Goal: Information Seeking & Learning: Learn about a topic

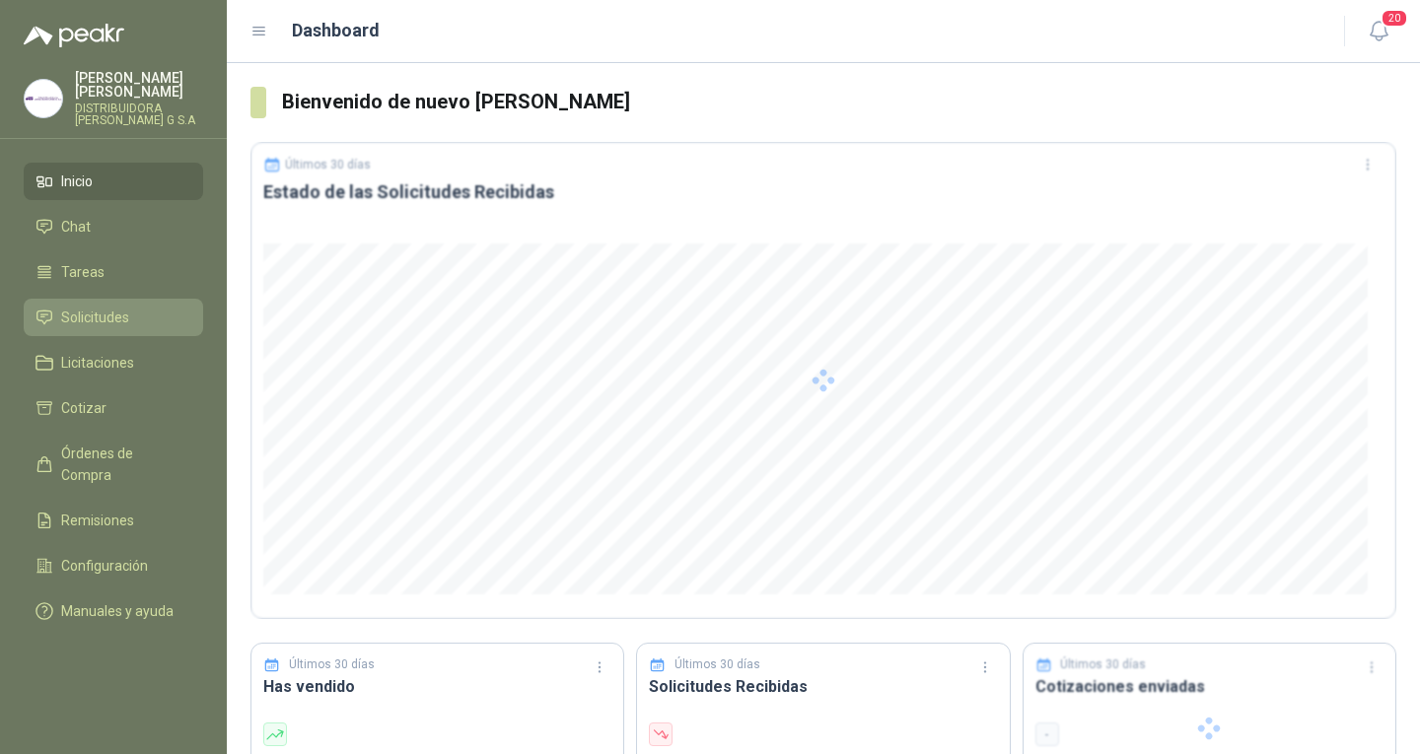
click at [118, 307] on span "Solicitudes" at bounding box center [95, 318] width 68 height 22
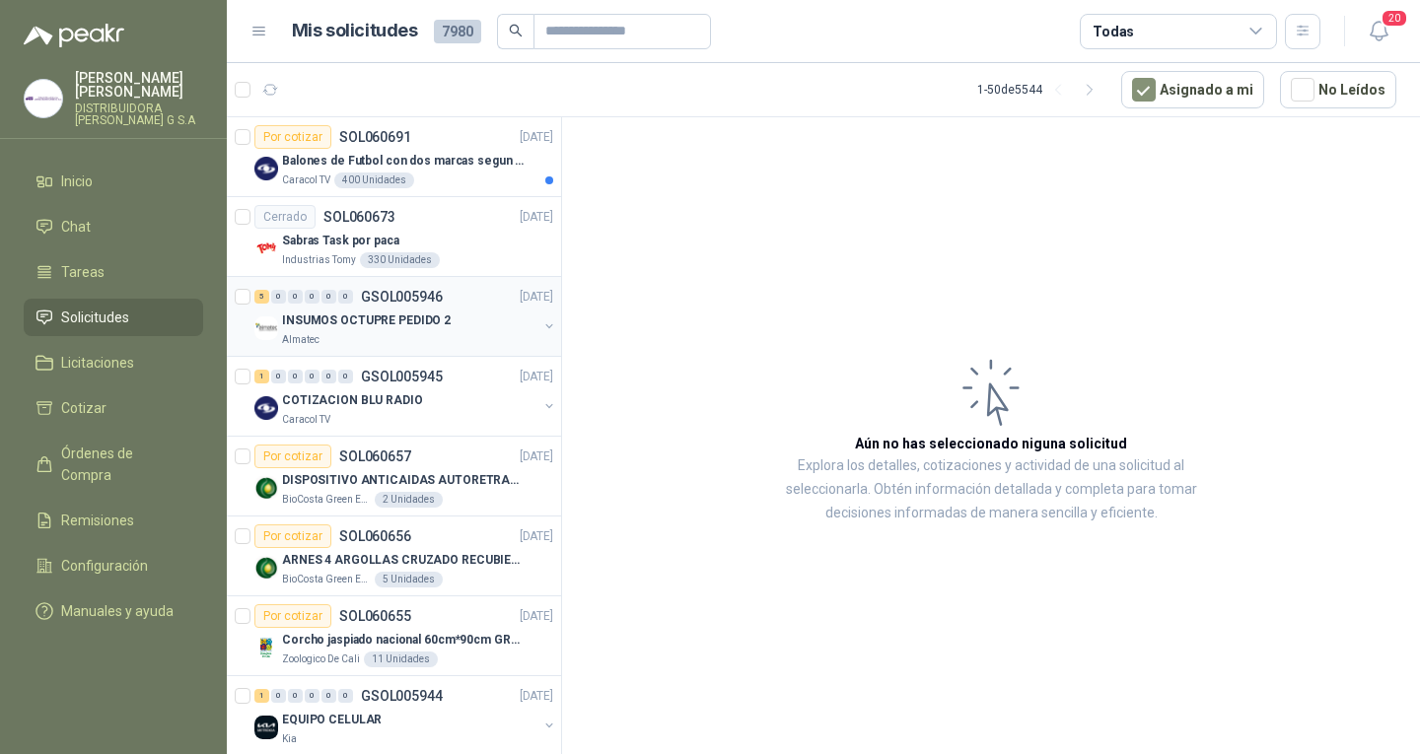
click at [470, 311] on div "INSUMOS OCTUPRE PEDIDO 2" at bounding box center [409, 321] width 255 height 24
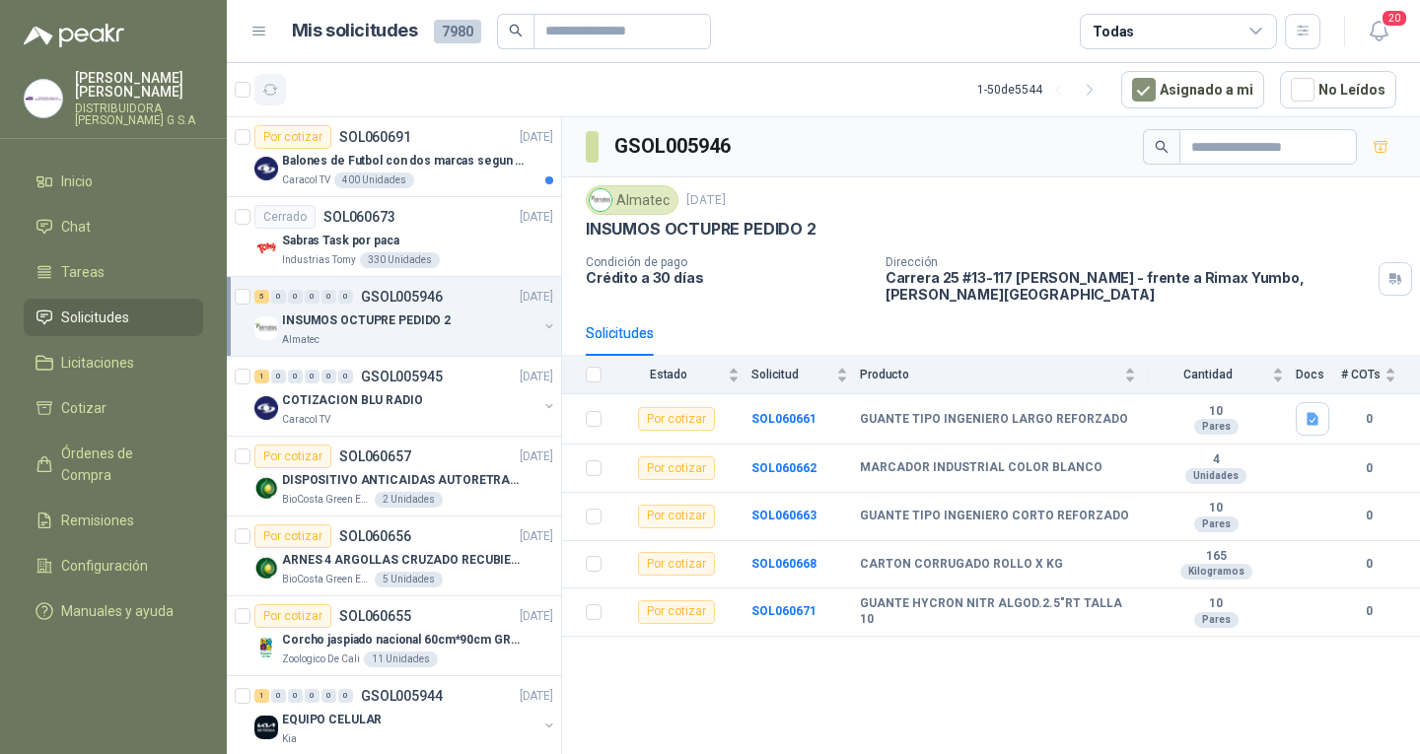
click at [277, 101] on button "button" at bounding box center [270, 90] width 32 height 32
click at [132, 443] on span "Órdenes de Compra" at bounding box center [122, 464] width 123 height 43
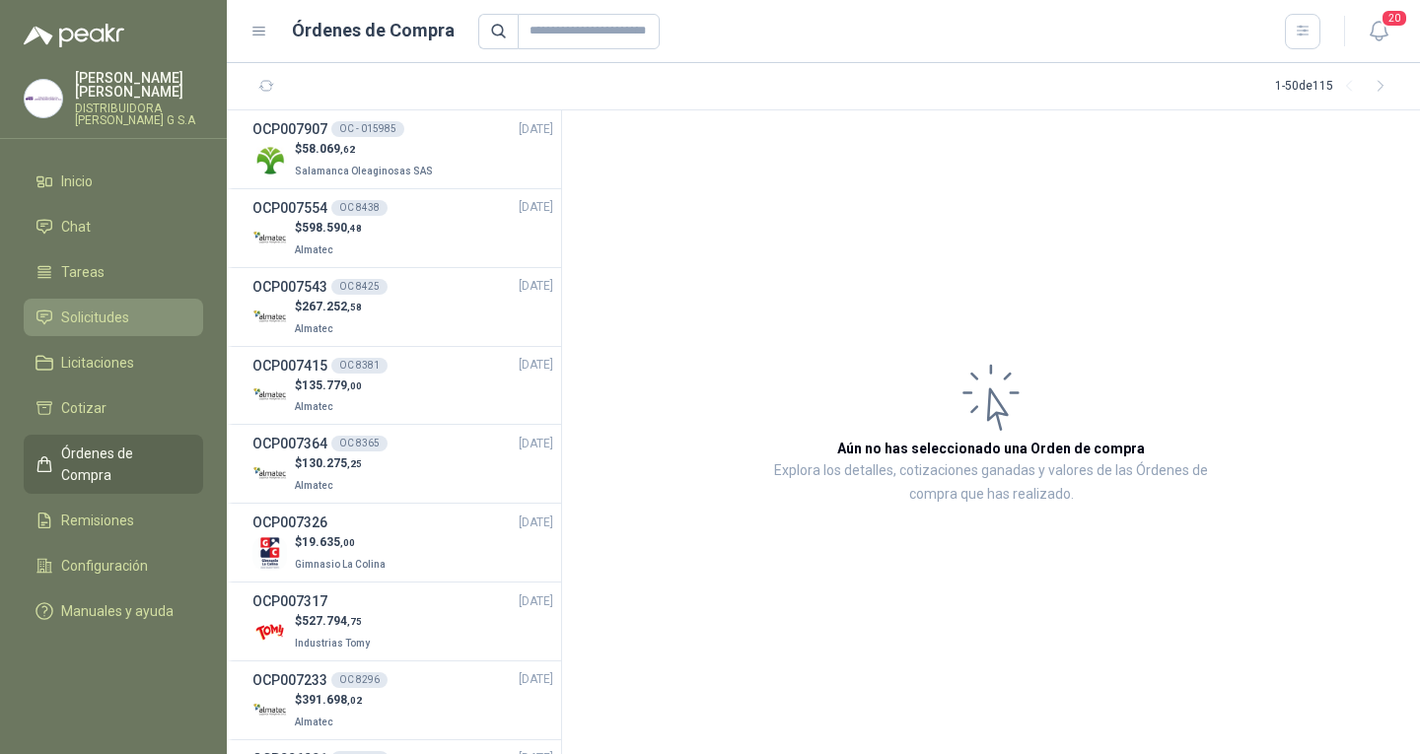
click at [146, 307] on li "Solicitudes" at bounding box center [114, 318] width 156 height 22
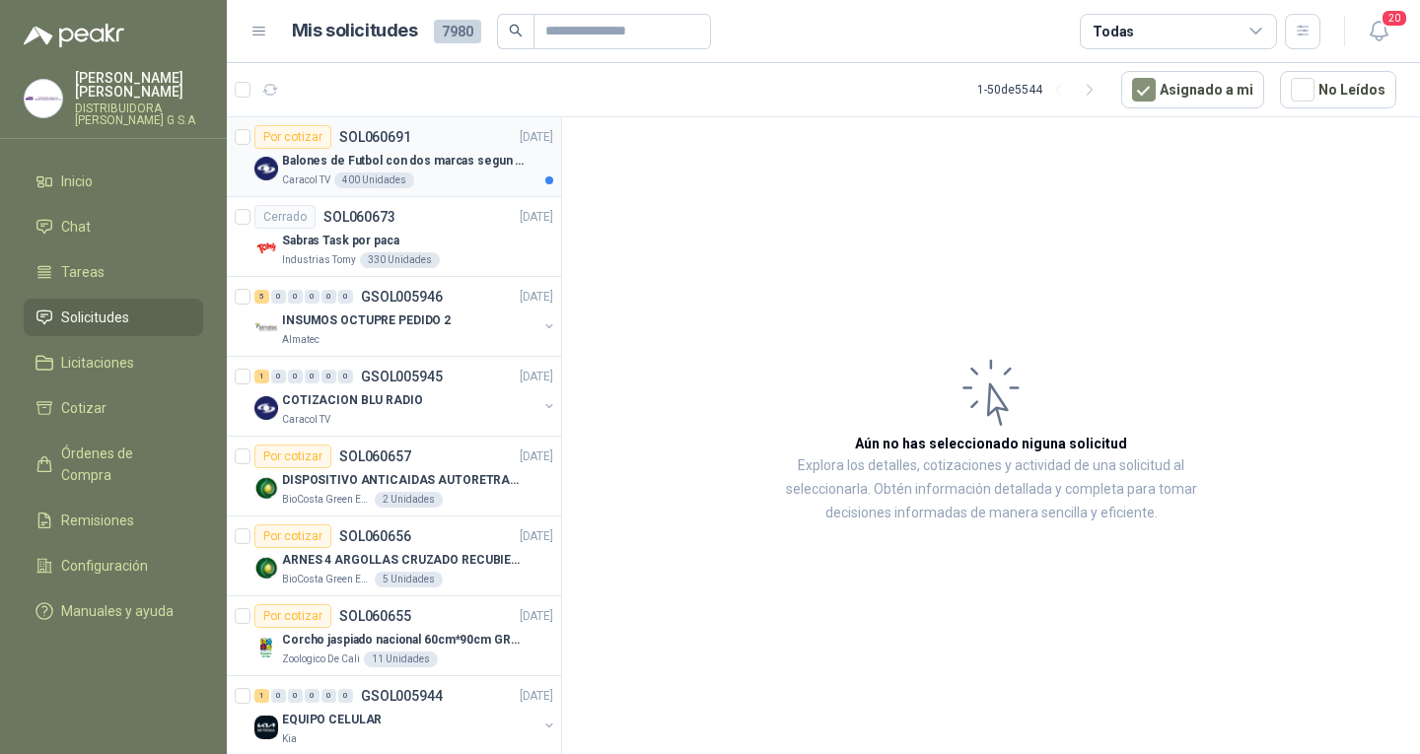
click at [476, 180] on div "Caracol TV 400 Unidades" at bounding box center [417, 181] width 271 height 16
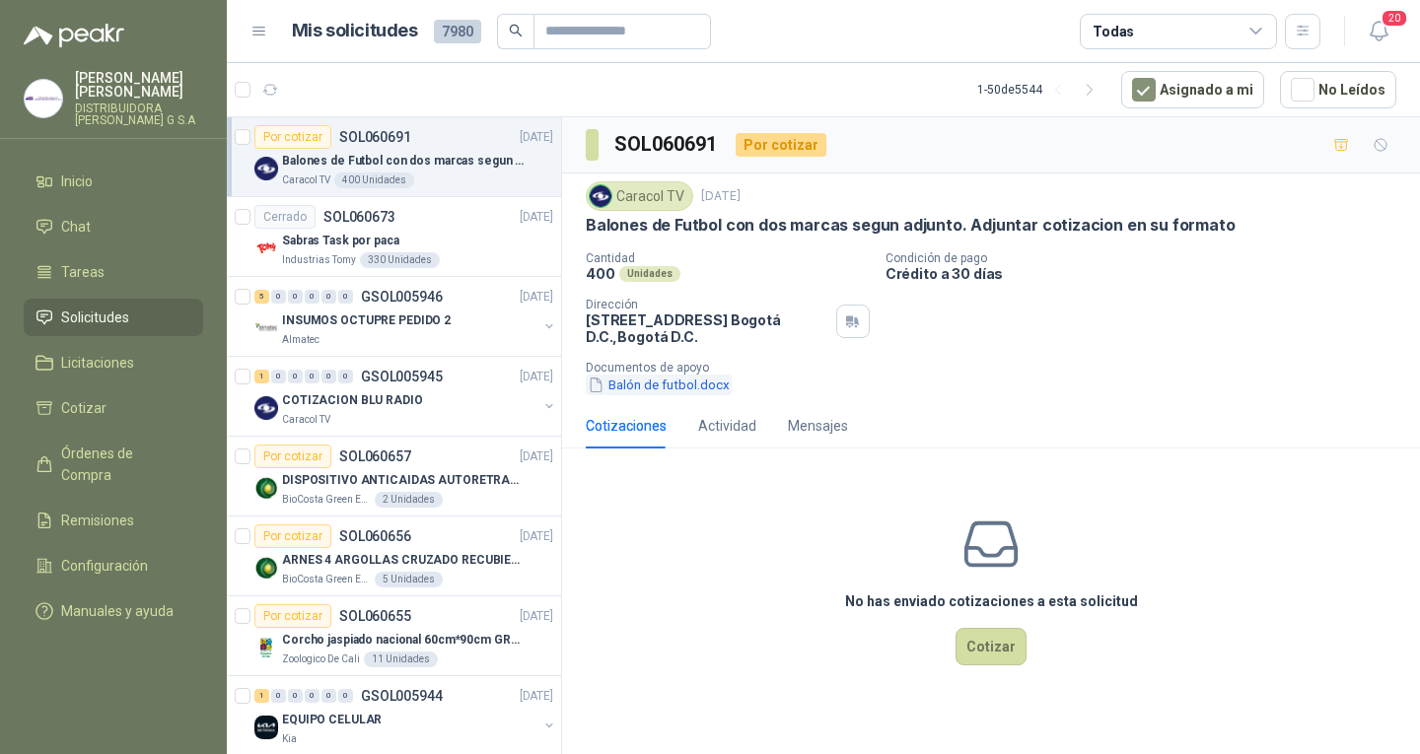
click at [694, 385] on button "Balón de futbol.docx" at bounding box center [659, 385] width 146 height 21
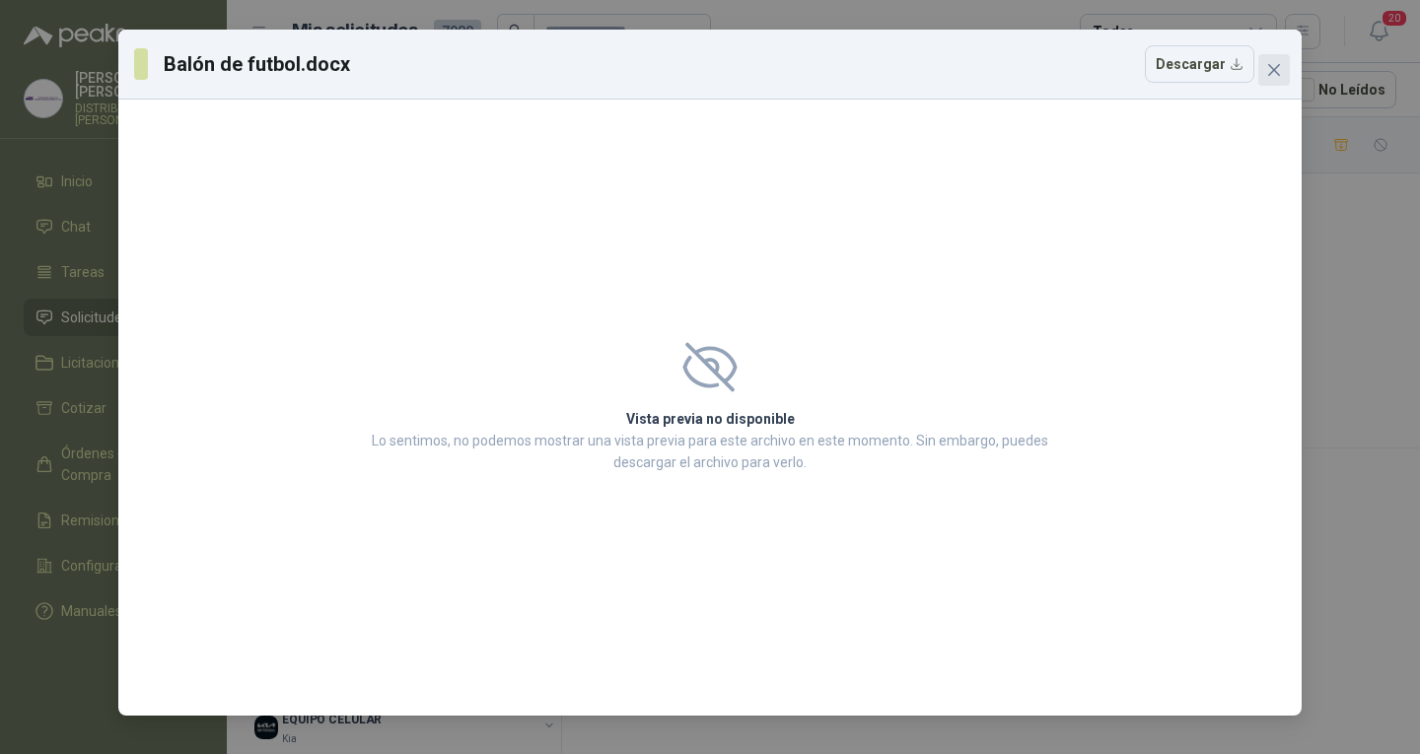
click at [1274, 65] on icon "close" at bounding box center [1274, 70] width 16 height 16
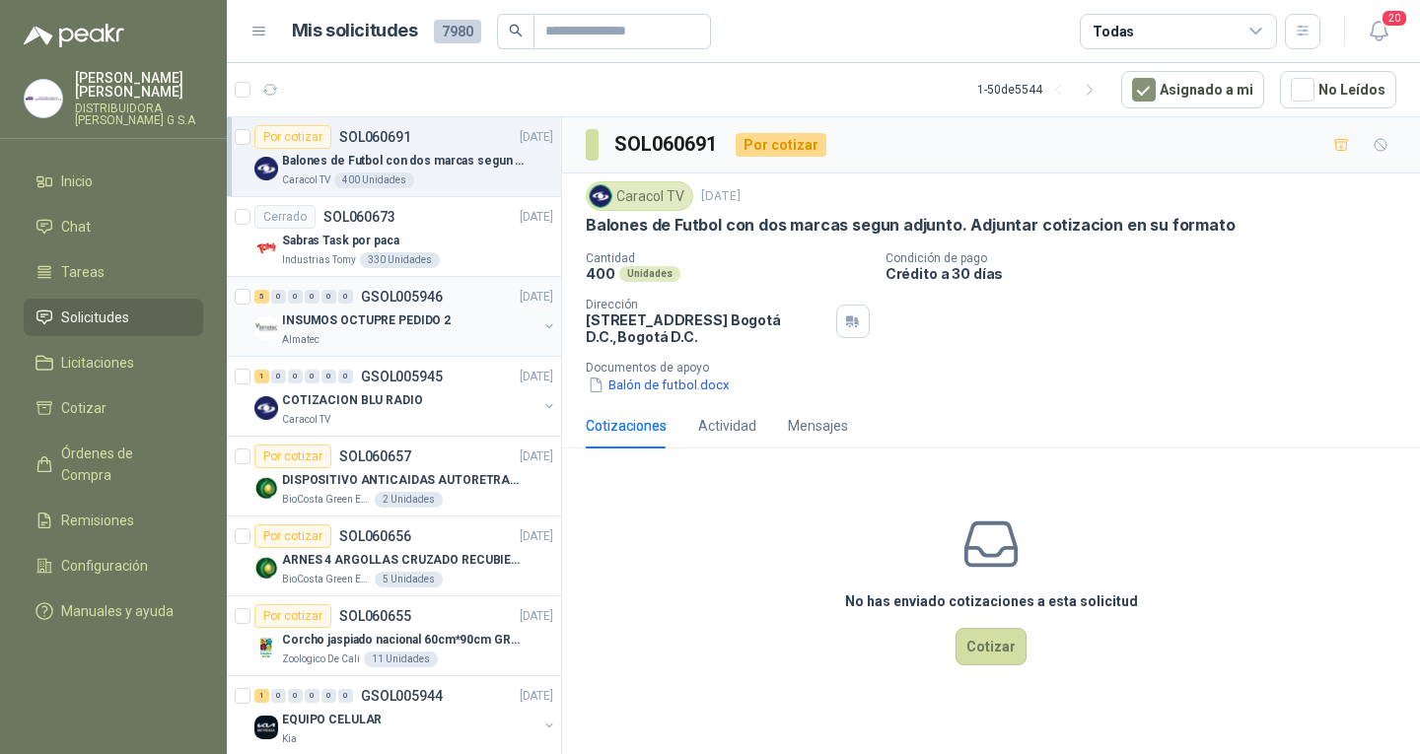
click at [401, 329] on p "INSUMOS OCTUPRE PEDIDO 2" at bounding box center [366, 321] width 169 height 19
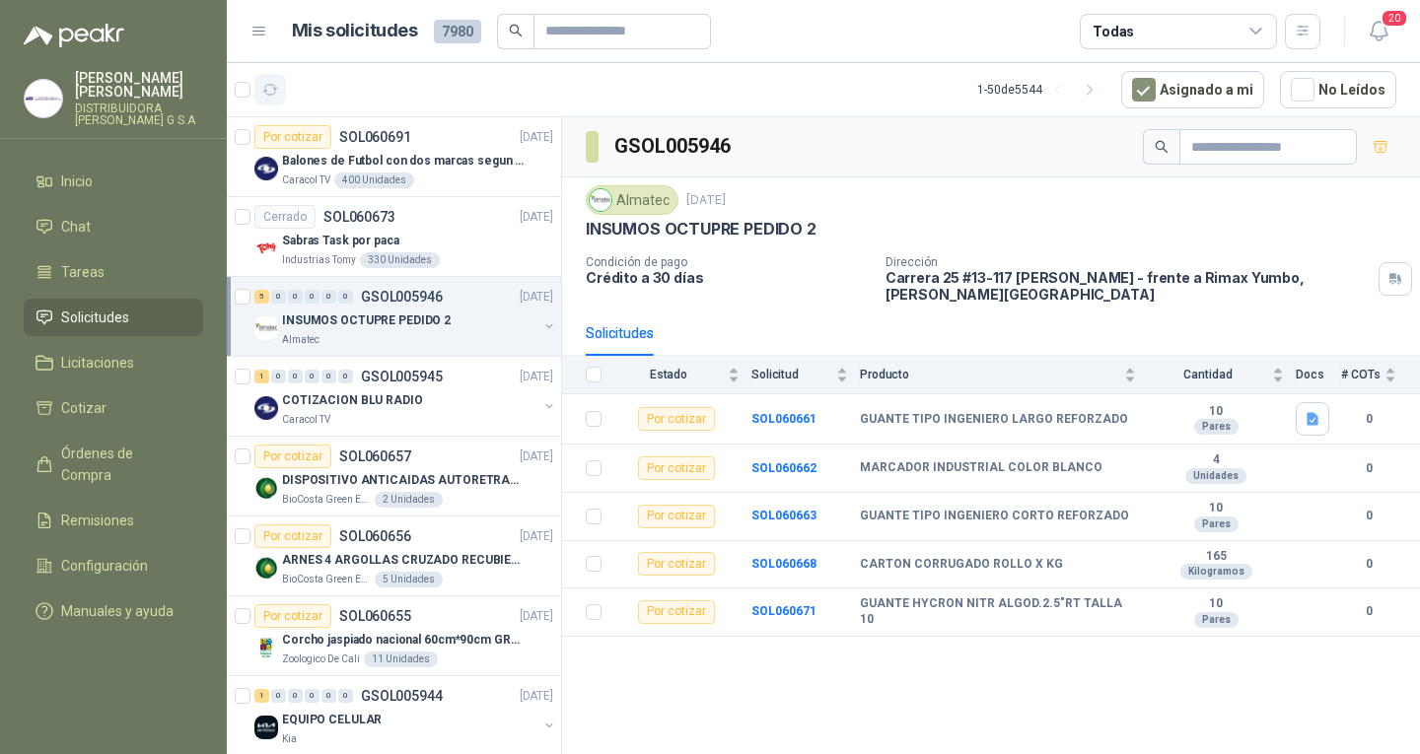
click at [254, 84] on button "button" at bounding box center [270, 90] width 32 height 32
click at [270, 87] on icon "button" at bounding box center [270, 90] width 17 height 17
click at [254, 82] on button "button" at bounding box center [270, 90] width 32 height 32
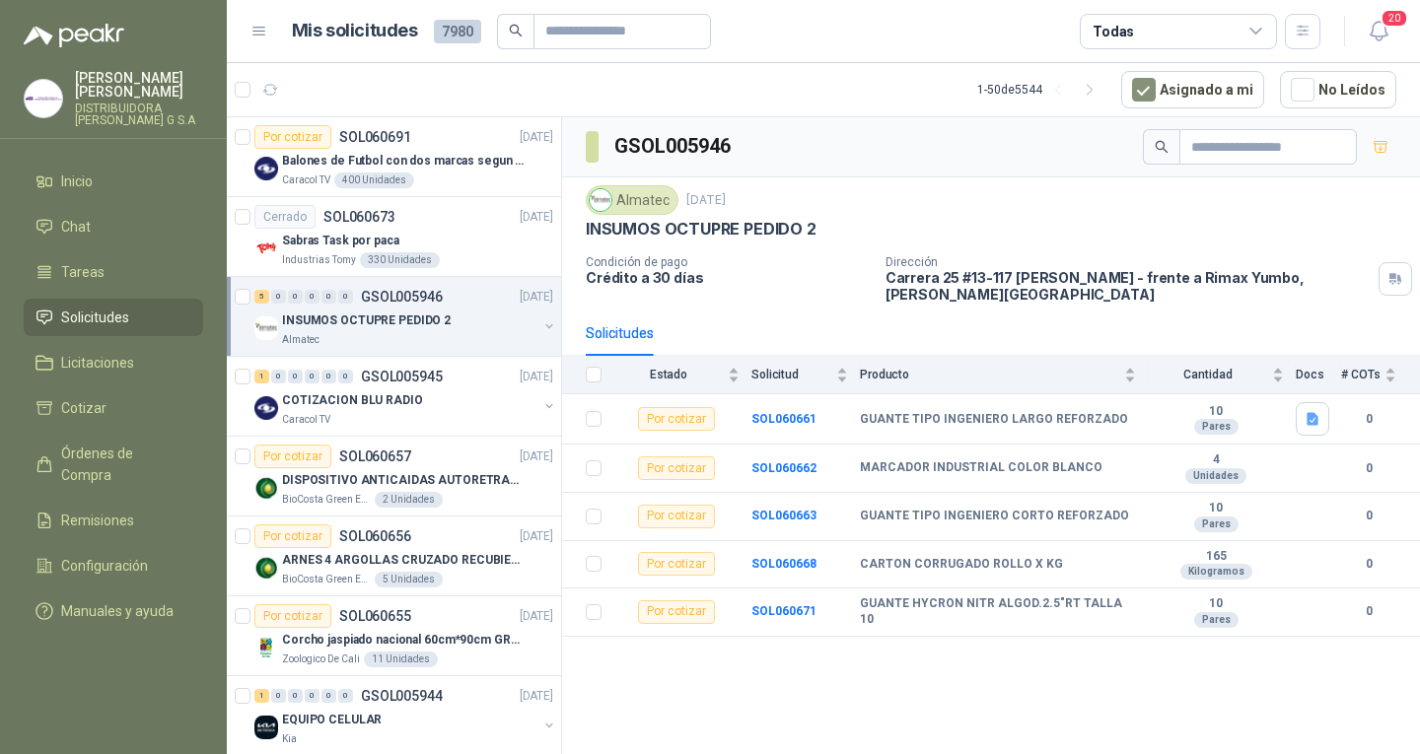
click at [141, 307] on li "Solicitudes" at bounding box center [114, 318] width 156 height 22
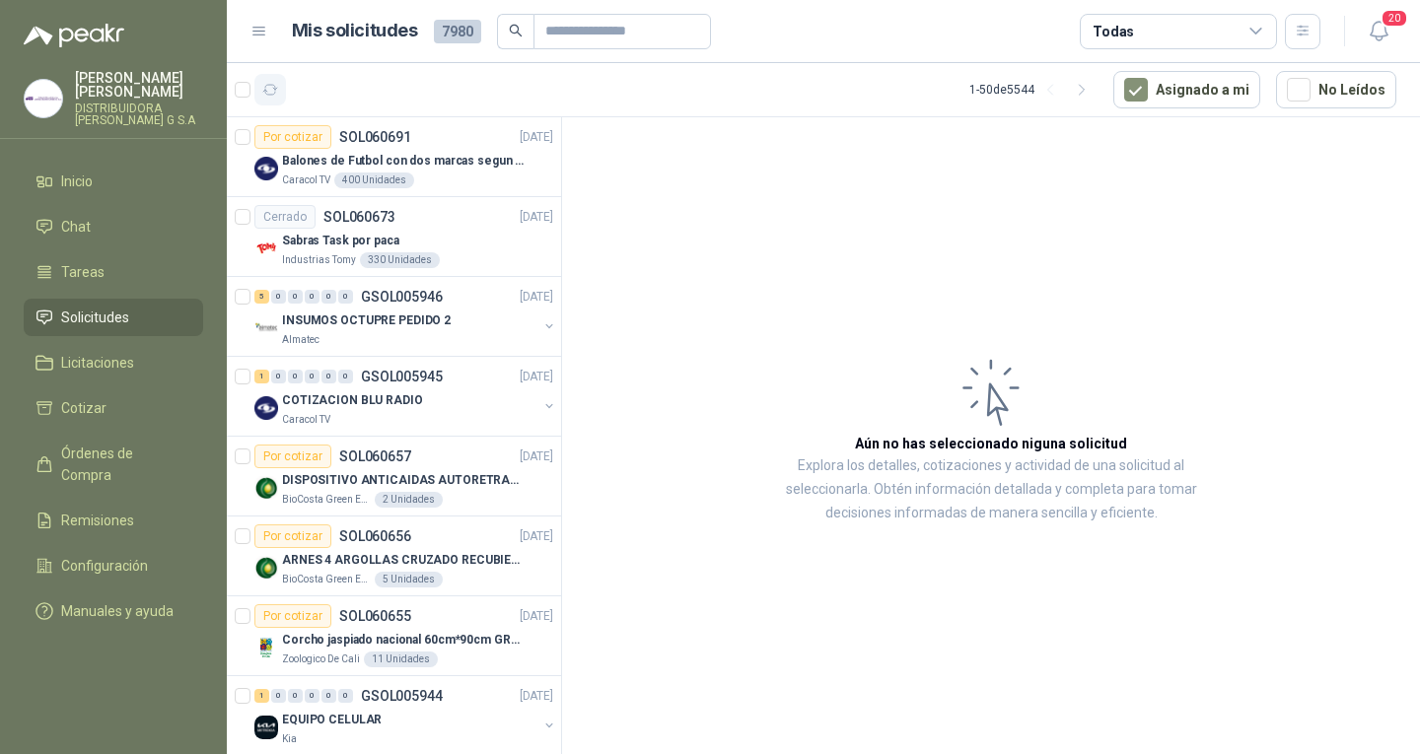
click at [266, 97] on icon "button" at bounding box center [270, 90] width 17 height 17
click at [418, 292] on p "GSOL005946" at bounding box center [402, 297] width 82 height 14
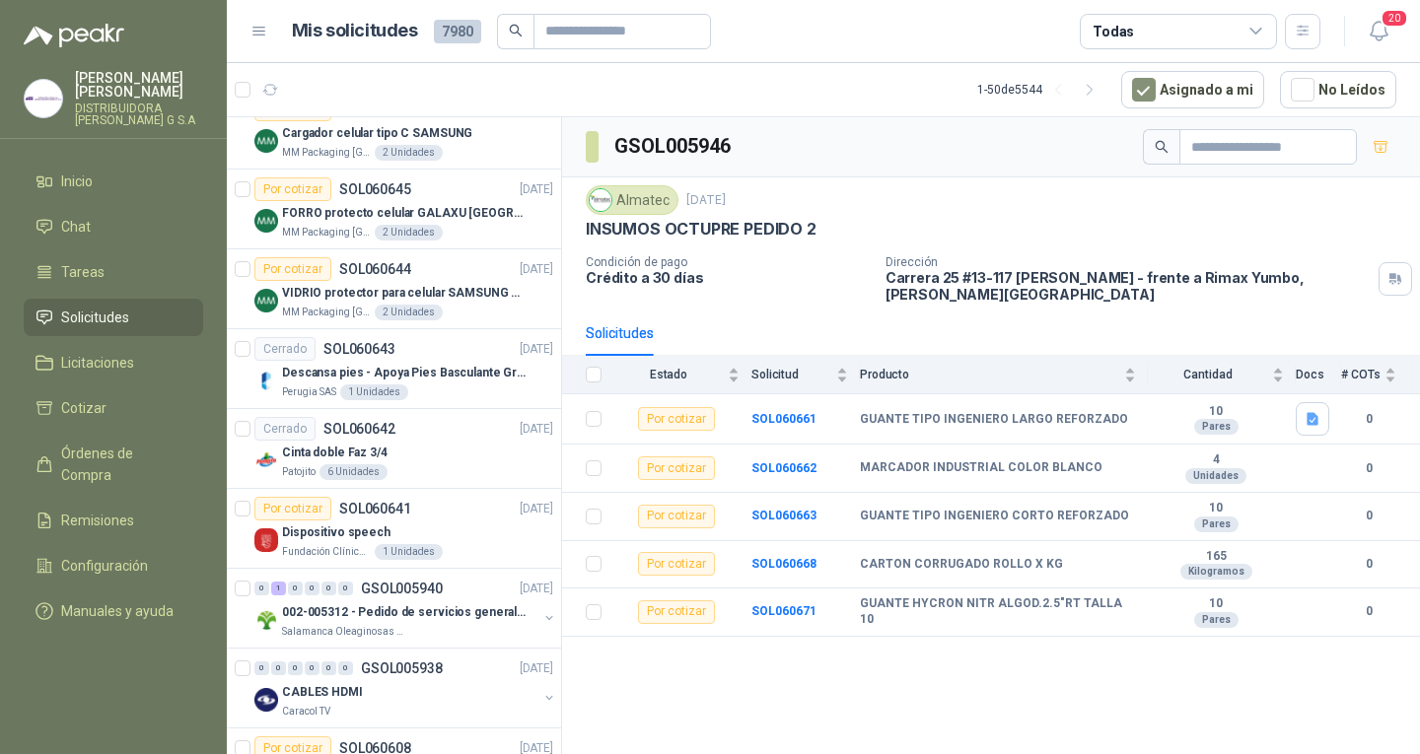
scroll to position [1183, 0]
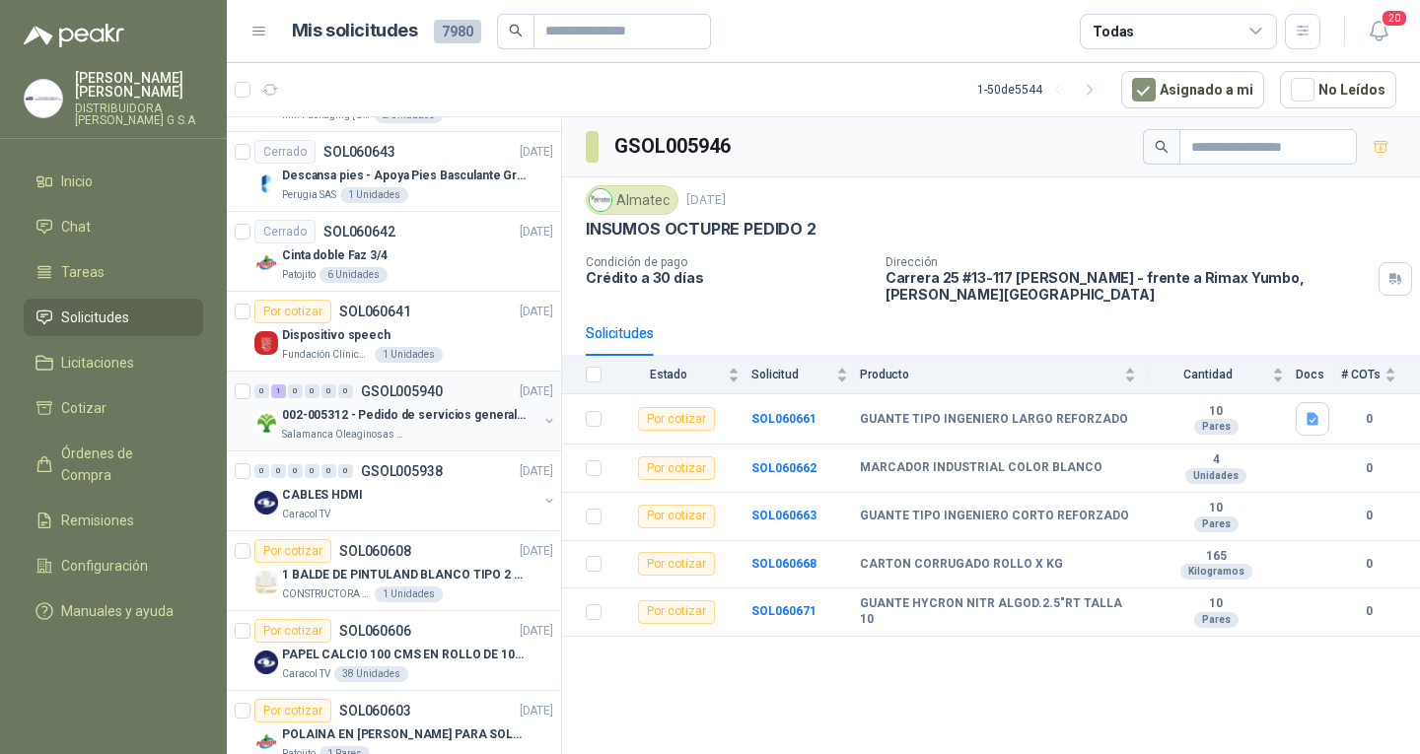
click at [485, 406] on p "002-005312 - Pedido de servicios generales CASA RO" at bounding box center [405, 415] width 246 height 19
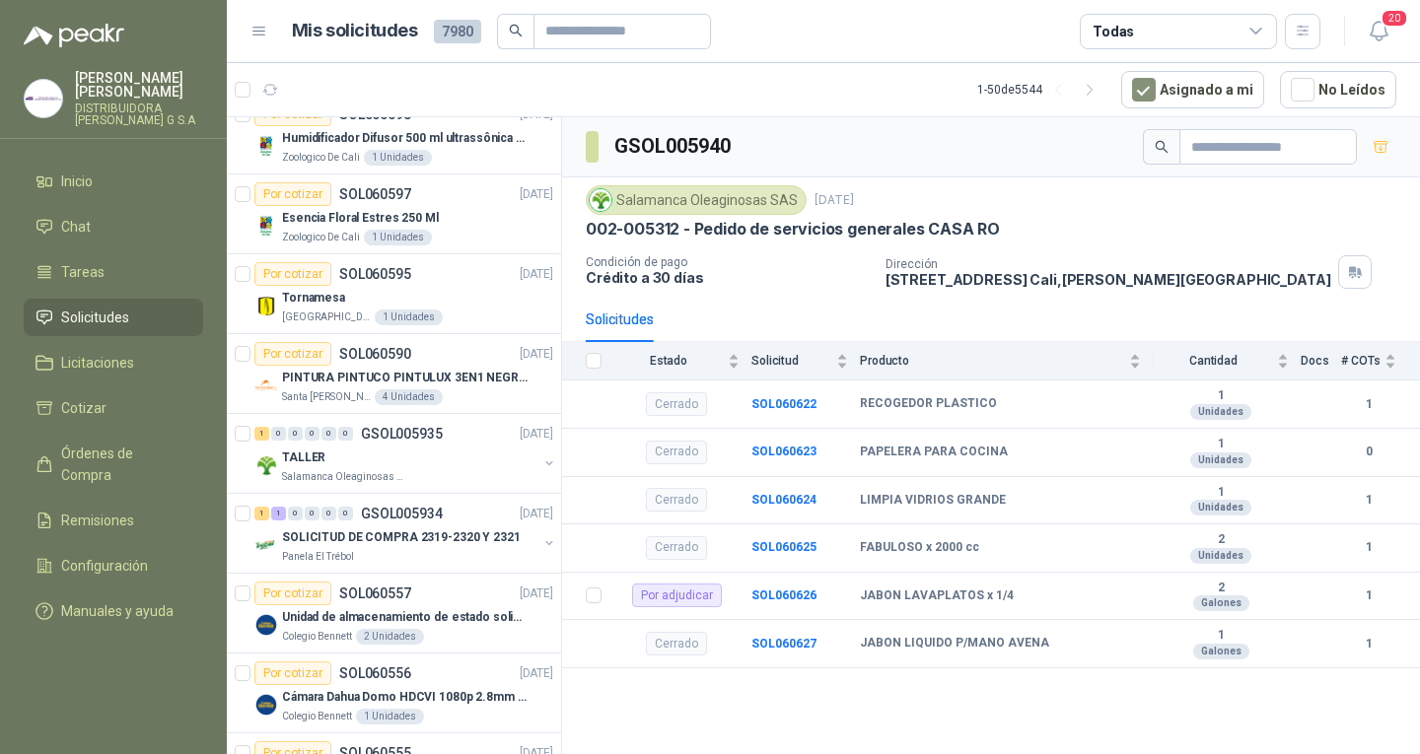
scroll to position [2170, 0]
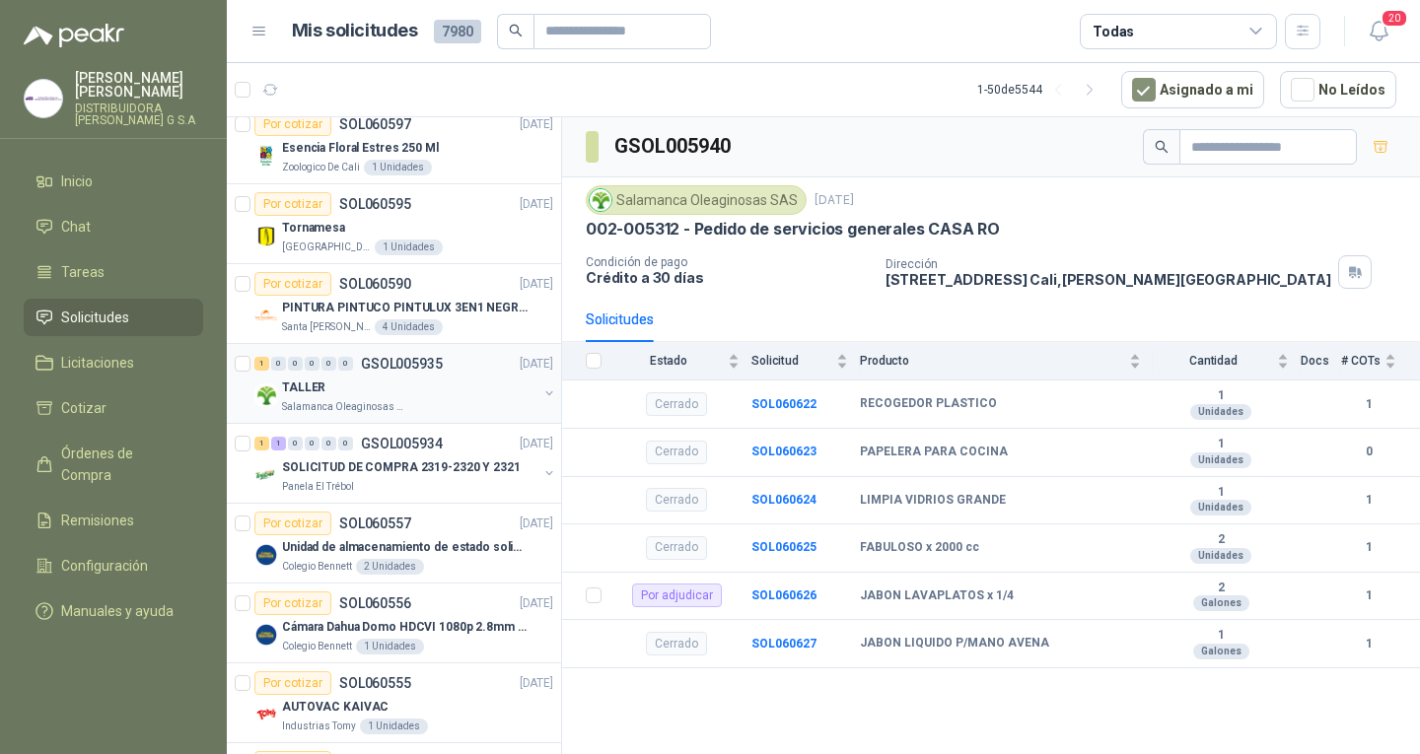
click at [393, 383] on div "TALLER" at bounding box center [409, 388] width 255 height 24
click at [358, 359] on div "1 0 0 0 0 0 GSOL005935" at bounding box center [348, 364] width 188 height 14
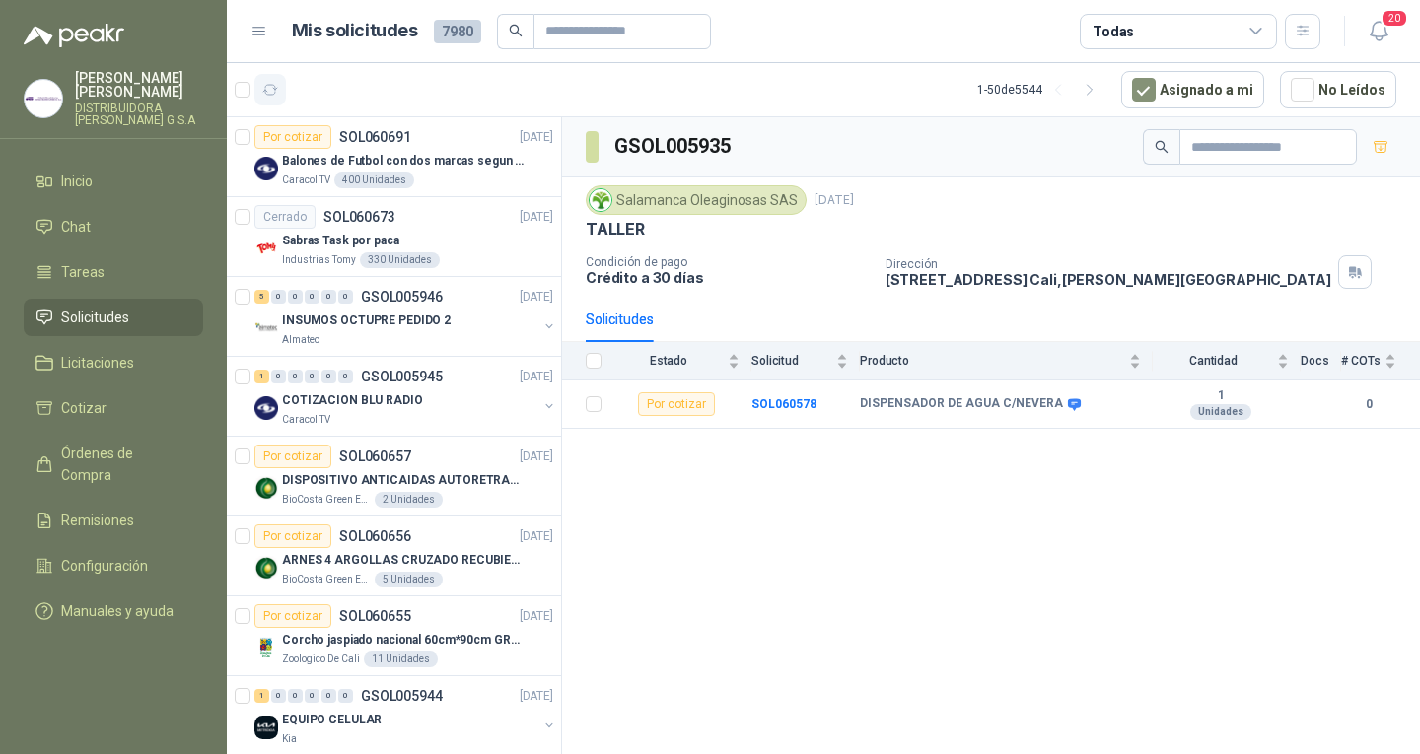
click at [275, 82] on icon "button" at bounding box center [270, 90] width 17 height 17
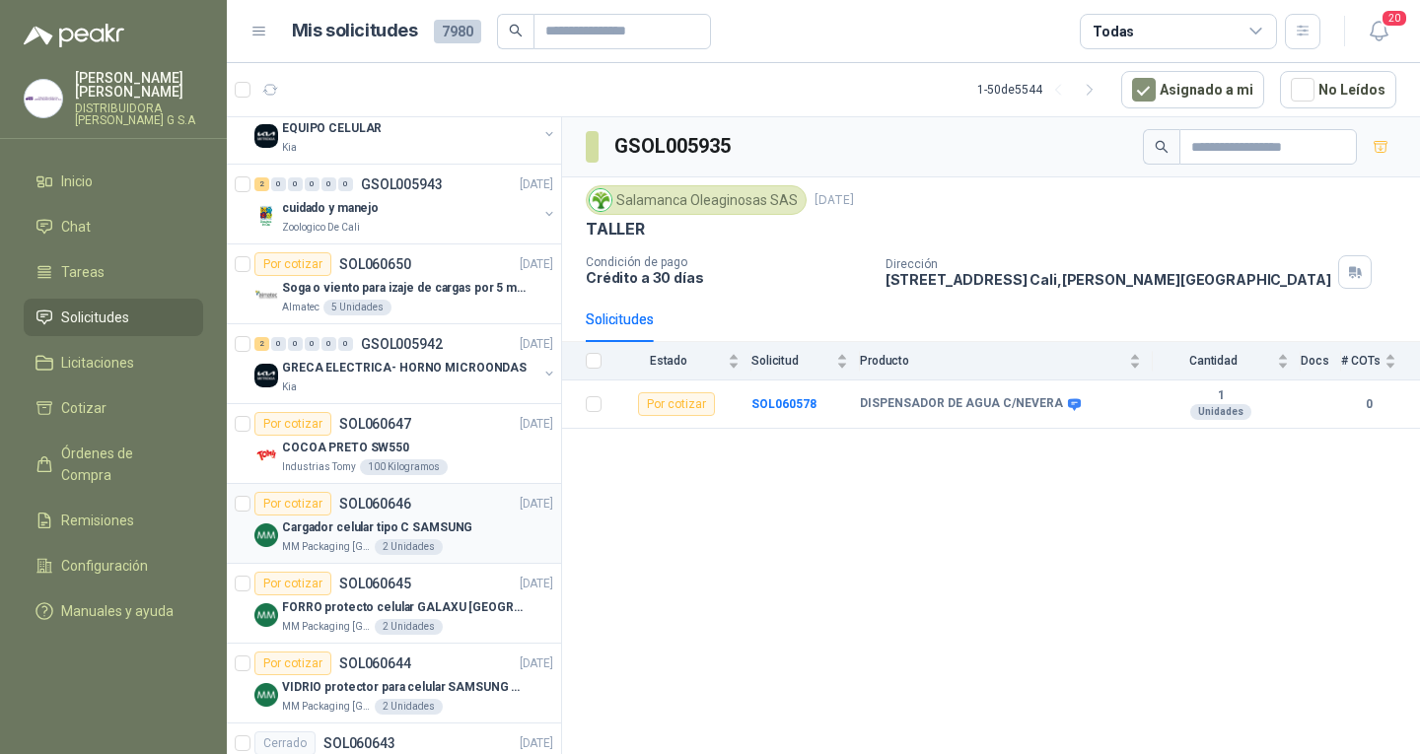
click at [414, 519] on p "Cargador celular tipo C SAMSUNG" at bounding box center [377, 528] width 190 height 19
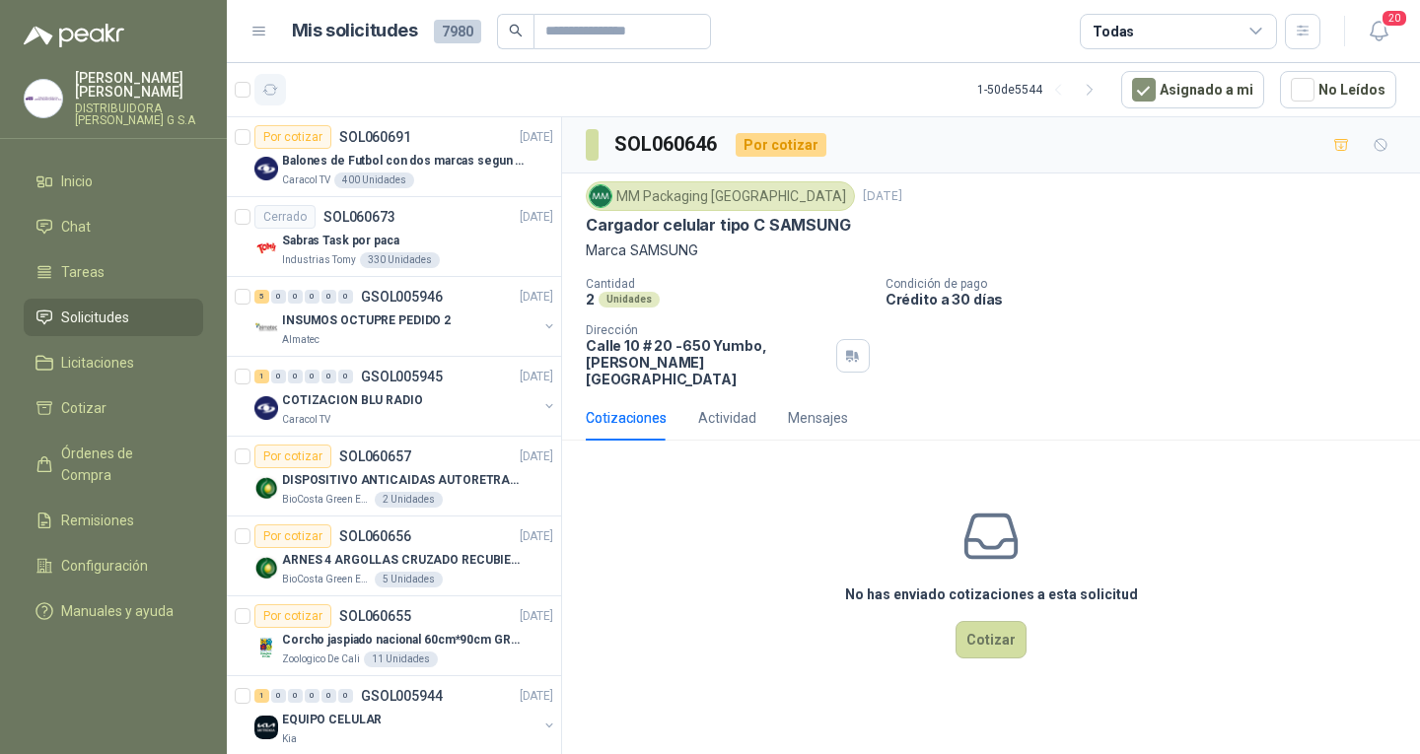
click at [268, 98] on icon "button" at bounding box center [270, 90] width 17 height 17
click at [271, 95] on icon "button" at bounding box center [270, 90] width 15 height 10
drag, startPoint x: 770, startPoint y: 481, endPoint x: 774, endPoint y: 492, distance: 11.5
click at [774, 491] on div "No has enviado cotizaciones a esta solicitud Cotizar" at bounding box center [991, 582] width 858 height 251
click at [775, 495] on div "No has enviado cotizaciones a esta solicitud Cotizar" at bounding box center [991, 582] width 858 height 251
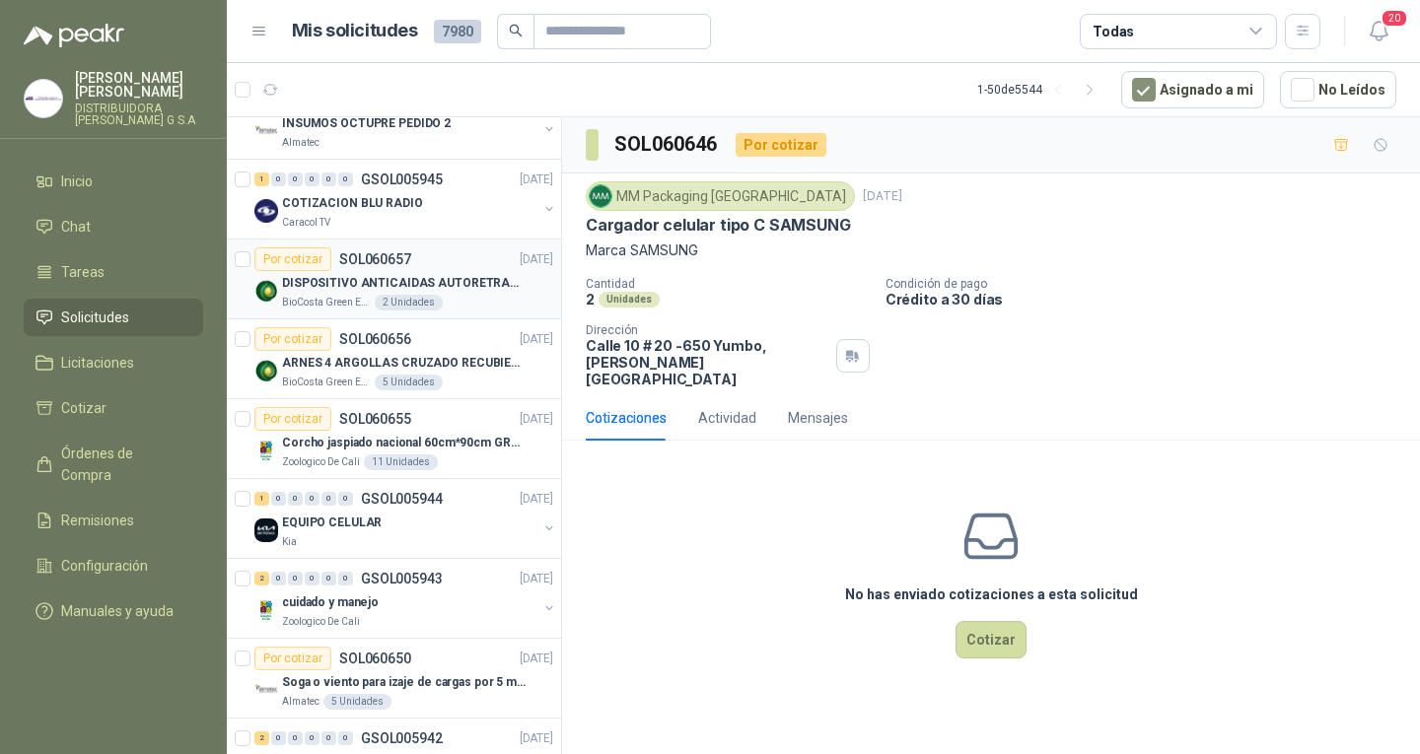
scroll to position [394, 0]
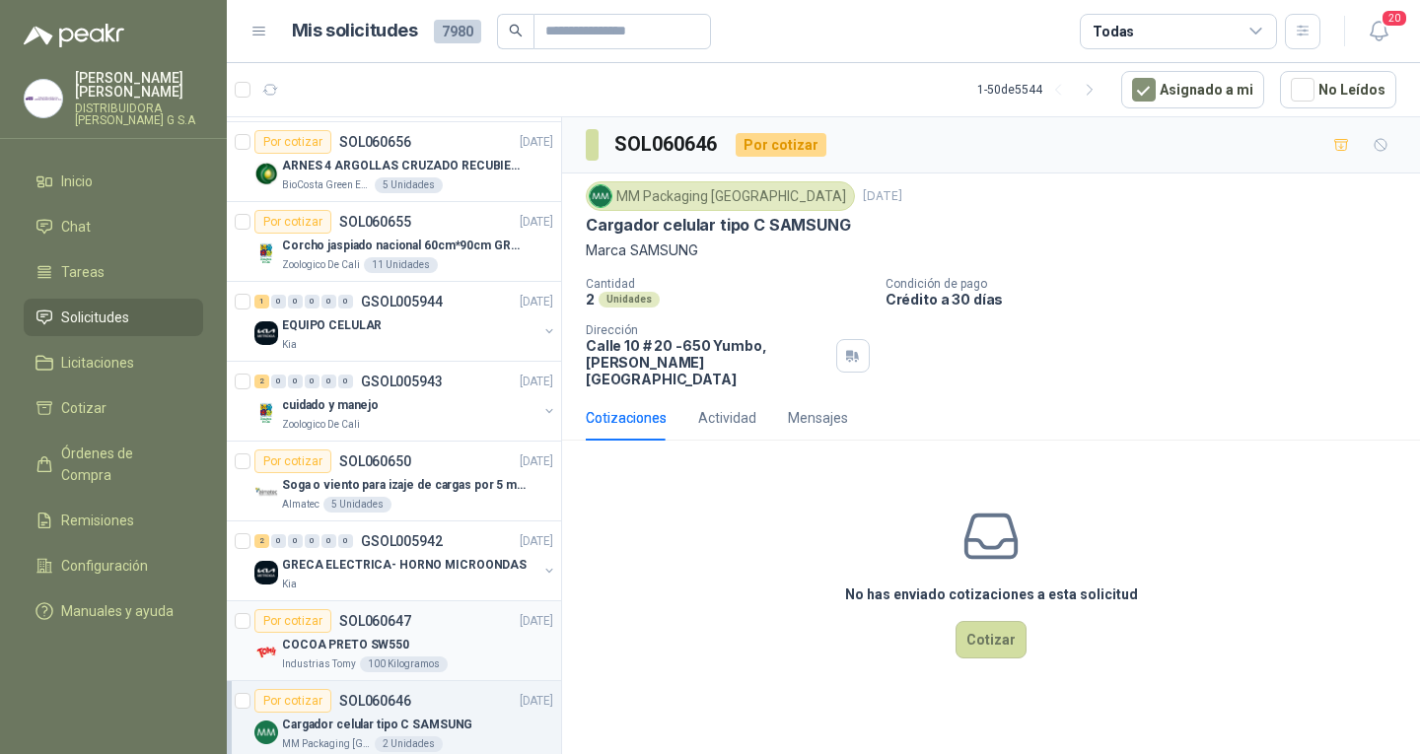
click at [520, 619] on p "[DATE]" at bounding box center [537, 621] width 34 height 19
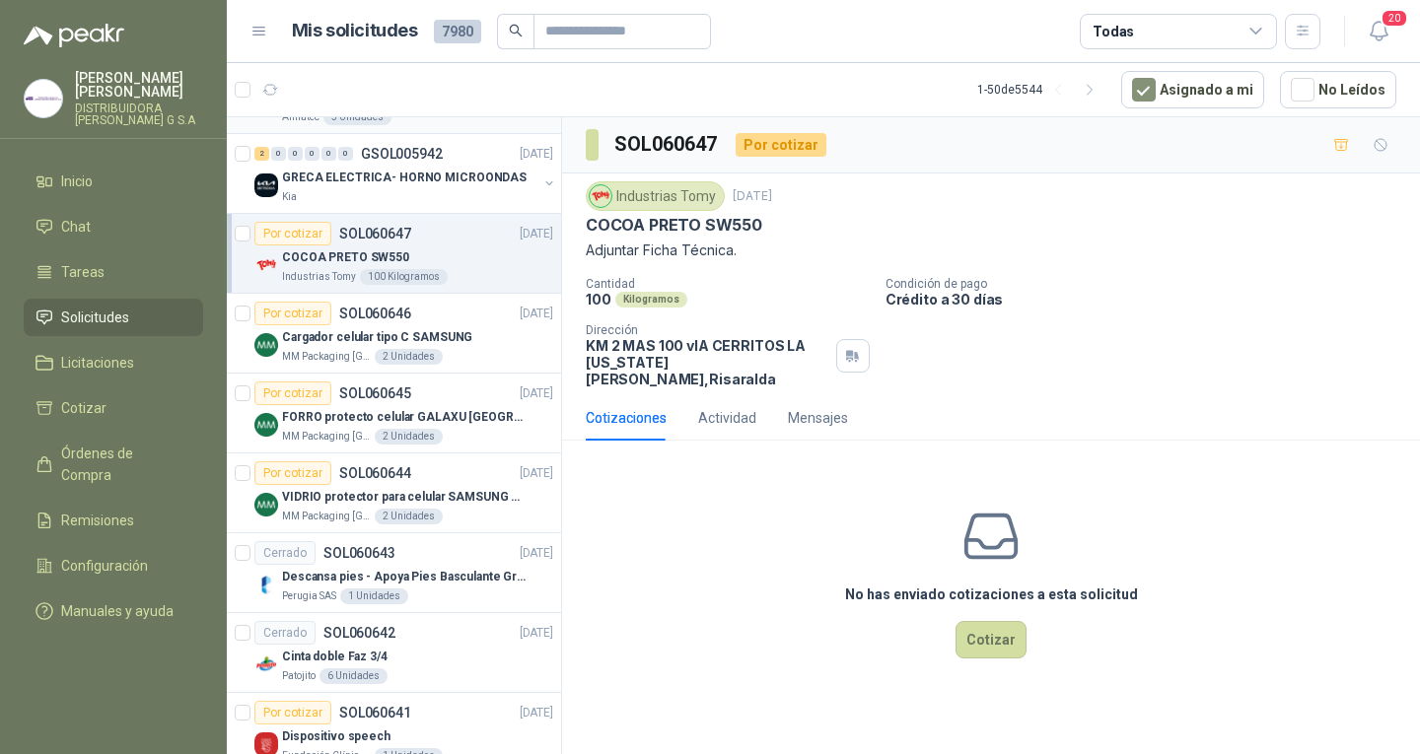
scroll to position [789, 0]
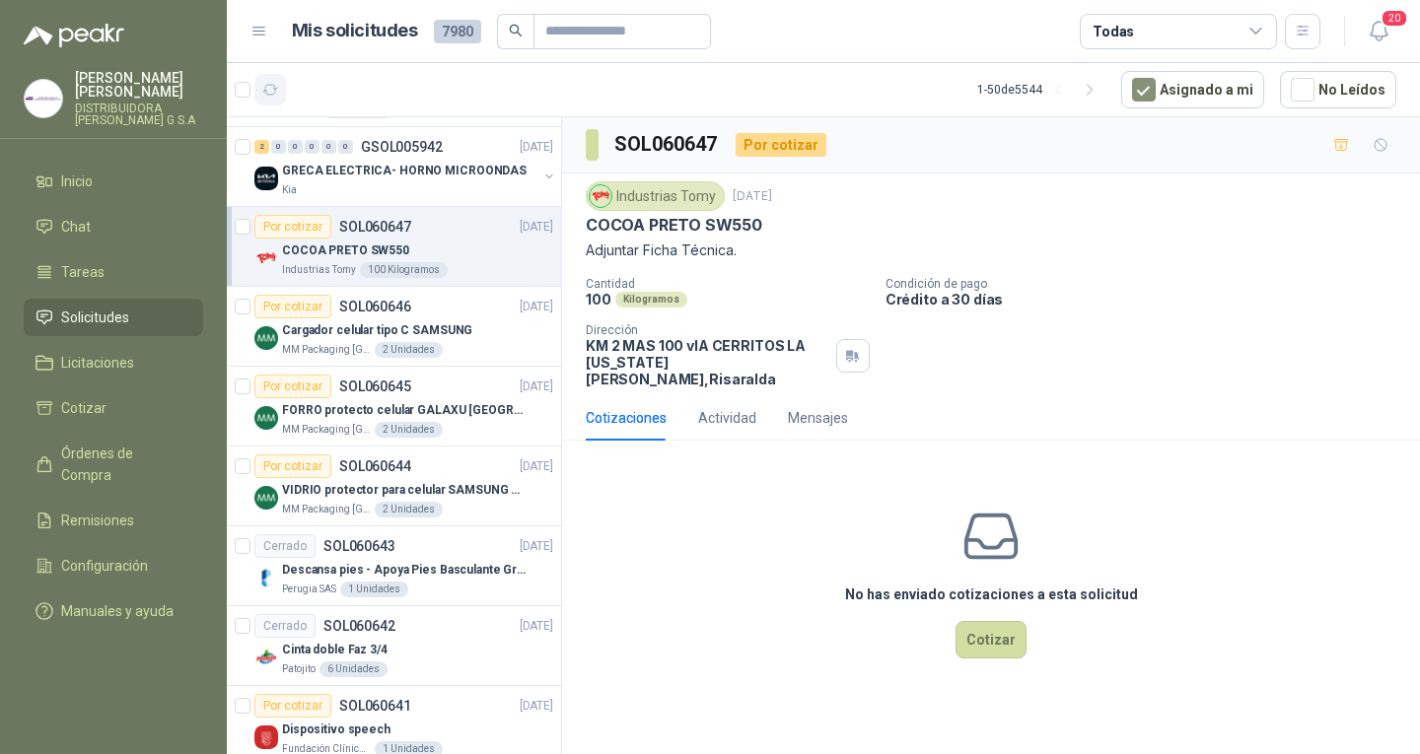
click at [262, 93] on icon "button" at bounding box center [270, 90] width 17 height 17
click at [278, 98] on icon "button" at bounding box center [270, 90] width 17 height 17
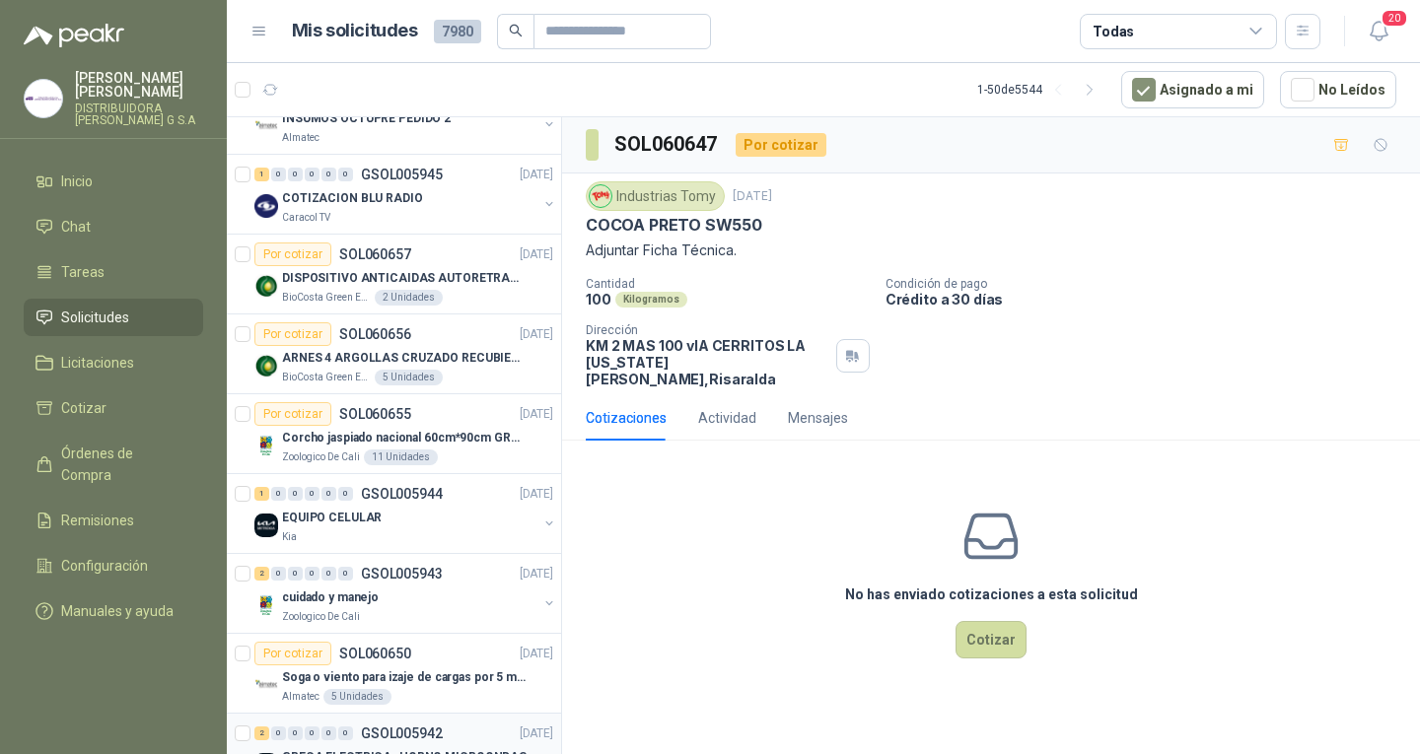
scroll to position [0, 0]
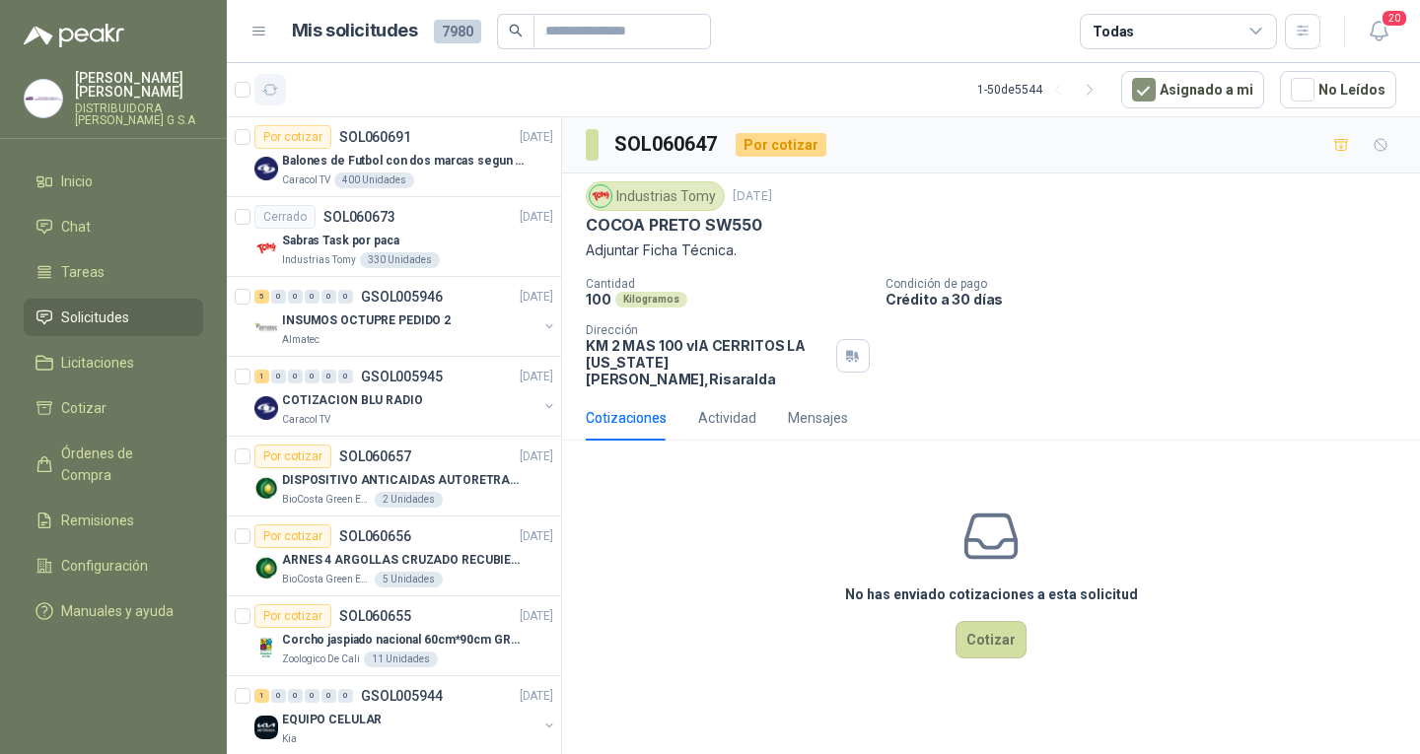
click at [270, 77] on button "button" at bounding box center [270, 90] width 32 height 32
click at [261, 77] on button "button" at bounding box center [270, 90] width 32 height 32
click at [258, 73] on article "1 - 50 de 5544 Asignado a mi No Leídos" at bounding box center [823, 89] width 1193 height 53
click at [115, 307] on span "Solicitudes" at bounding box center [95, 318] width 68 height 22
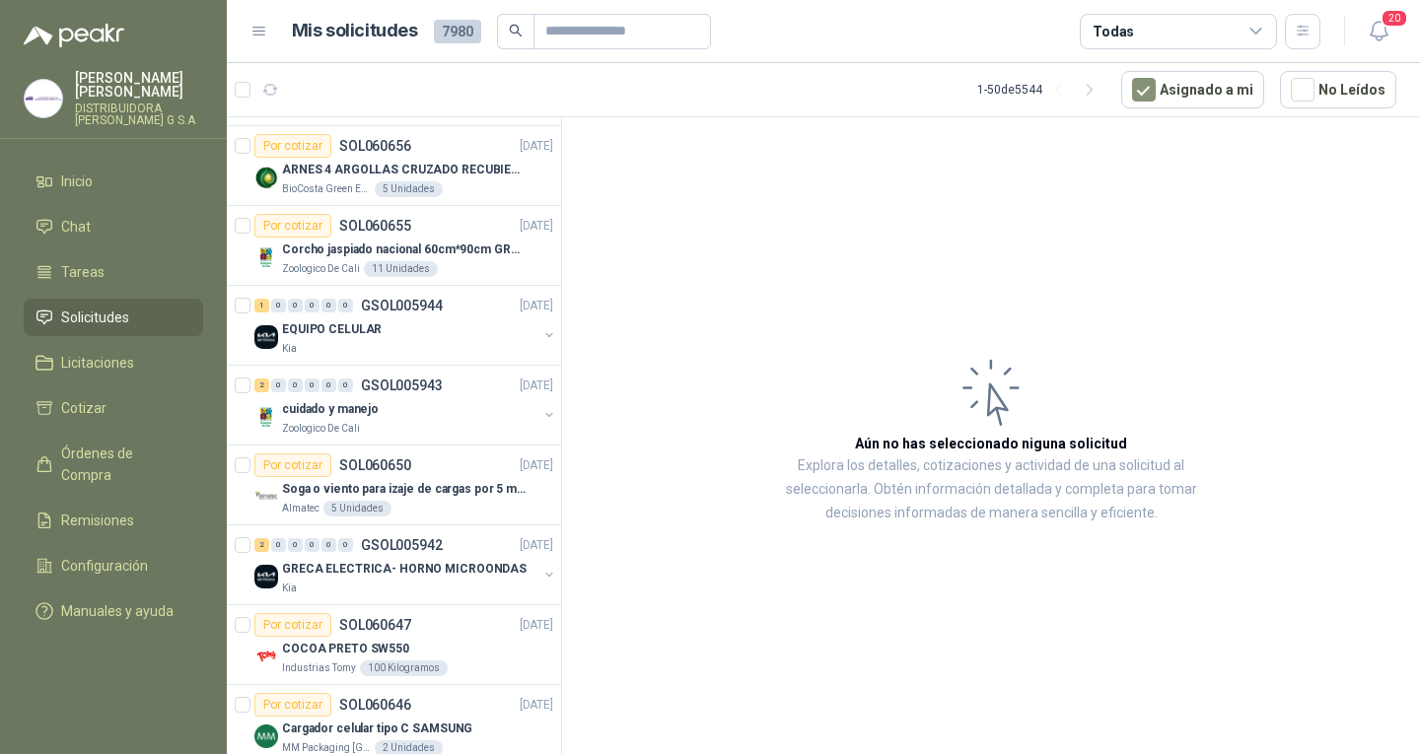
scroll to position [394, 0]
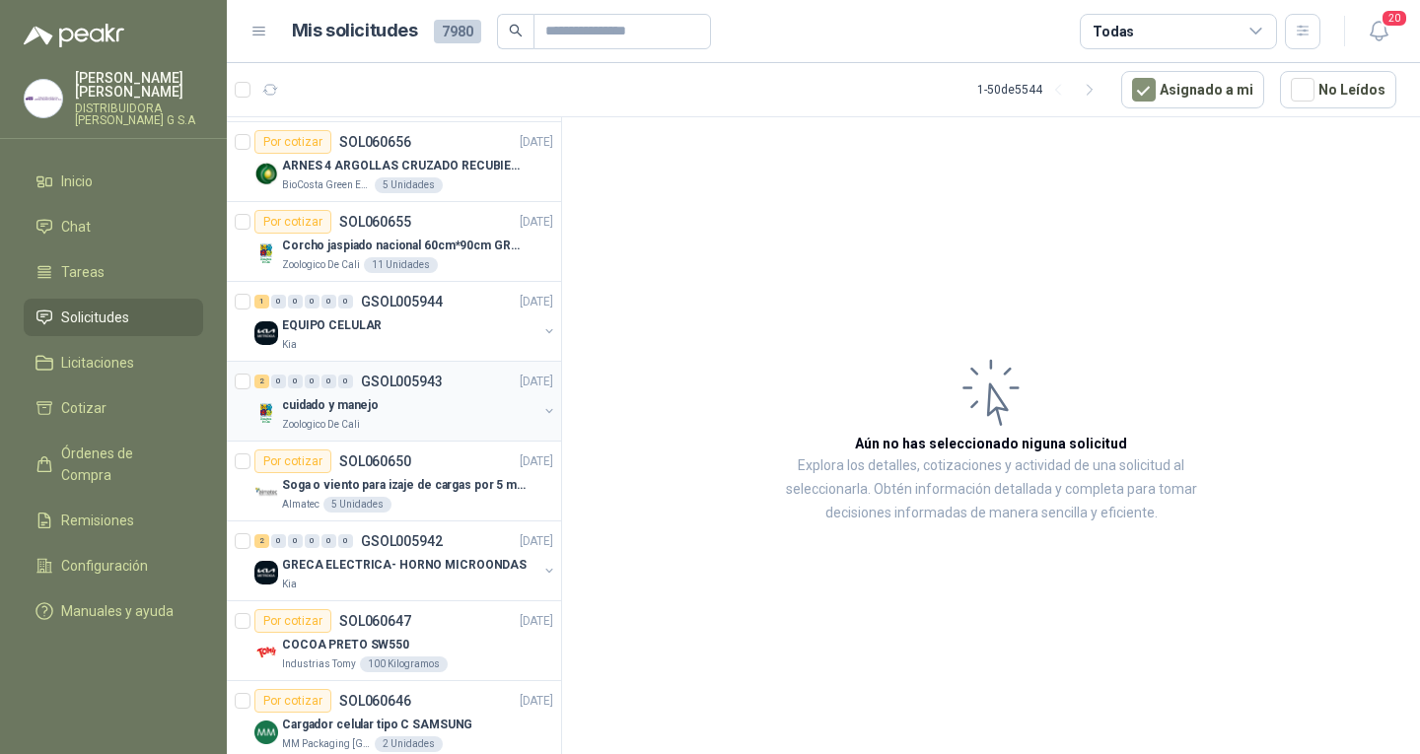
click at [408, 384] on p "GSOL005943" at bounding box center [402, 382] width 82 height 14
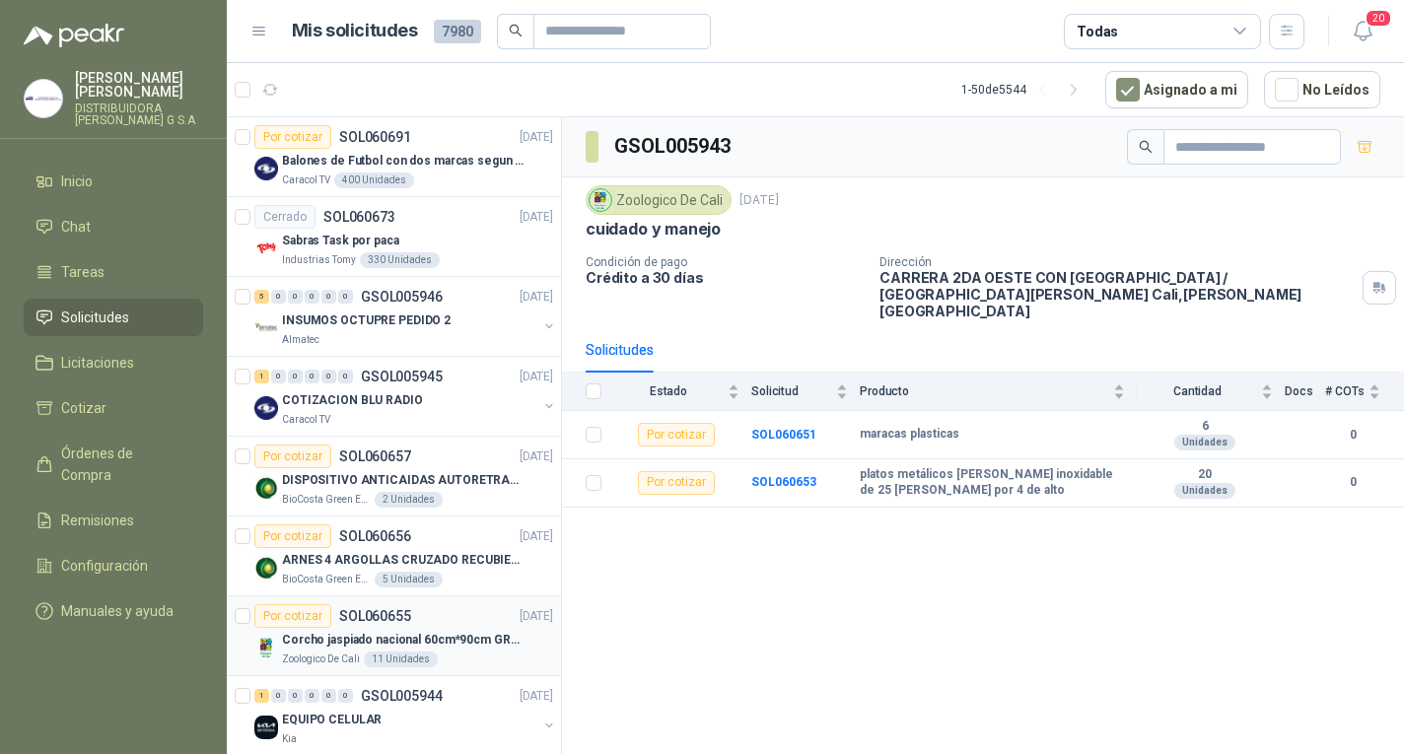
click at [431, 631] on p "Corcho jaspiado nacional 60cm*90cm GROSOR 8MM" at bounding box center [405, 640] width 246 height 19
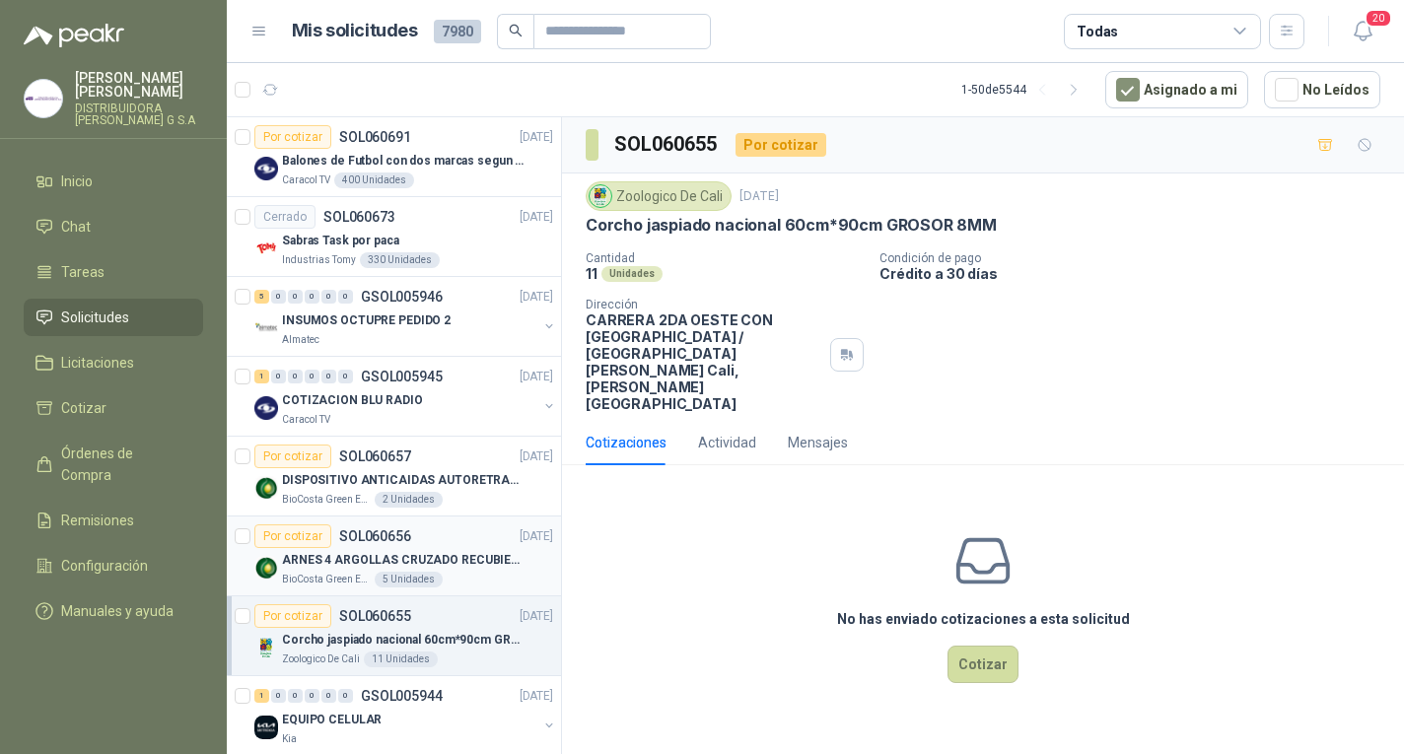
click at [411, 562] on p "ARNES 4 ARGOLLAS CRUZADO RECUBIERTO PVC" at bounding box center [405, 560] width 246 height 19
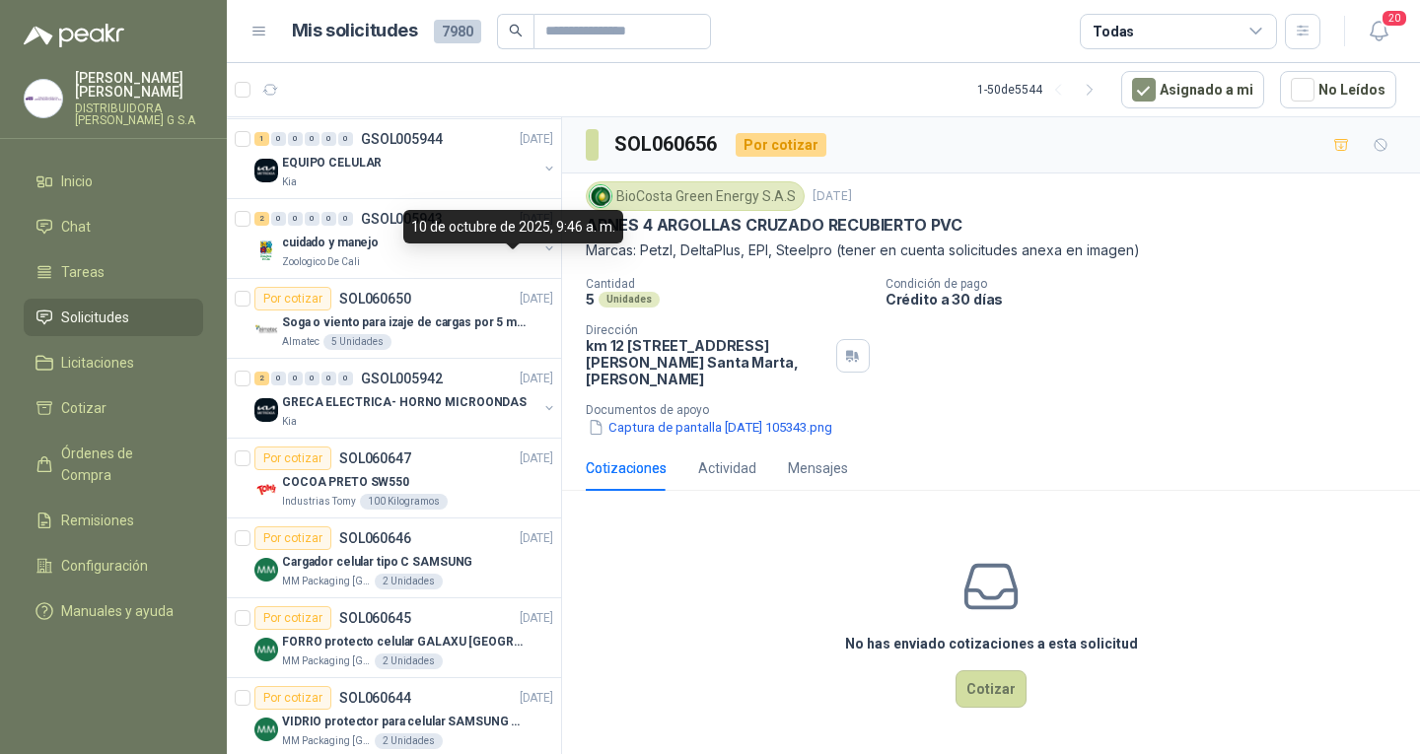
scroll to position [592, 0]
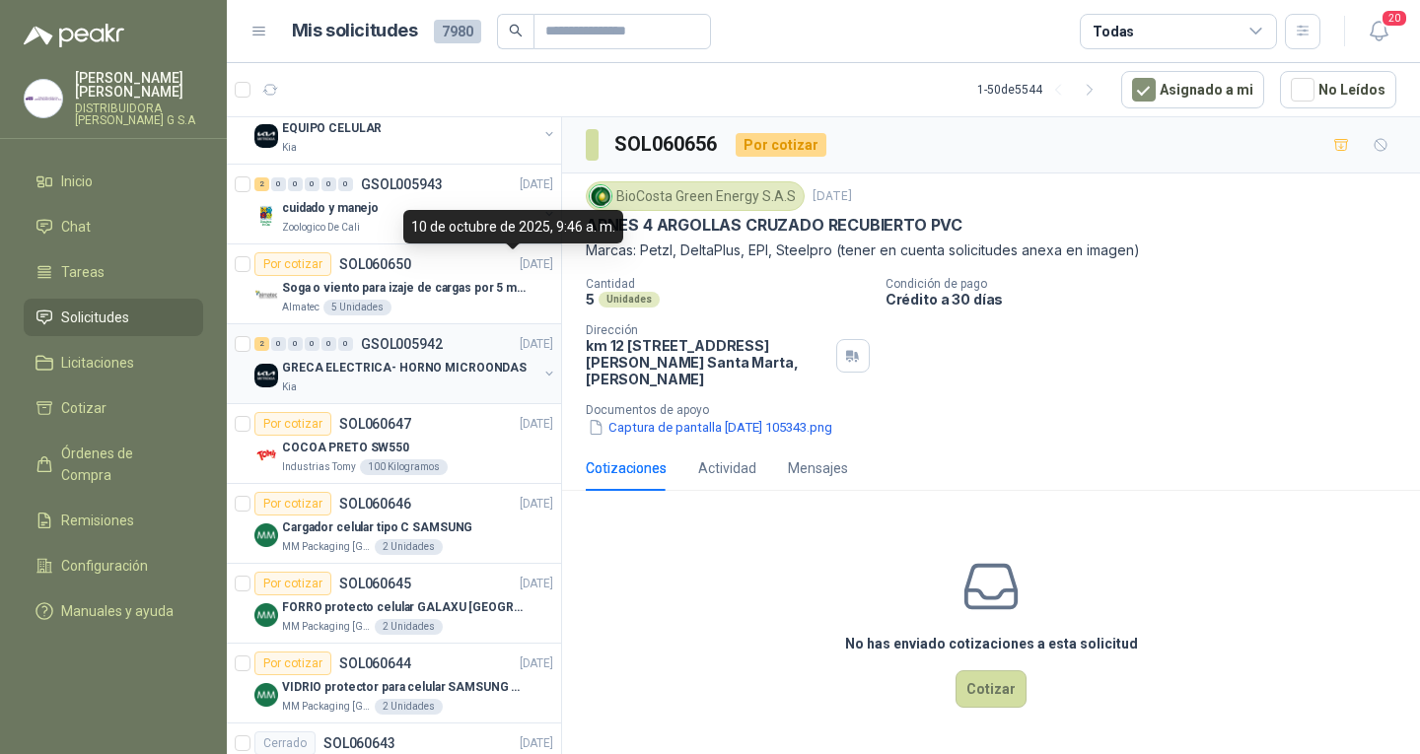
click at [450, 384] on div "Kia" at bounding box center [409, 388] width 255 height 16
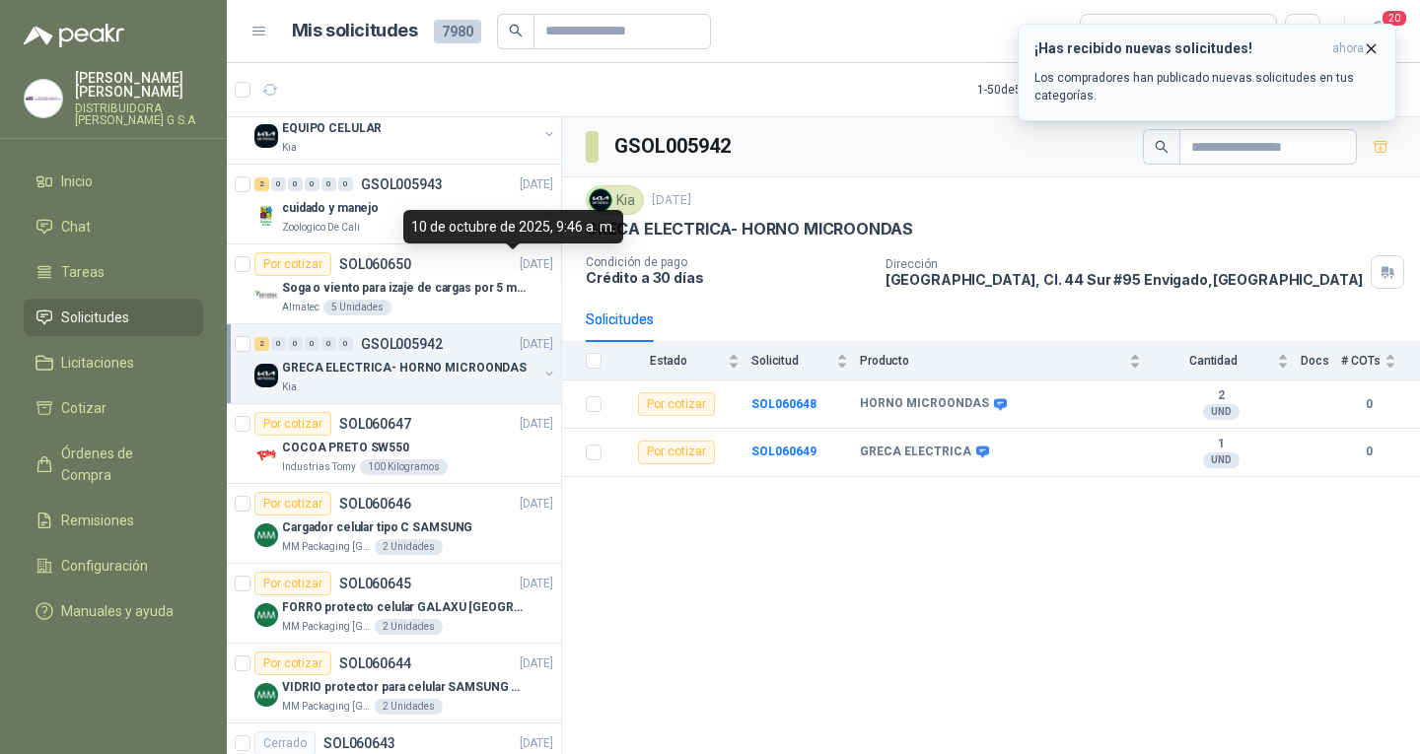
click at [1372, 46] on icon "button" at bounding box center [1371, 48] width 17 height 17
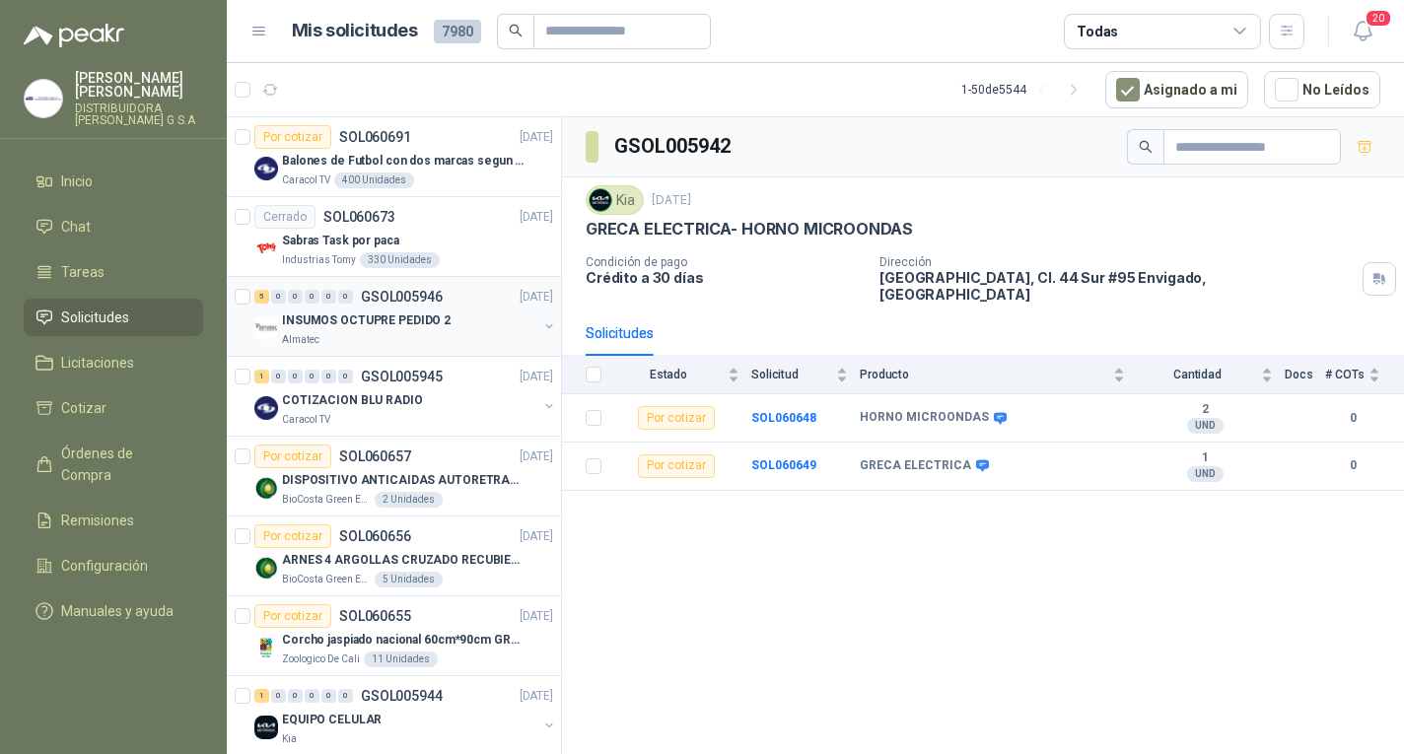
click at [376, 335] on div "Almatec" at bounding box center [409, 340] width 255 height 16
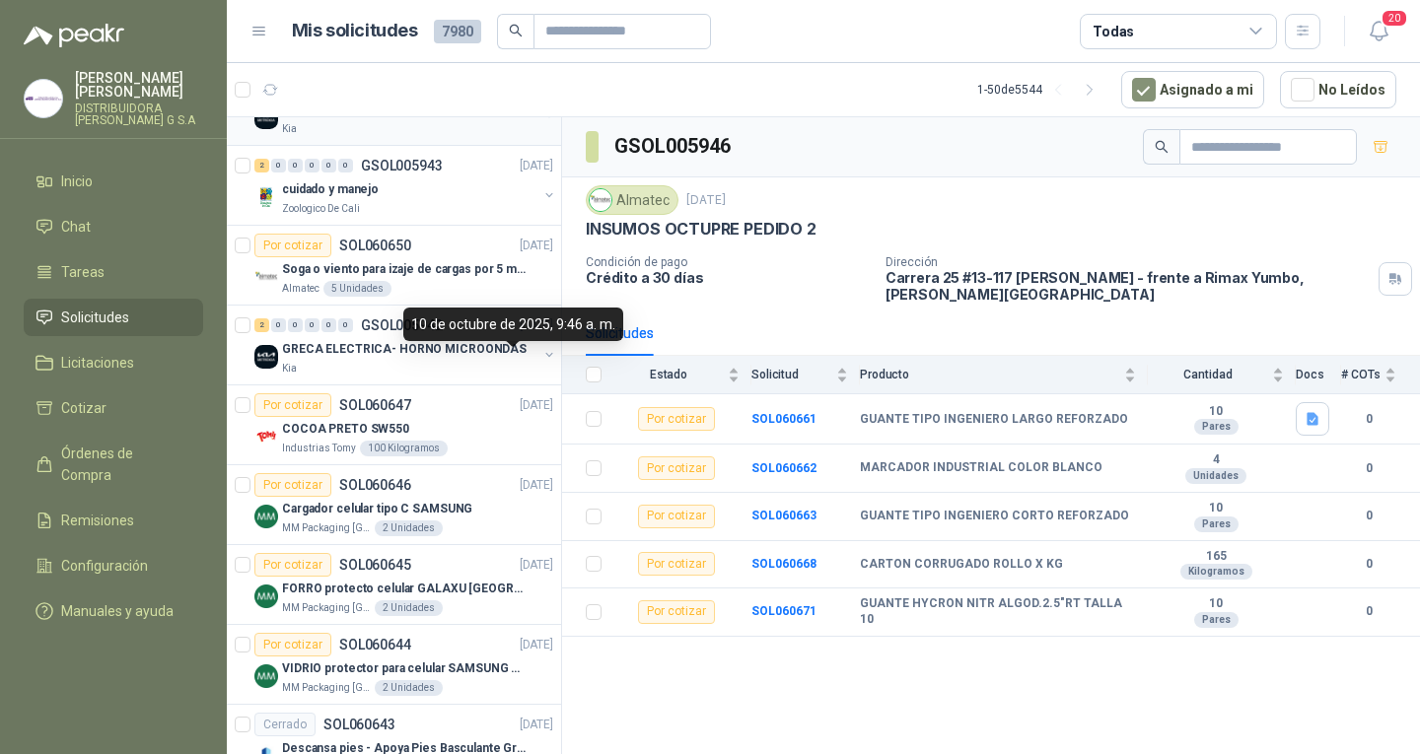
scroll to position [690, 0]
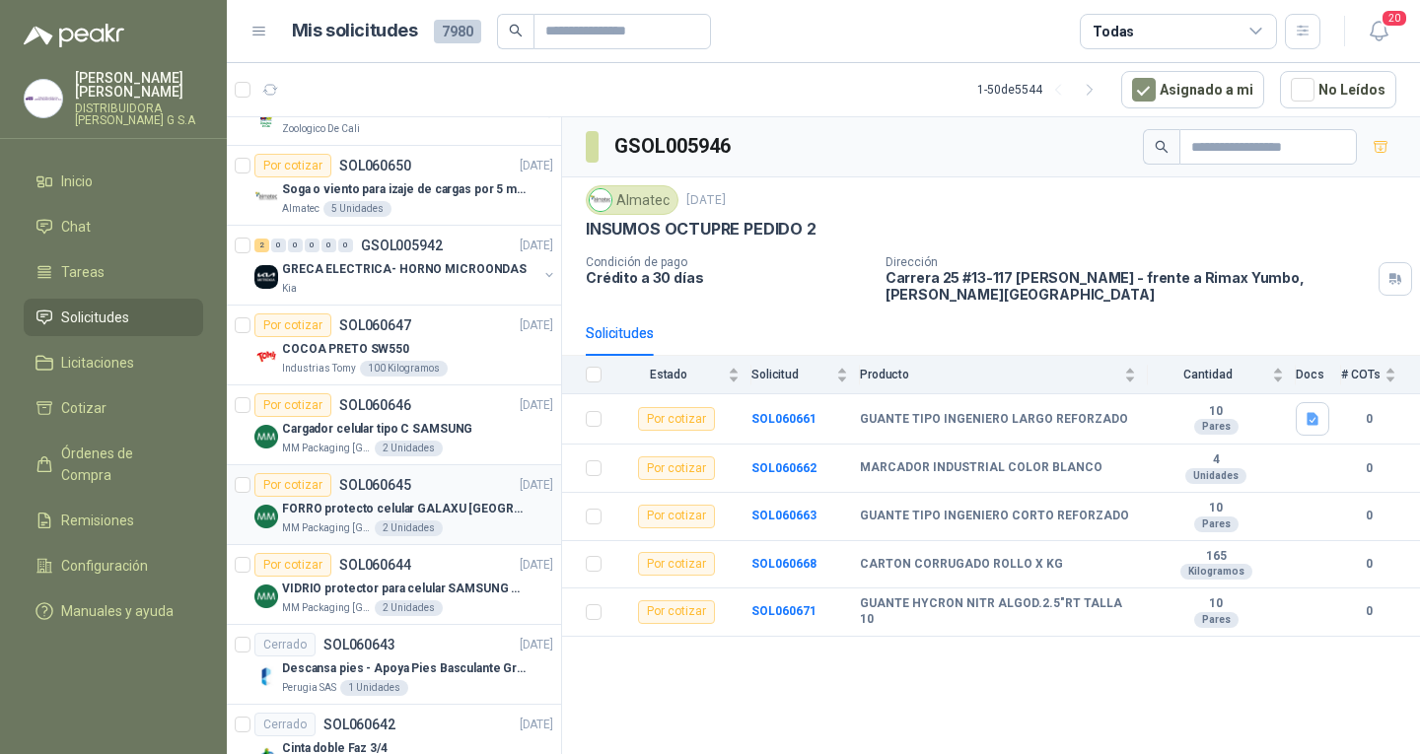
click at [479, 509] on p "FORRO protecto celular GALAXU [GEOGRAPHIC_DATA] A16 5G" at bounding box center [405, 509] width 246 height 19
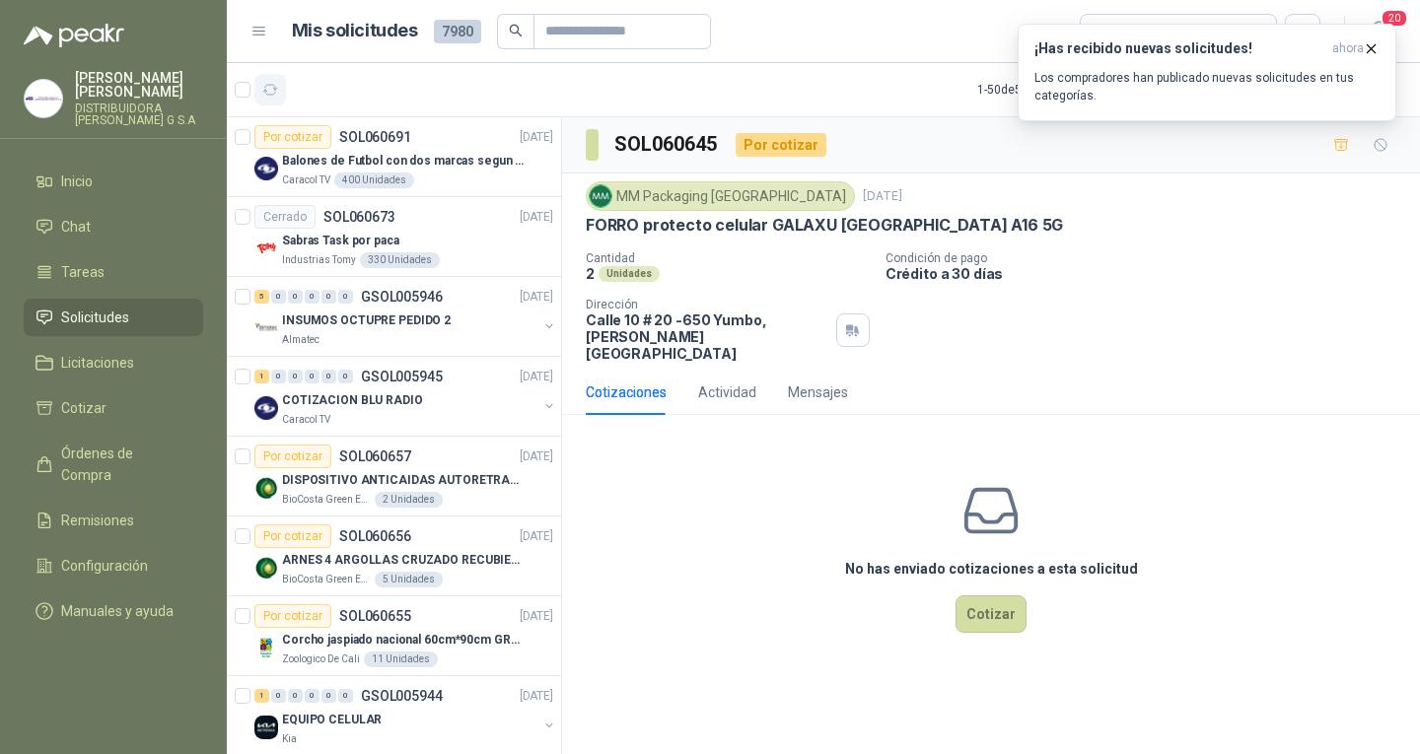
click at [265, 99] on button "button" at bounding box center [270, 90] width 32 height 32
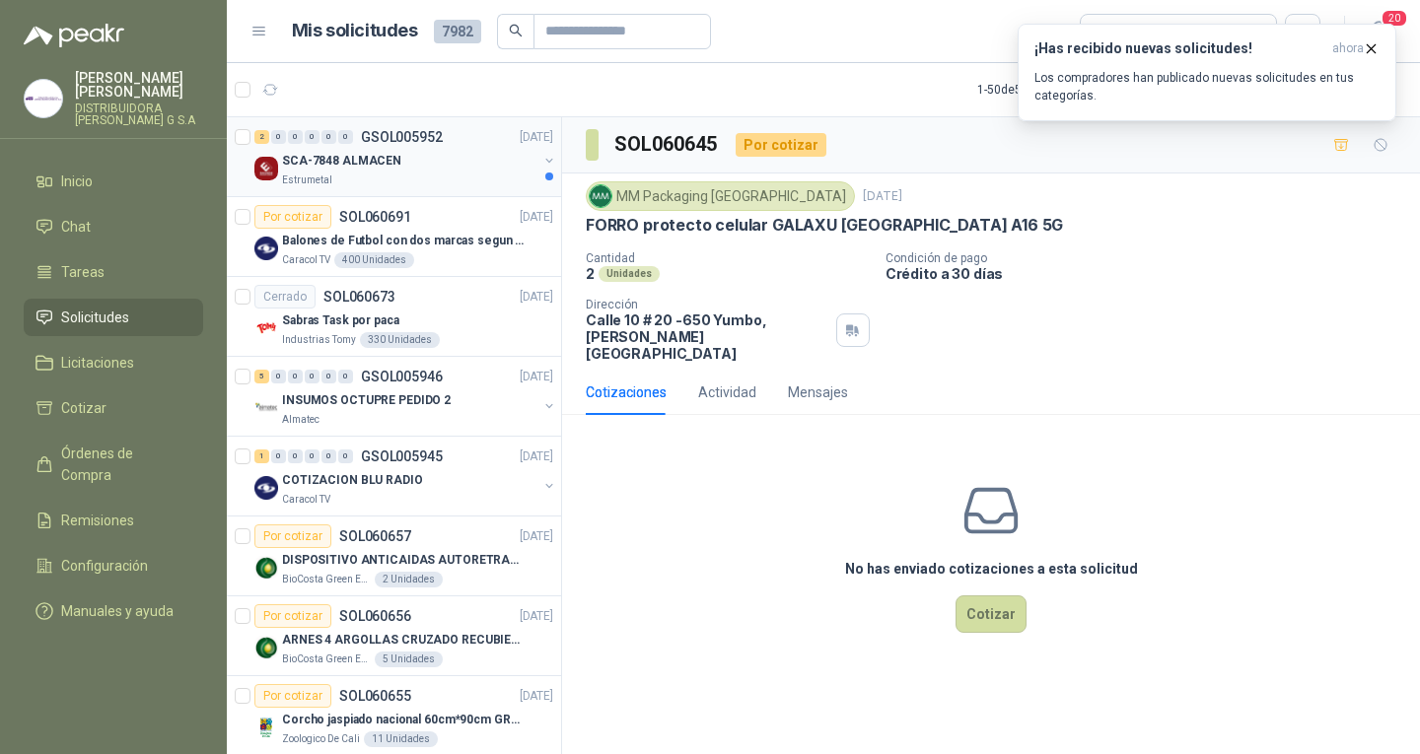
click at [301, 162] on p "SCA-7848 ALMACEN" at bounding box center [341, 161] width 119 height 19
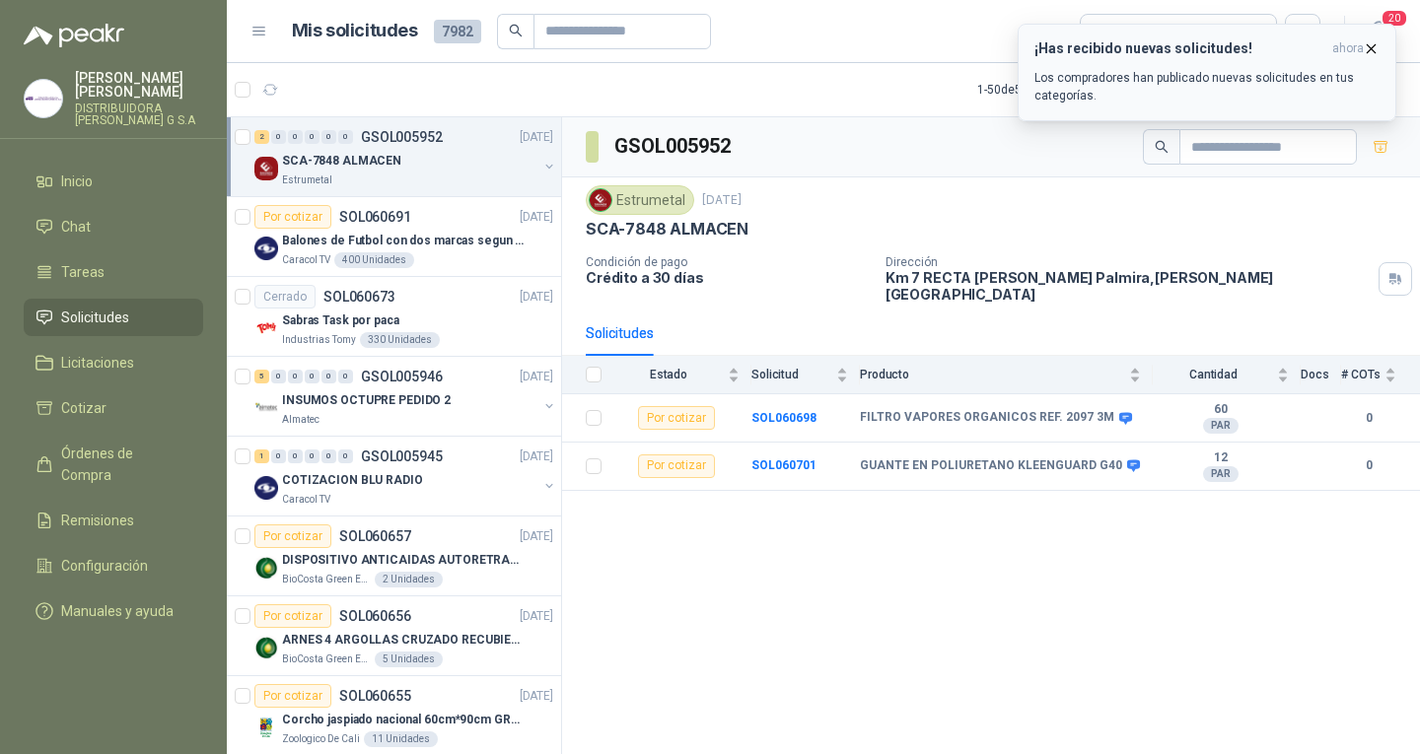
click at [1371, 45] on icon "button" at bounding box center [1371, 48] width 17 height 17
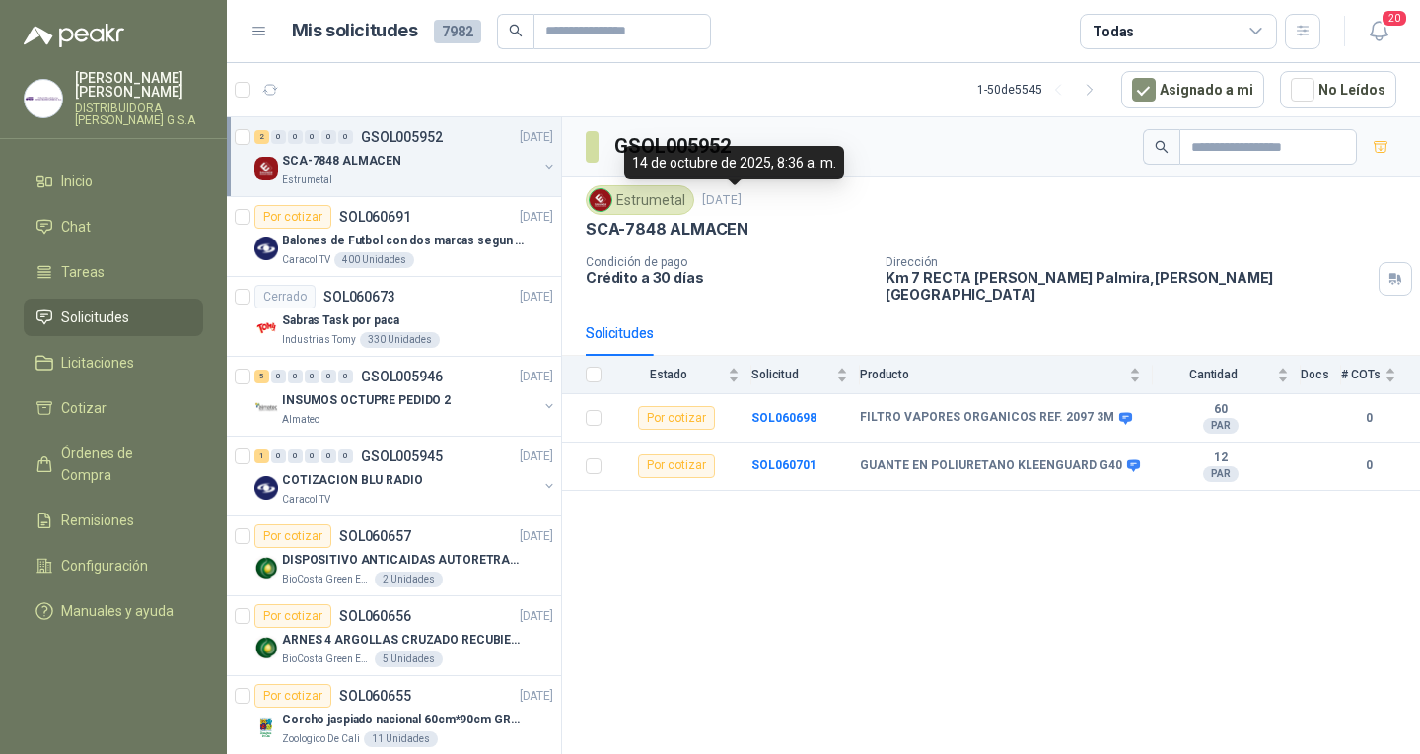
click at [744, 602] on div "GSOL005952 Estrumetal [DATE] SCA-7848 ALMACEN Condición de pago Crédito a 30 [P…" at bounding box center [991, 439] width 858 height 644
click at [262, 82] on icon "button" at bounding box center [270, 90] width 17 height 17
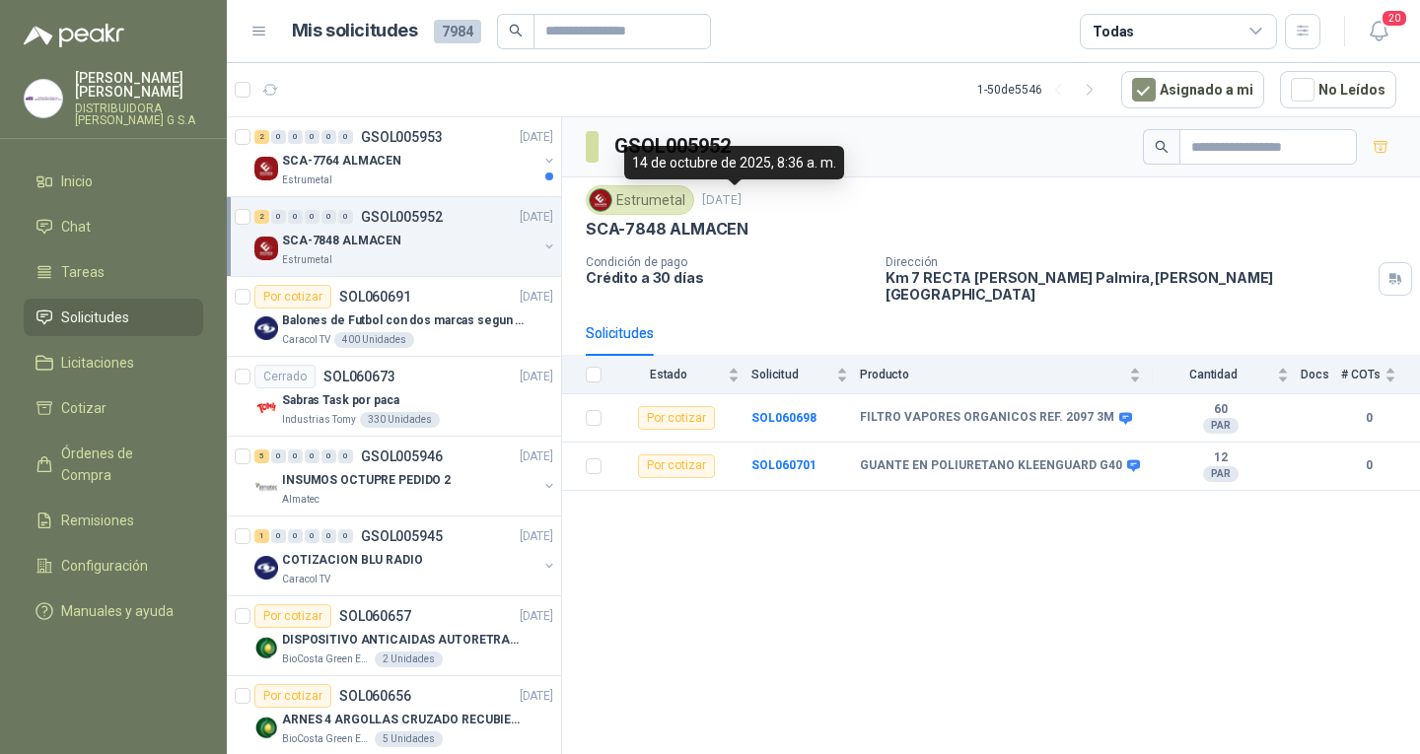
click at [820, 606] on div "GSOL005952 Estrumetal [DATE] SCA-7848 ALMACEN Condición de pago Crédito a 30 [P…" at bounding box center [991, 439] width 858 height 644
click at [466, 147] on div "2 0 0 0 0 0 GSOL005953 [DATE]" at bounding box center [405, 137] width 303 height 24
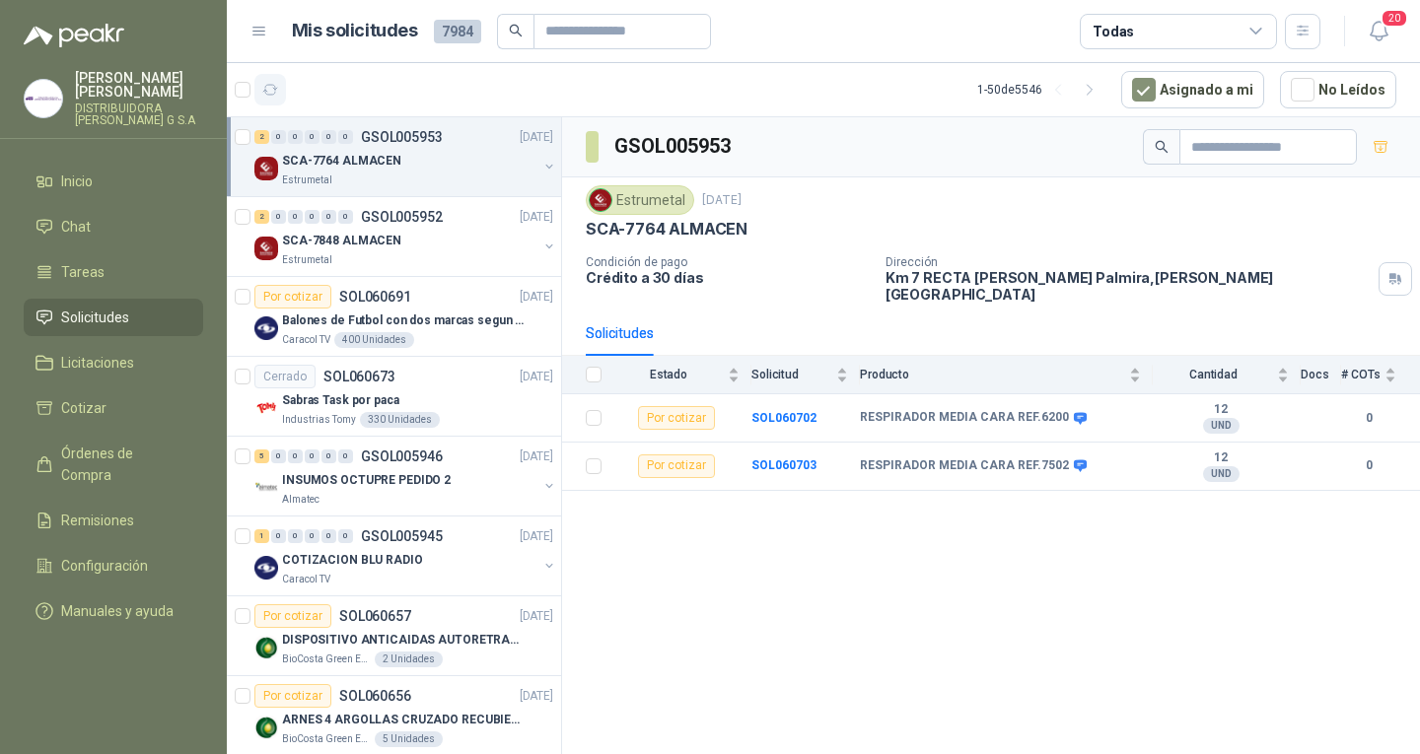
click at [266, 84] on icon "button" at bounding box center [270, 90] width 17 height 17
click at [272, 78] on button "button" at bounding box center [270, 90] width 32 height 32
click at [273, 87] on icon "button" at bounding box center [270, 90] width 17 height 17
click at [259, 87] on button "button" at bounding box center [270, 90] width 32 height 32
click at [151, 435] on link "Órdenes de Compra" at bounding box center [113, 464] width 179 height 59
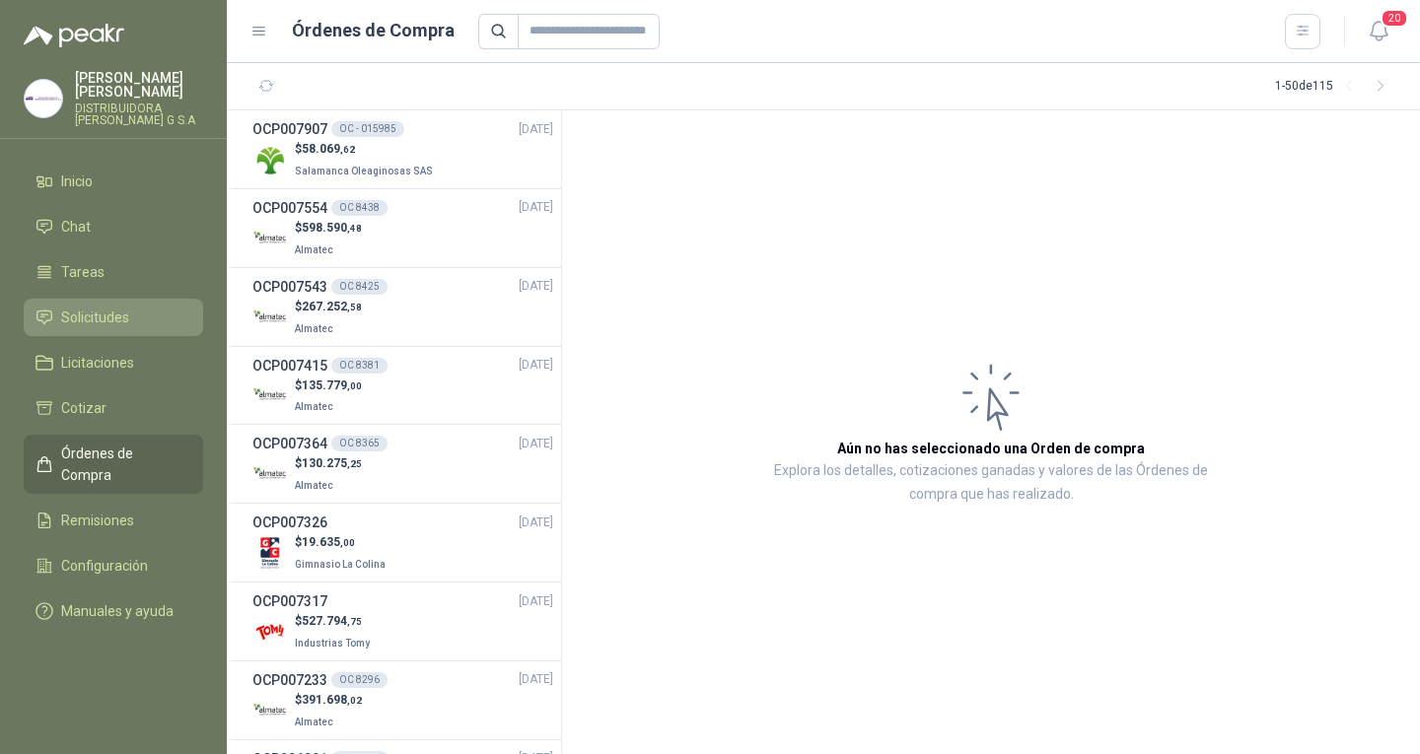
click at [149, 307] on li "Solicitudes" at bounding box center [114, 318] width 156 height 22
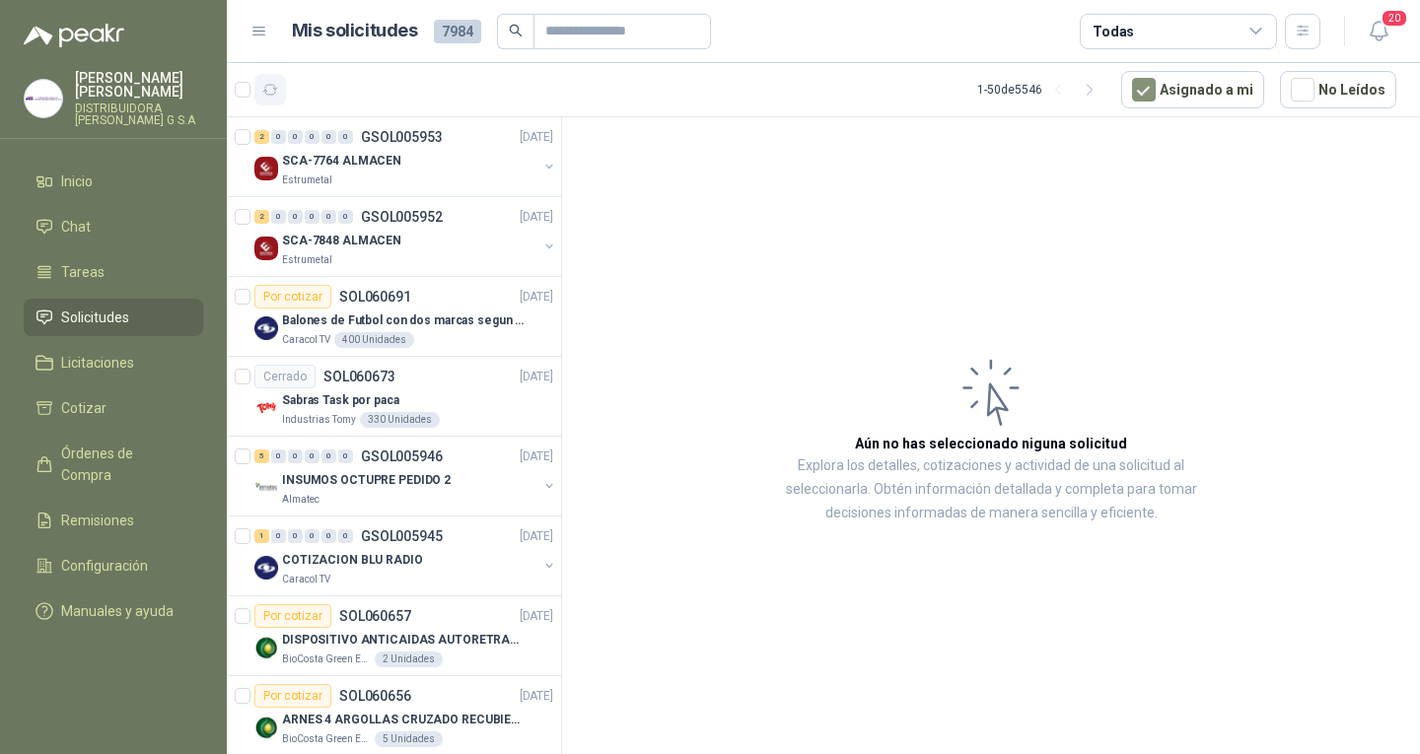
click at [277, 95] on icon "button" at bounding box center [270, 90] width 17 height 17
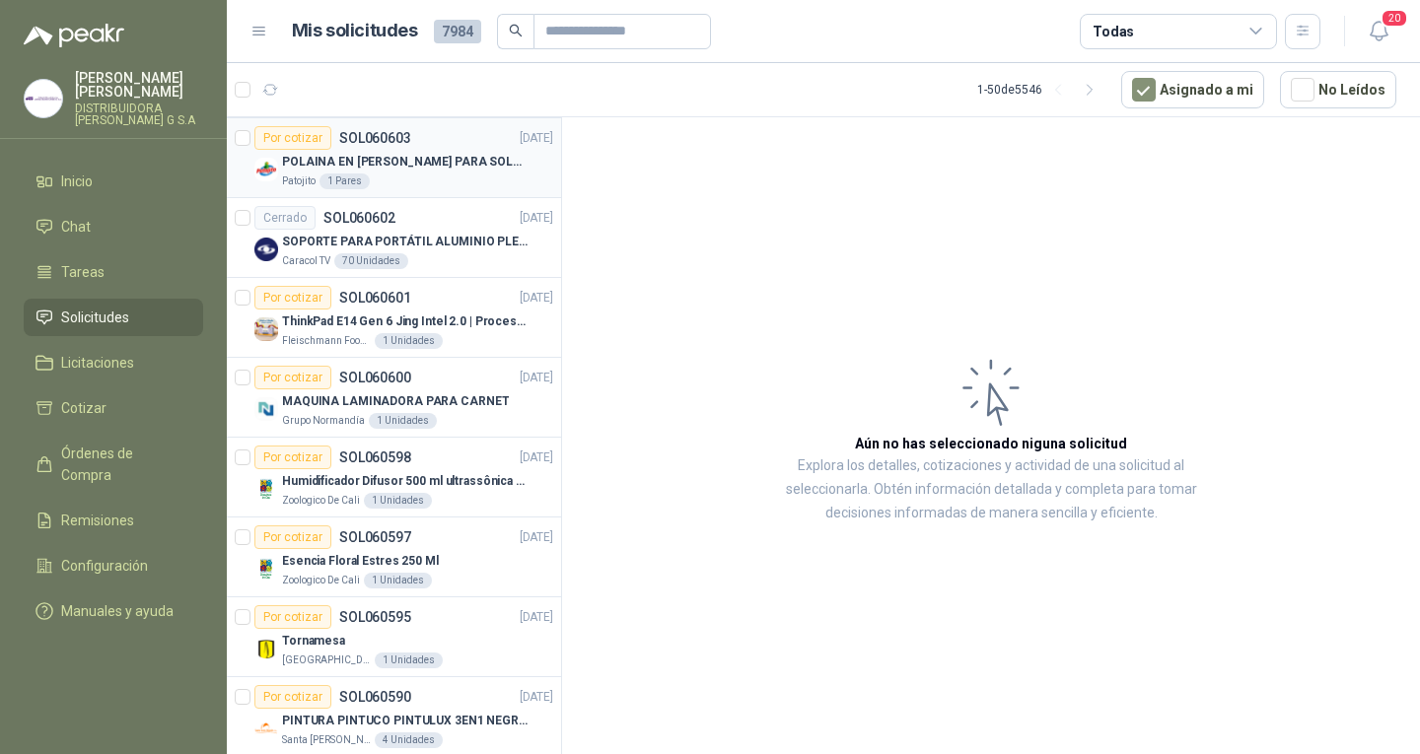
scroll to position [1972, 0]
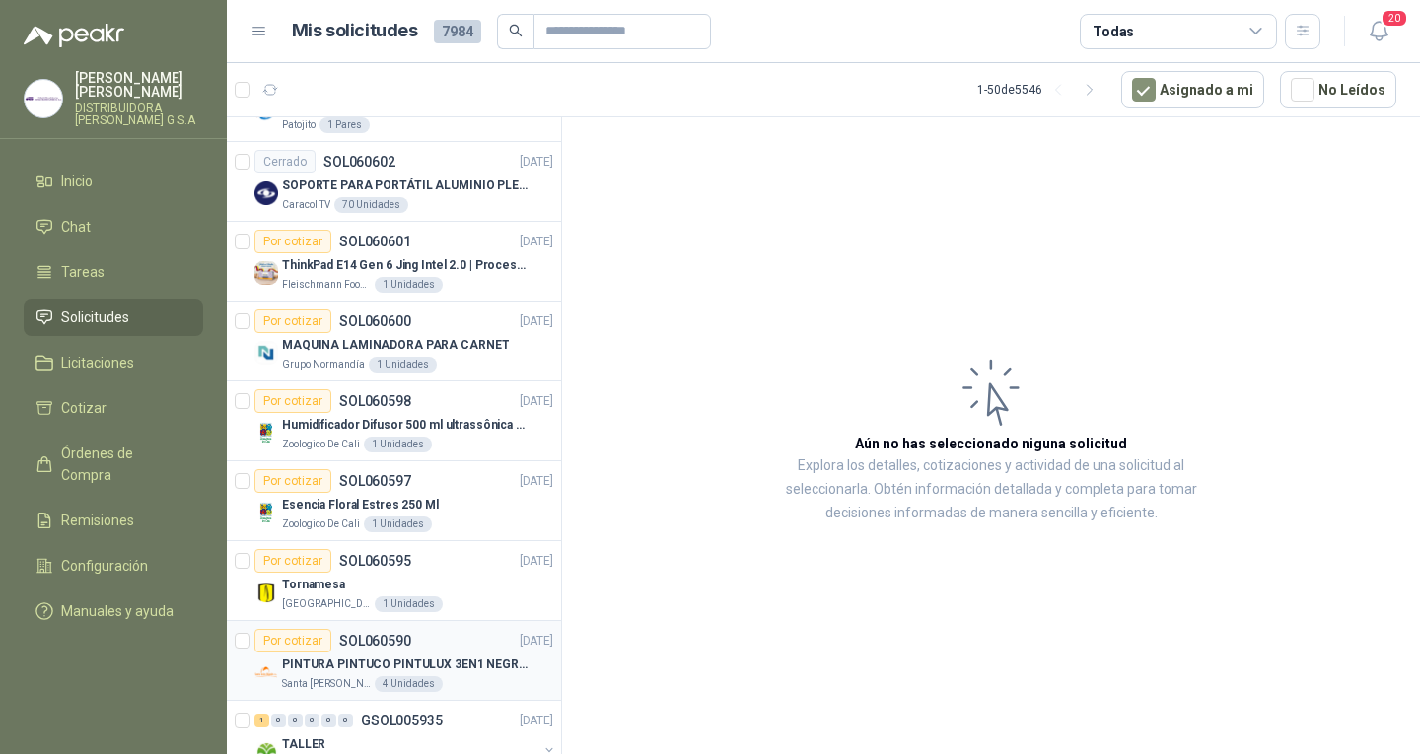
click at [418, 649] on div "Por cotizar SOL060590 [DATE]" at bounding box center [403, 641] width 299 height 24
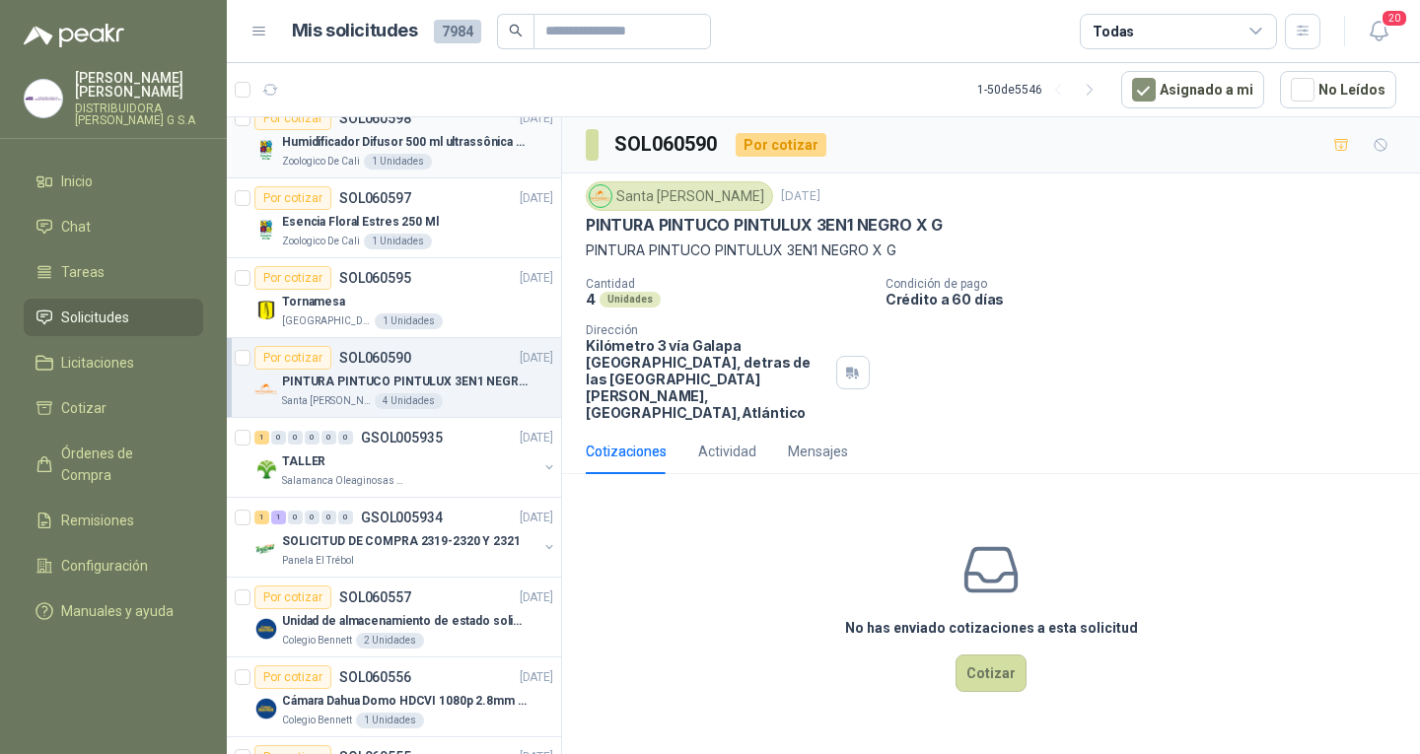
scroll to position [2367, 0]
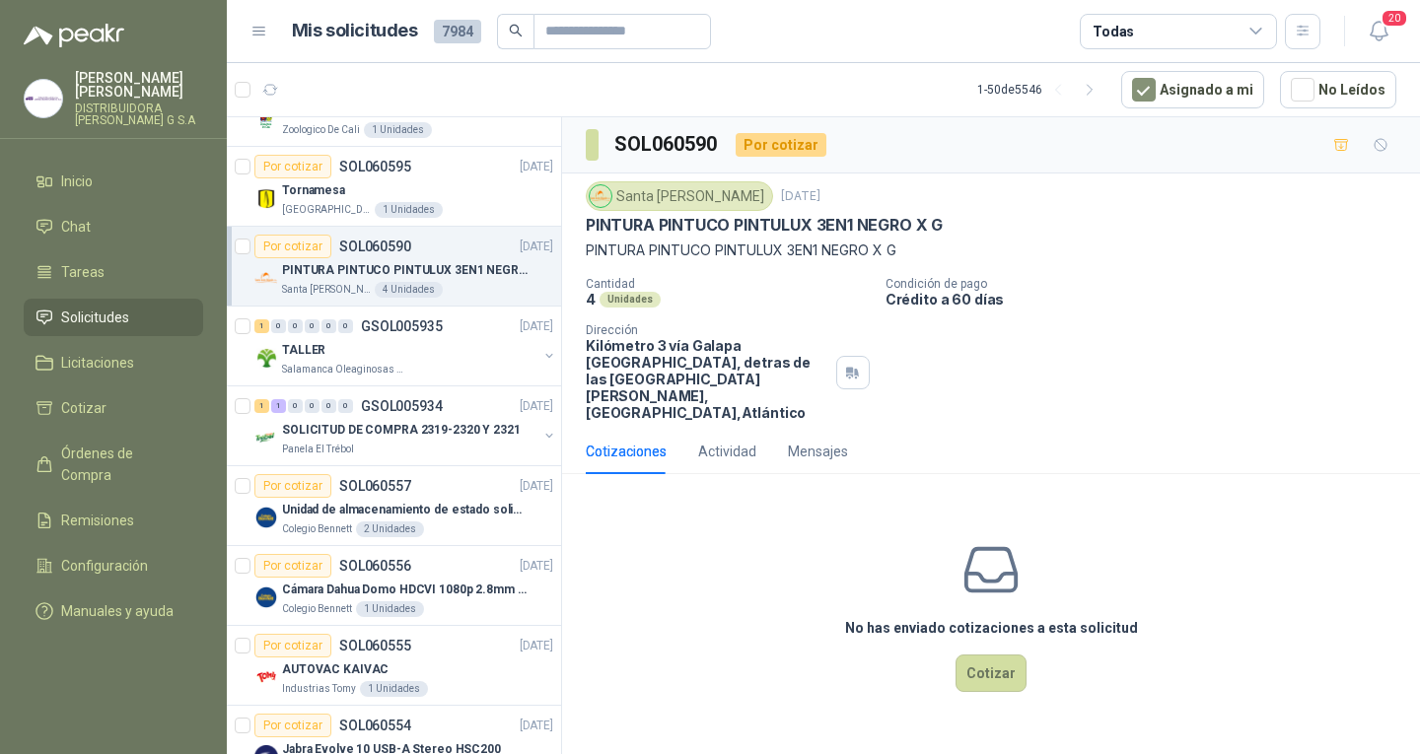
click at [400, 423] on p "SOLICITUD DE COMPRA 2319-2320 Y 2321" at bounding box center [401, 430] width 239 height 19
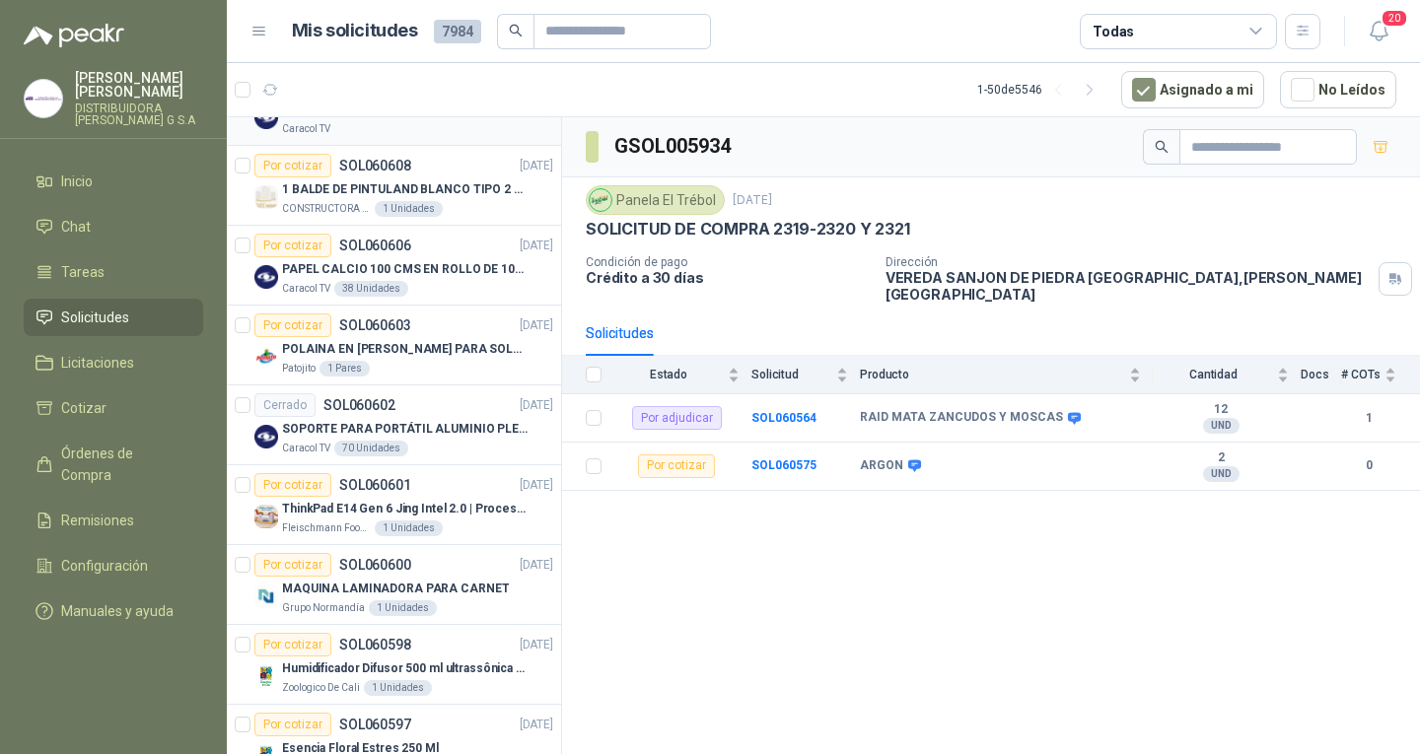
scroll to position [1676, 0]
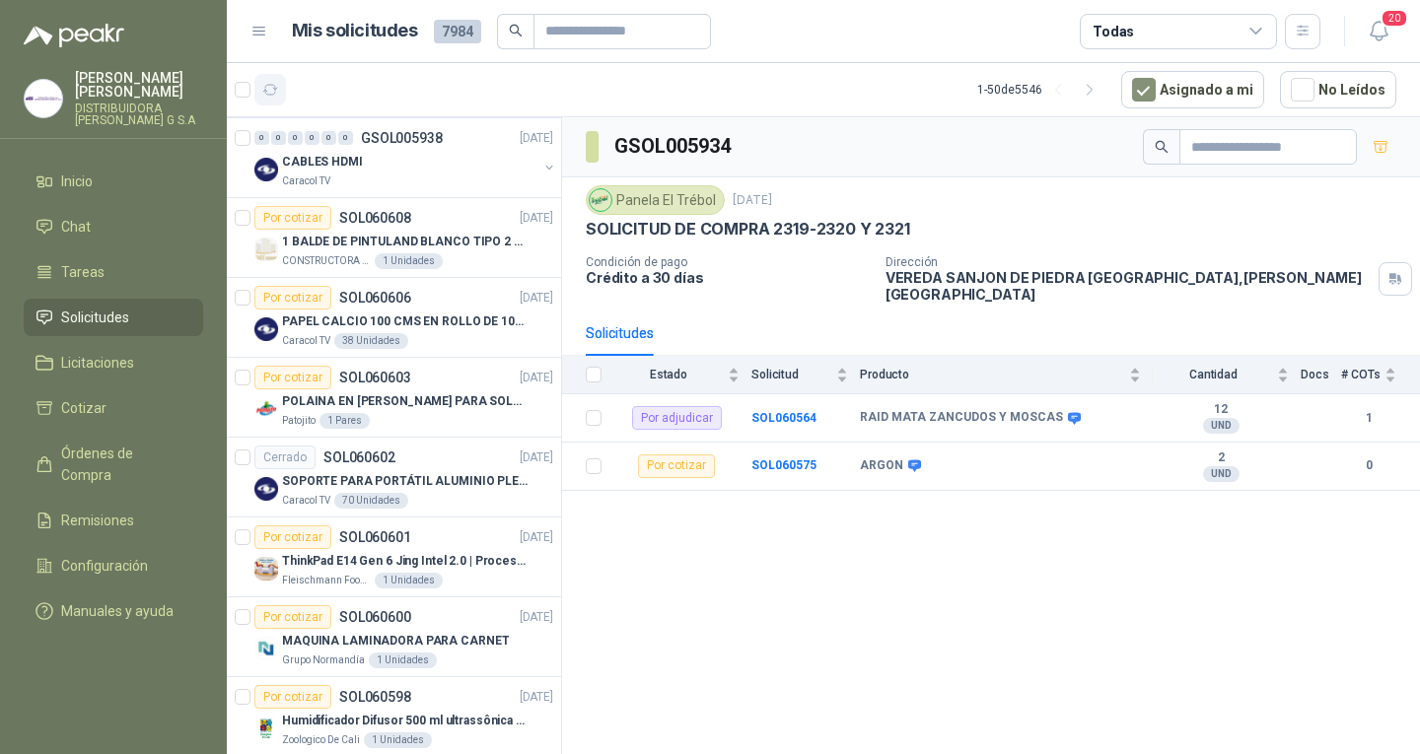
click at [274, 94] on icon "button" at bounding box center [270, 90] width 15 height 10
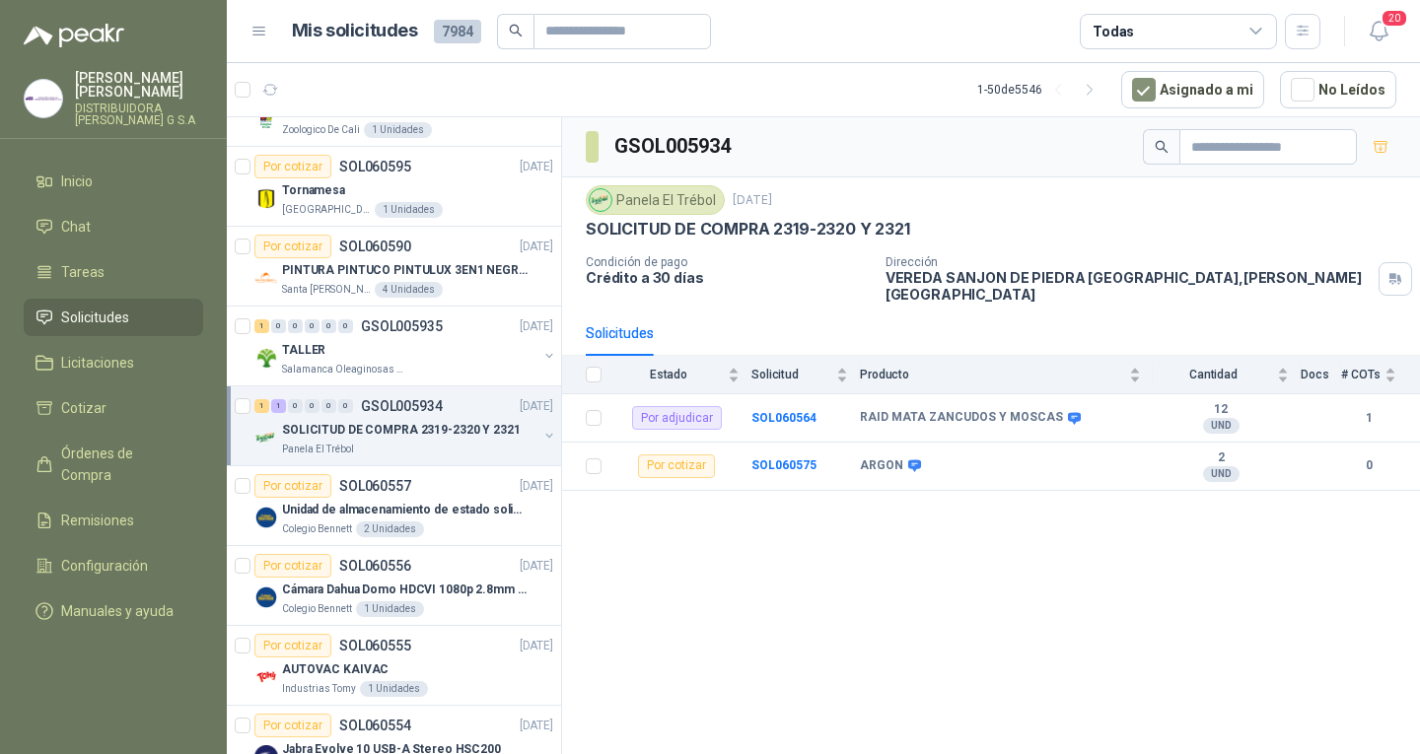
scroll to position [2761, 0]
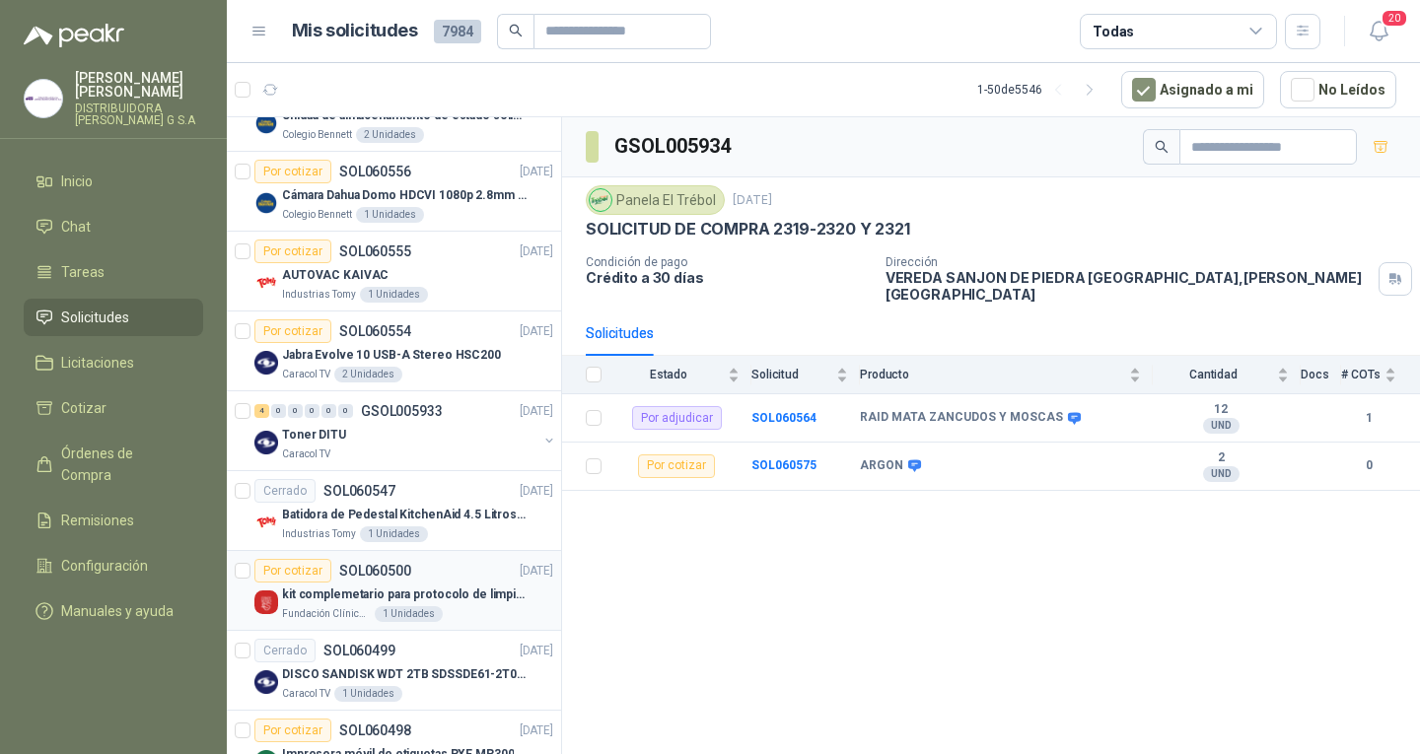
click at [422, 568] on div "Por cotizar SOL060500 [DATE]" at bounding box center [403, 571] width 299 height 24
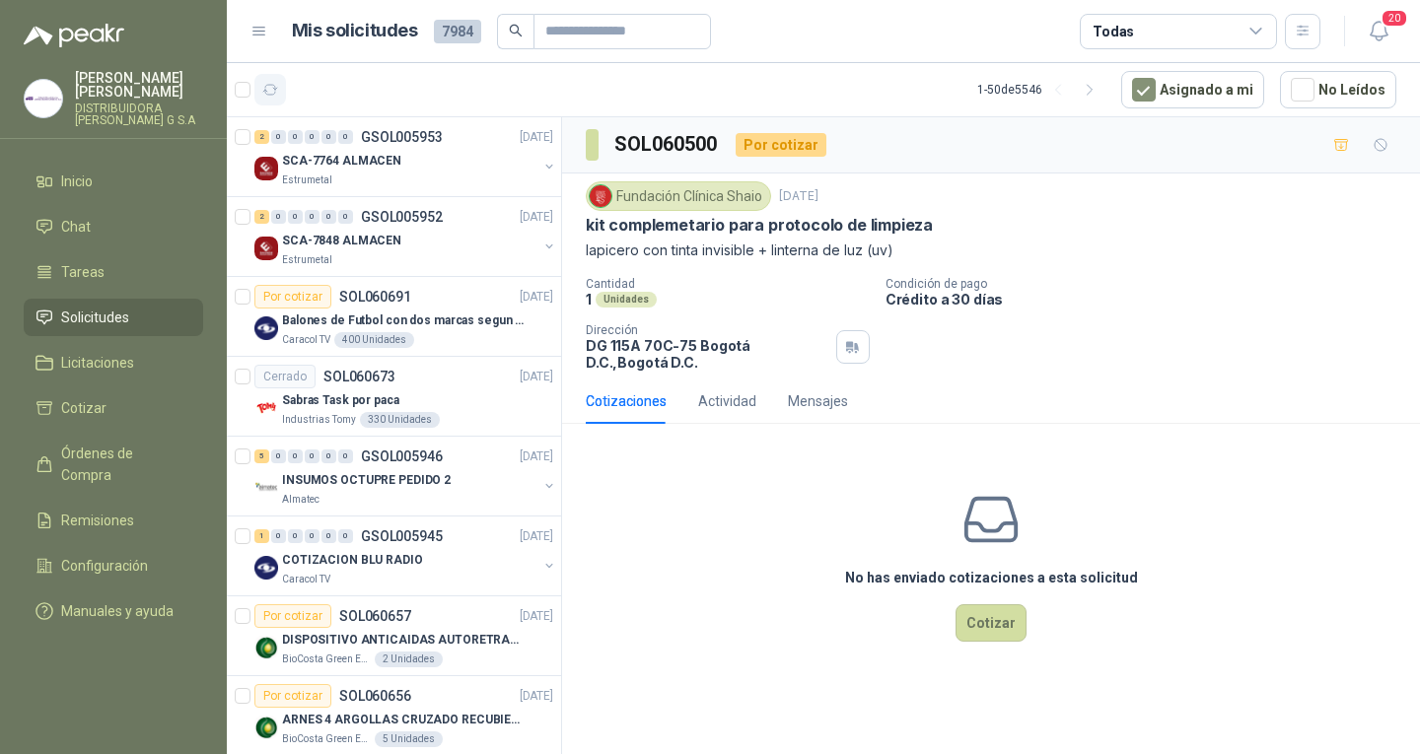
click at [273, 103] on button "button" at bounding box center [270, 90] width 32 height 32
click at [127, 344] on link "Licitaciones" at bounding box center [113, 362] width 179 height 37
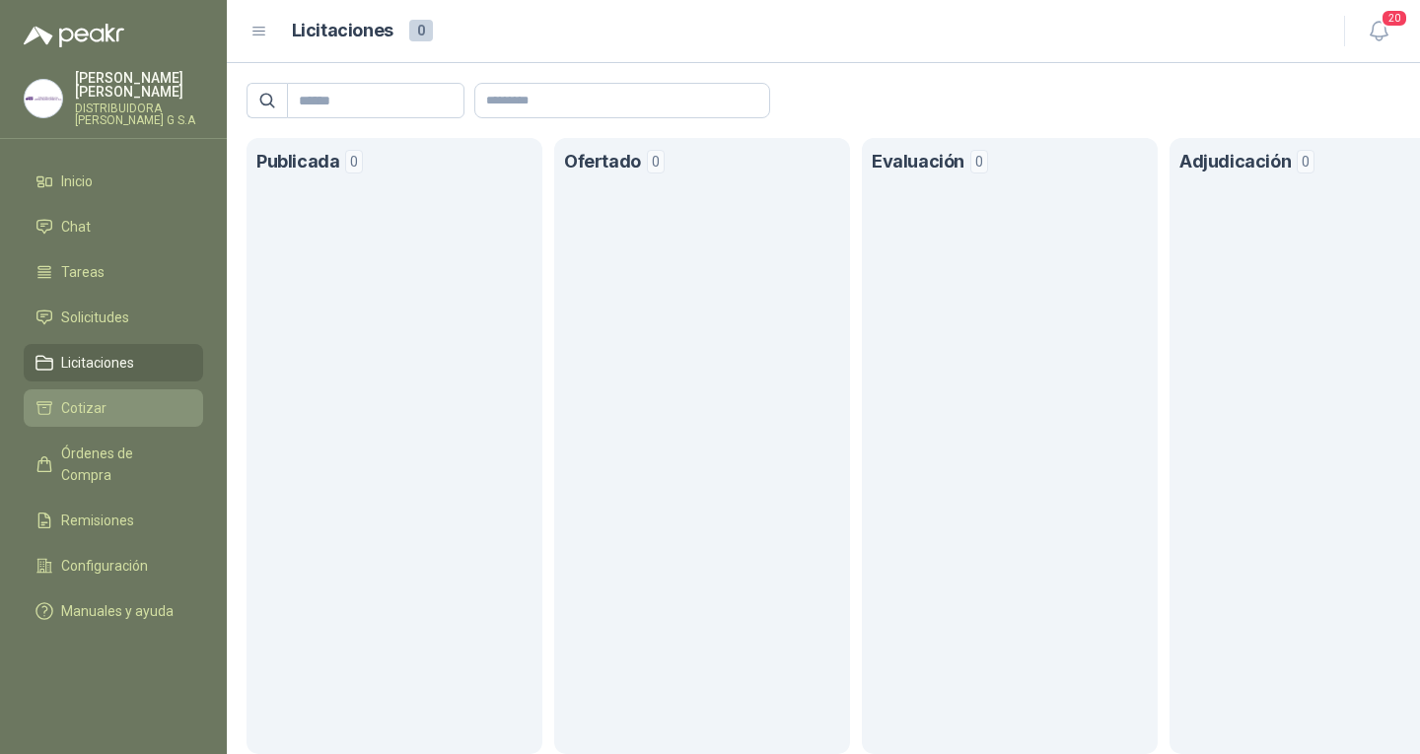
click at [157, 397] on li "Cotizar" at bounding box center [114, 408] width 156 height 22
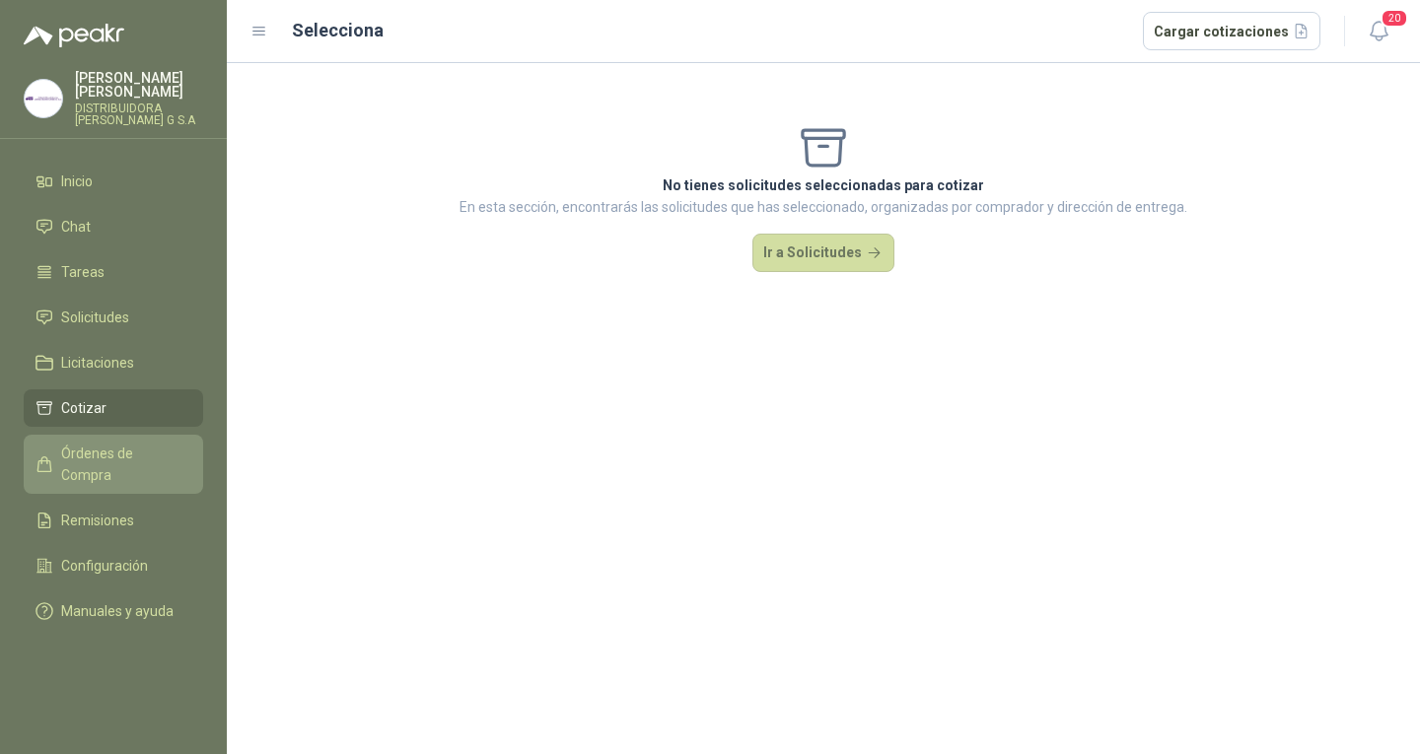
click at [184, 443] on li "Órdenes de Compra" at bounding box center [114, 464] width 156 height 43
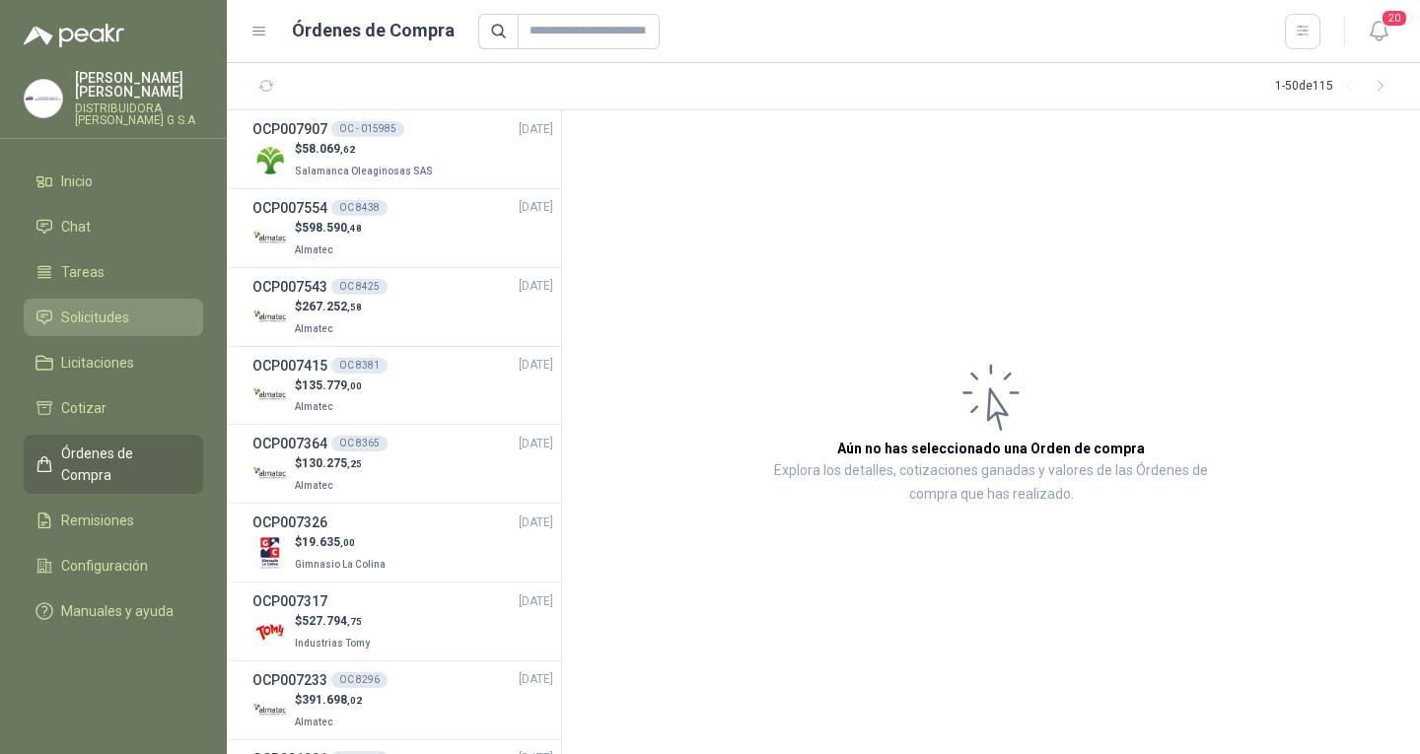
click at [165, 307] on li "Solicitudes" at bounding box center [114, 318] width 156 height 22
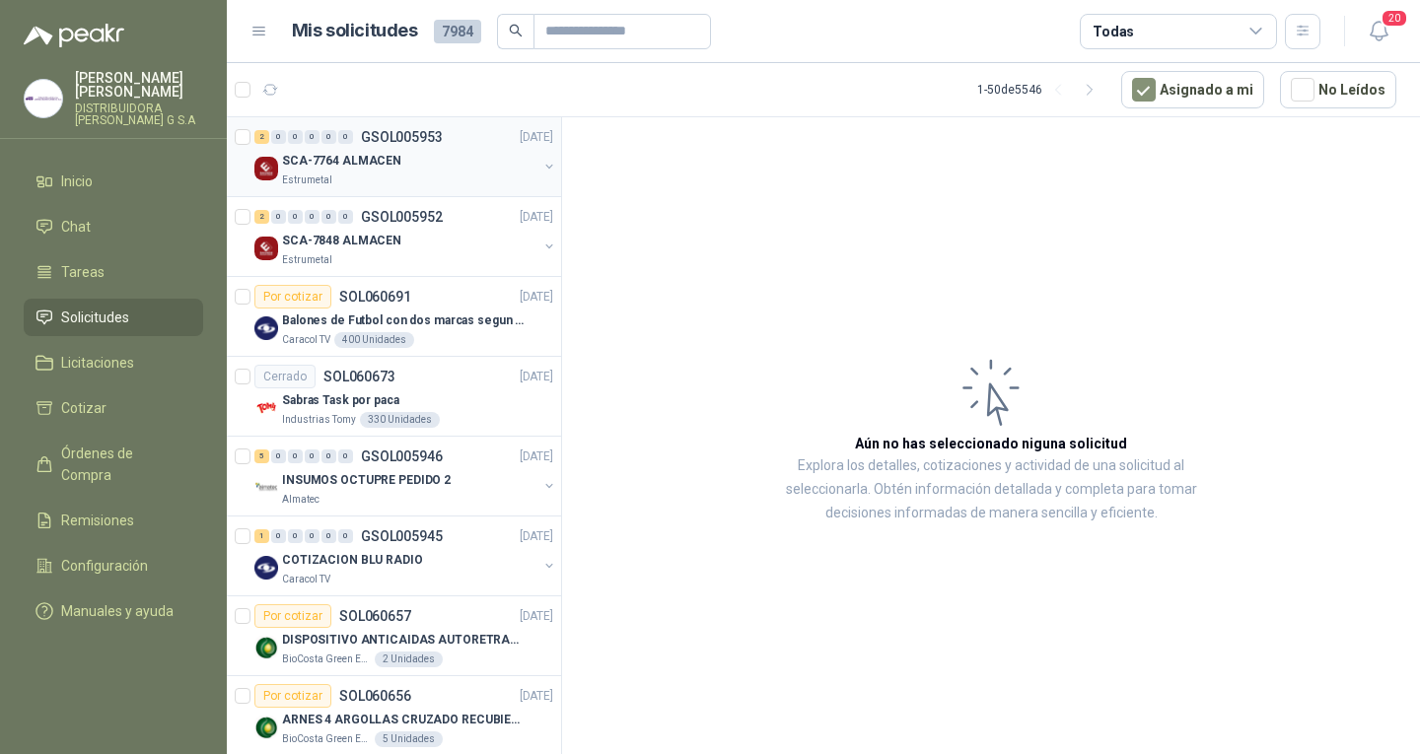
click at [329, 174] on p "Estrumetal" at bounding box center [307, 181] width 50 height 16
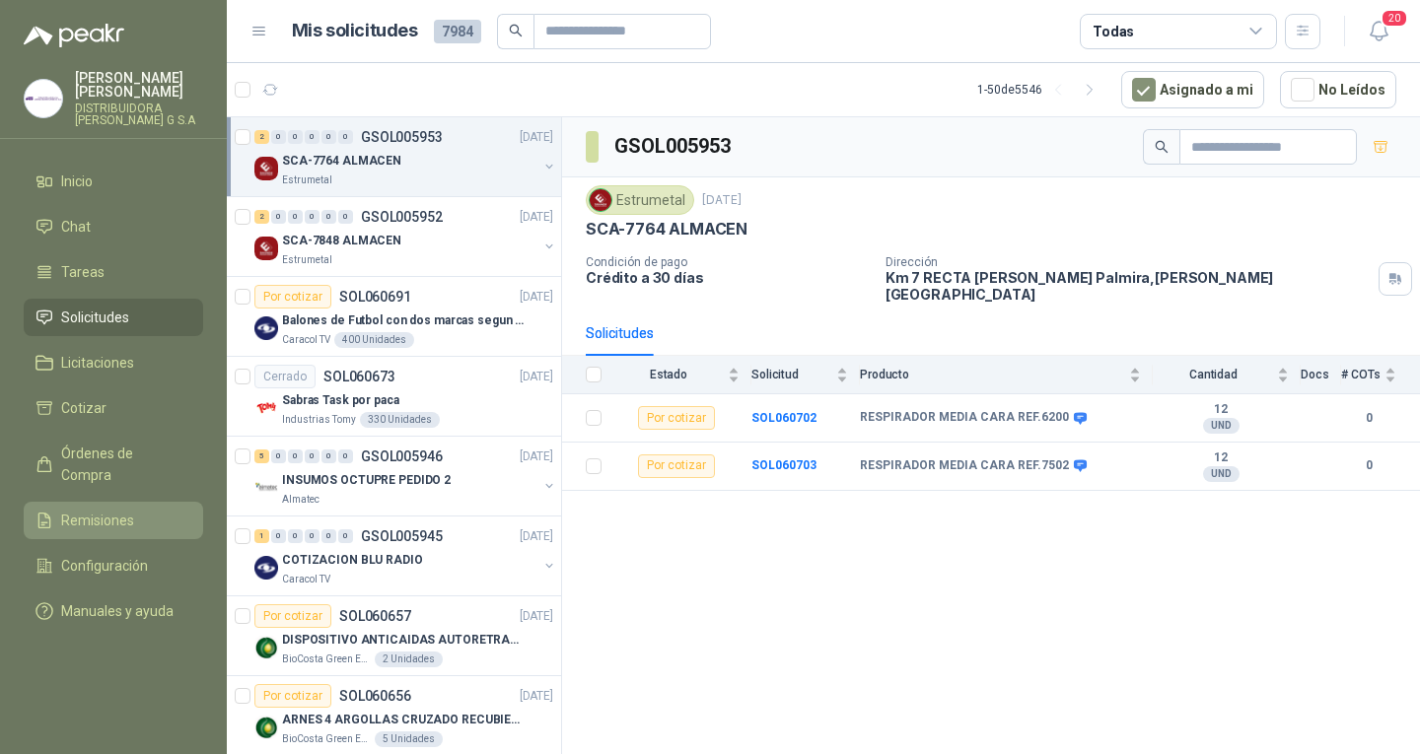
click at [138, 510] on li "Remisiones" at bounding box center [114, 521] width 156 height 22
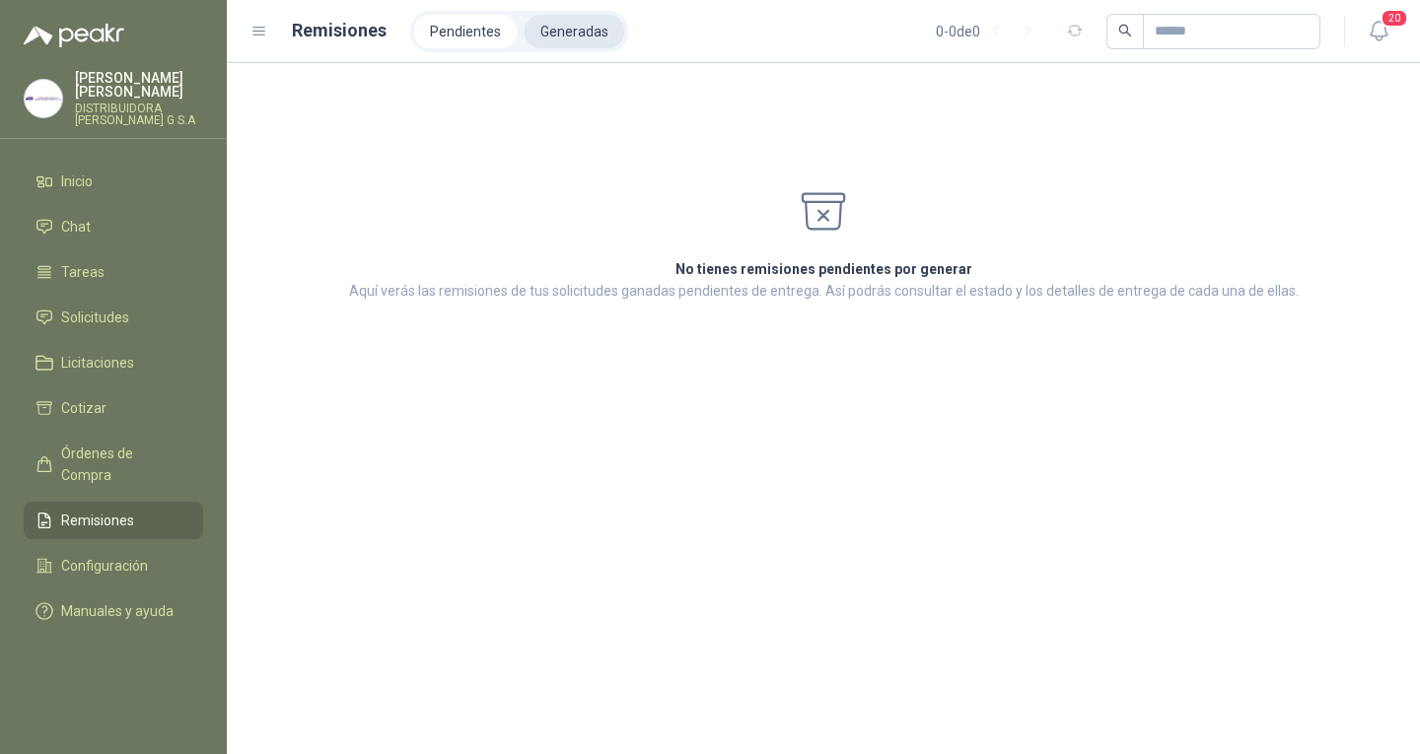
click at [565, 24] on li "Generadas" at bounding box center [575, 32] width 100 height 34
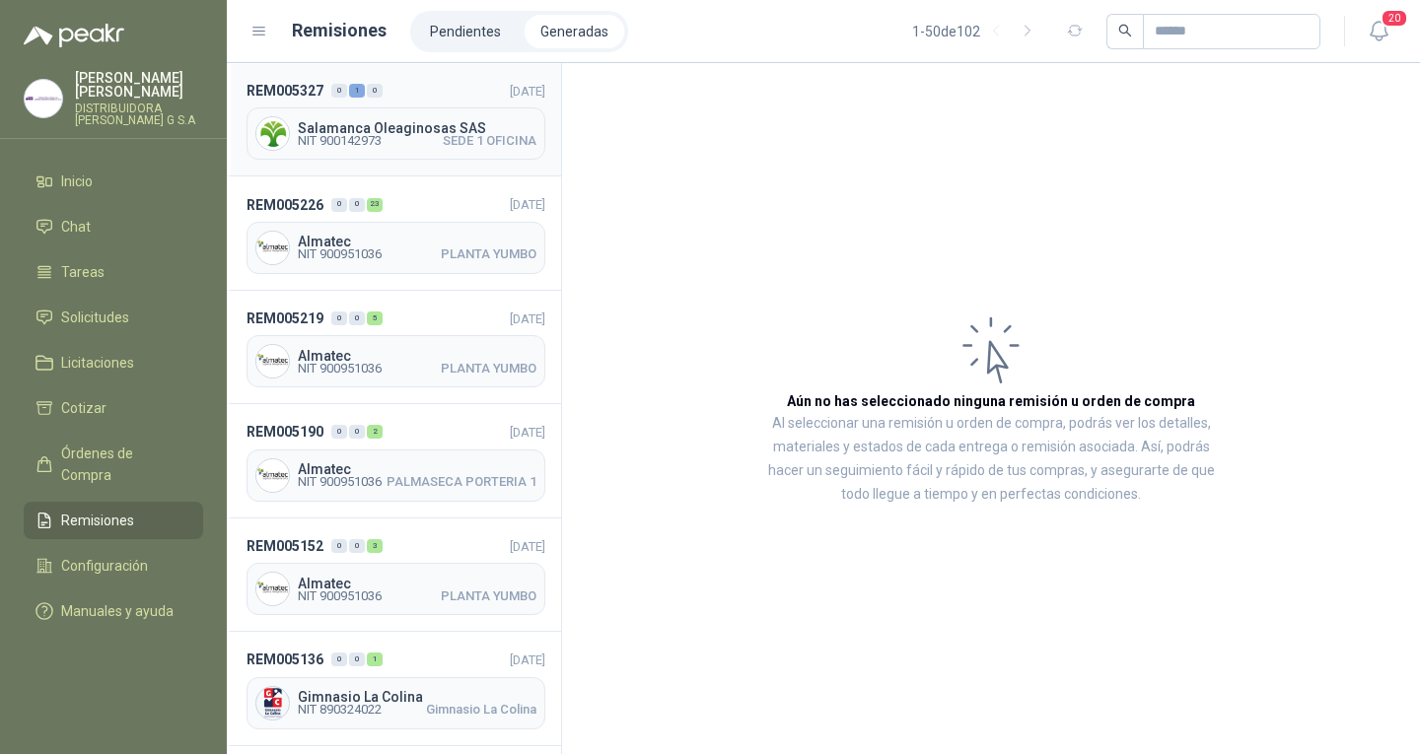
click at [289, 152] on div "Salamanca Oleaginosas SAS NIT 900142973 SEDE 1 OFICINA" at bounding box center [396, 133] width 299 height 52
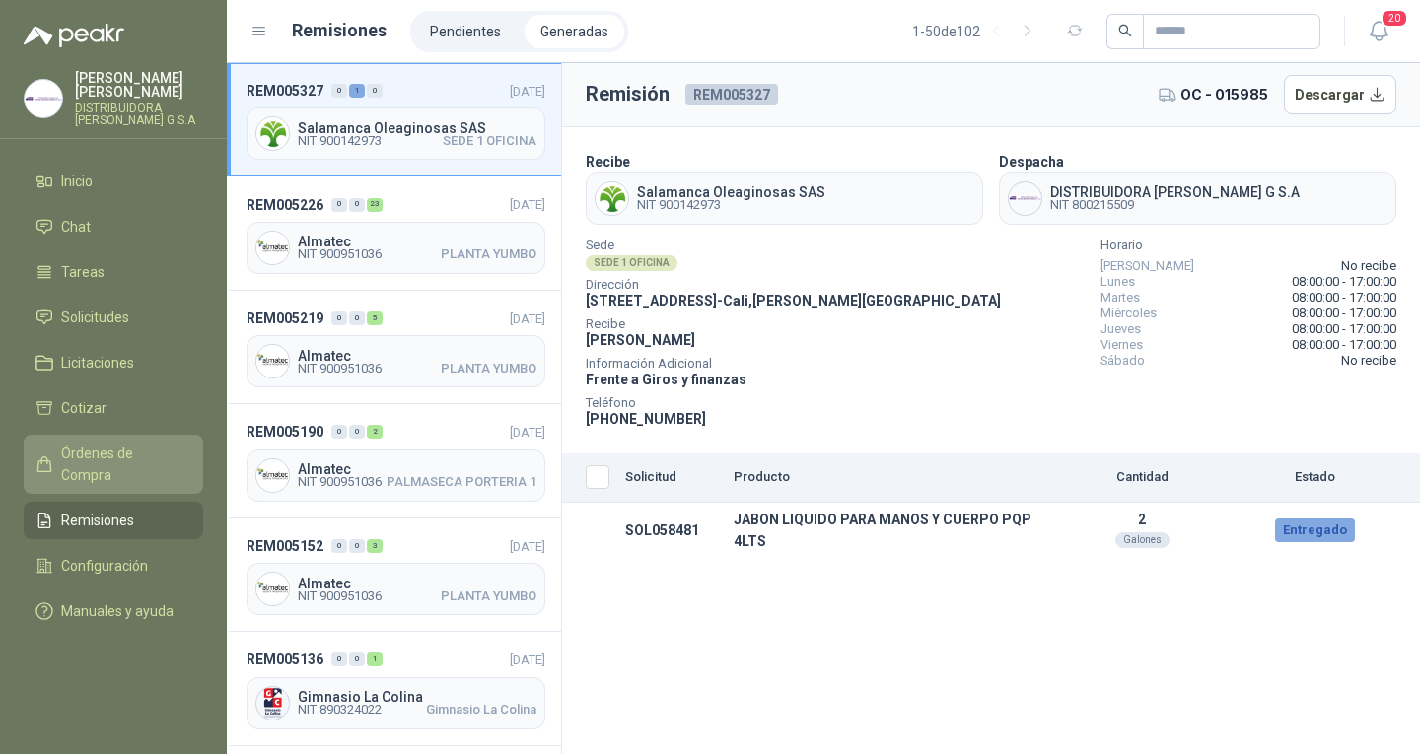
click at [121, 443] on span "Órdenes de Compra" at bounding box center [122, 464] width 123 height 43
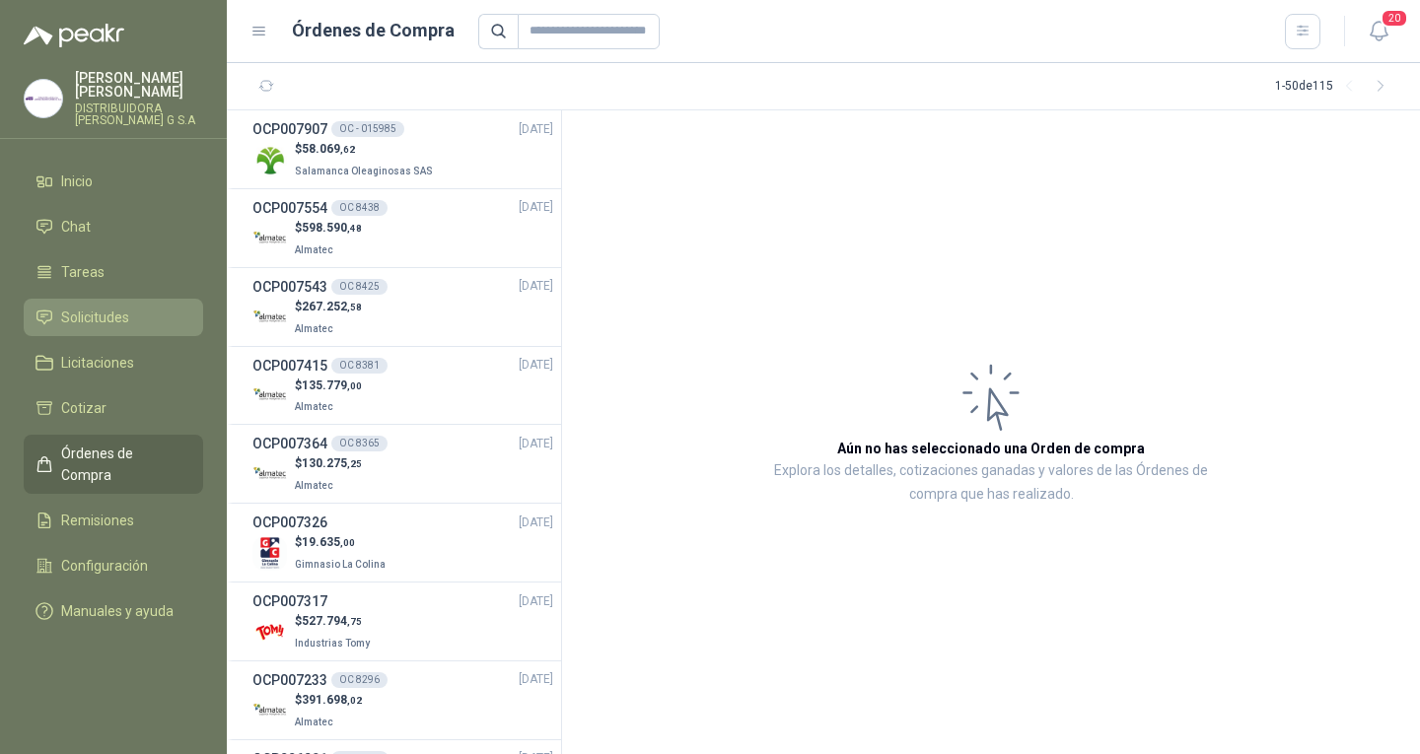
click at [137, 307] on li "Solicitudes" at bounding box center [114, 318] width 156 height 22
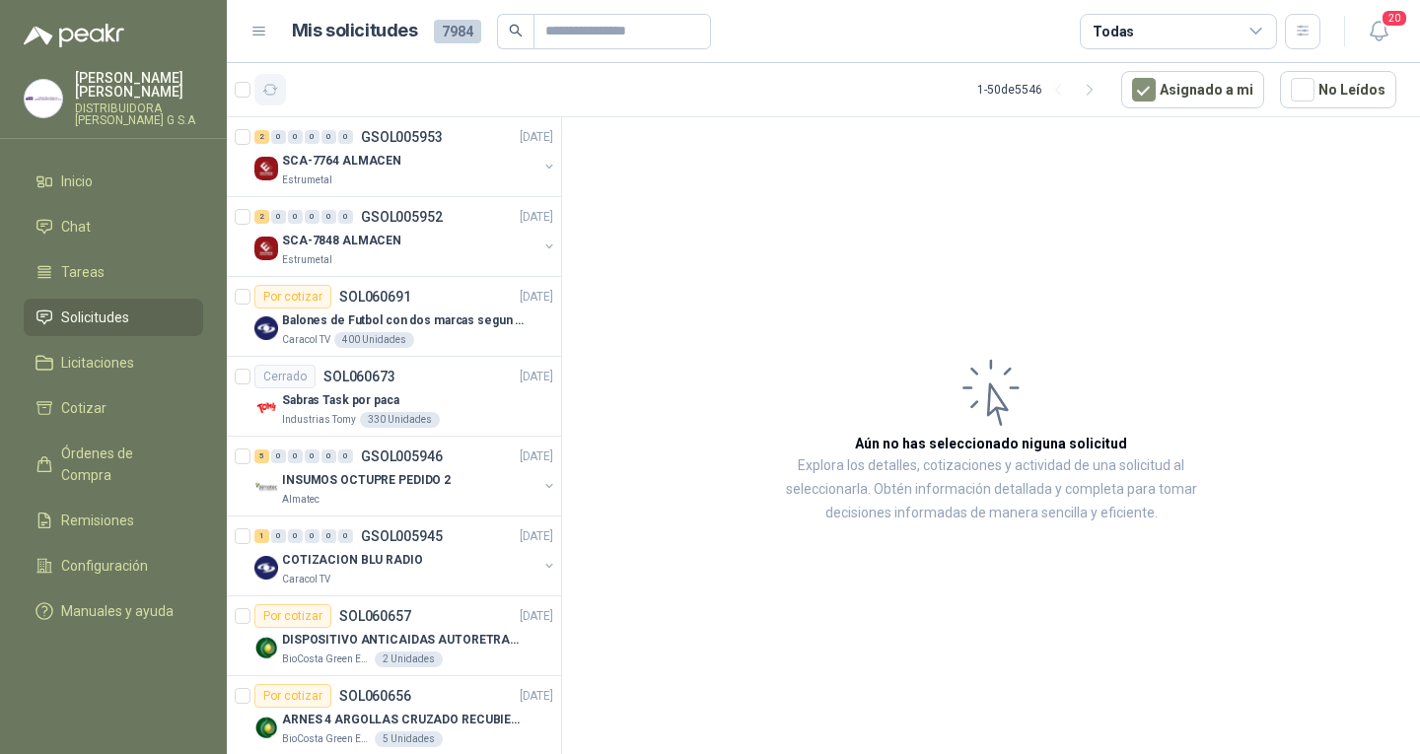
click at [267, 101] on button "button" at bounding box center [270, 90] width 32 height 32
click at [371, 150] on div "SCA-7764 ALMACEN" at bounding box center [409, 161] width 255 height 24
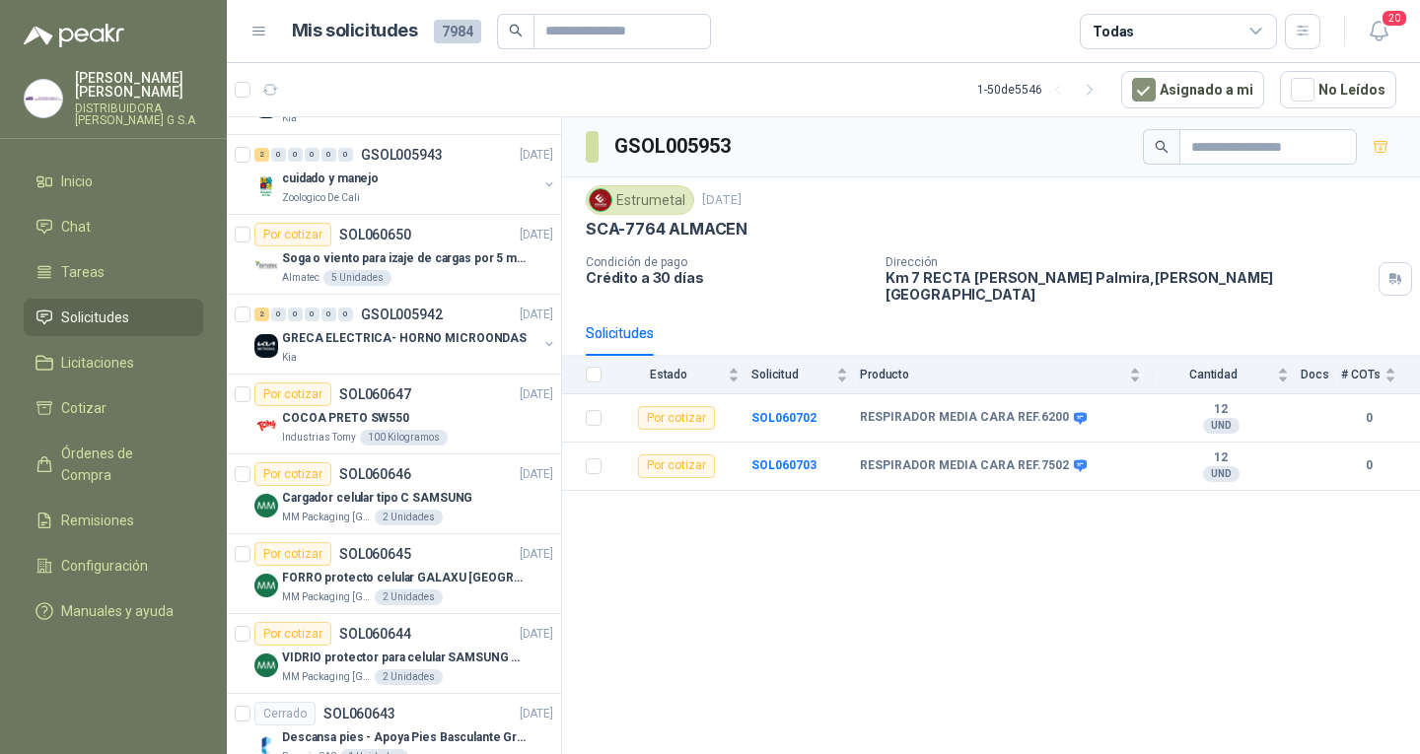
scroll to position [789, 0]
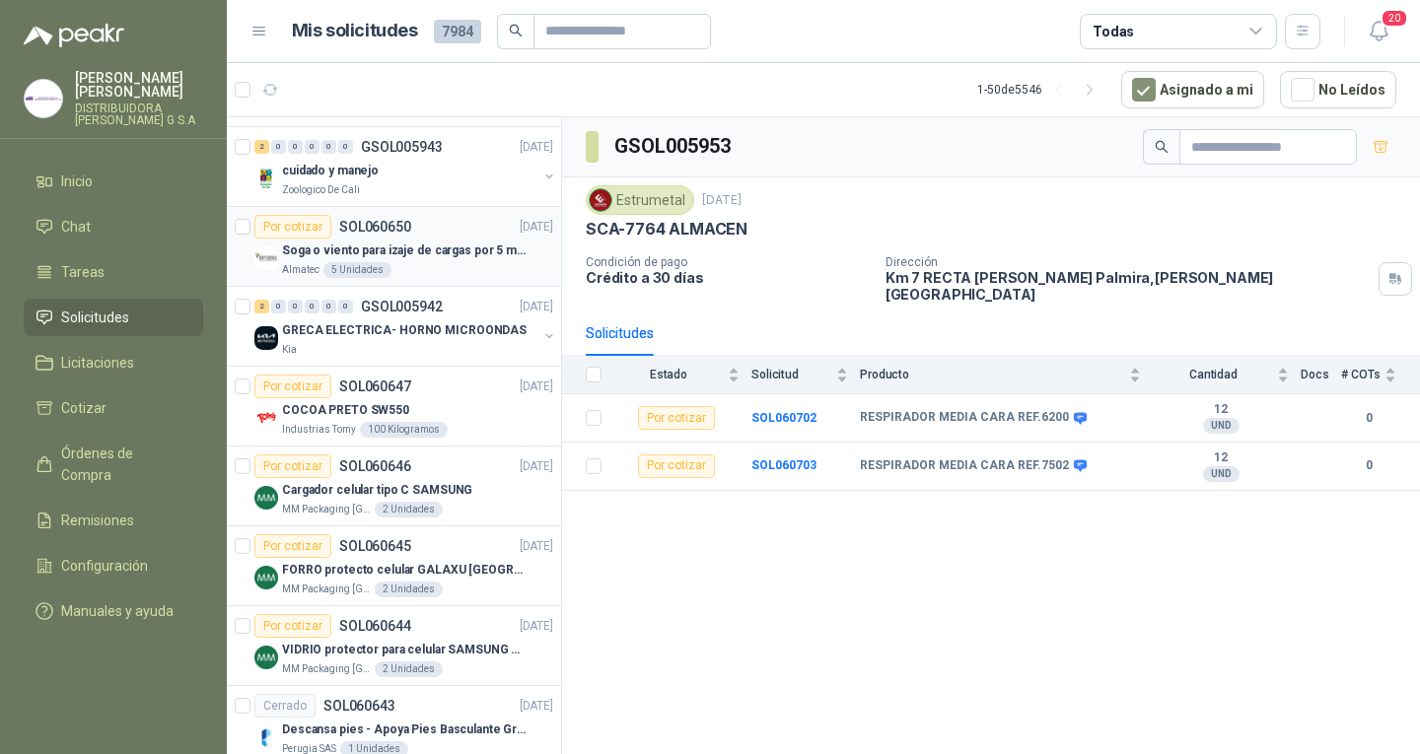
click at [317, 272] on p "Almatec" at bounding box center [300, 270] width 37 height 16
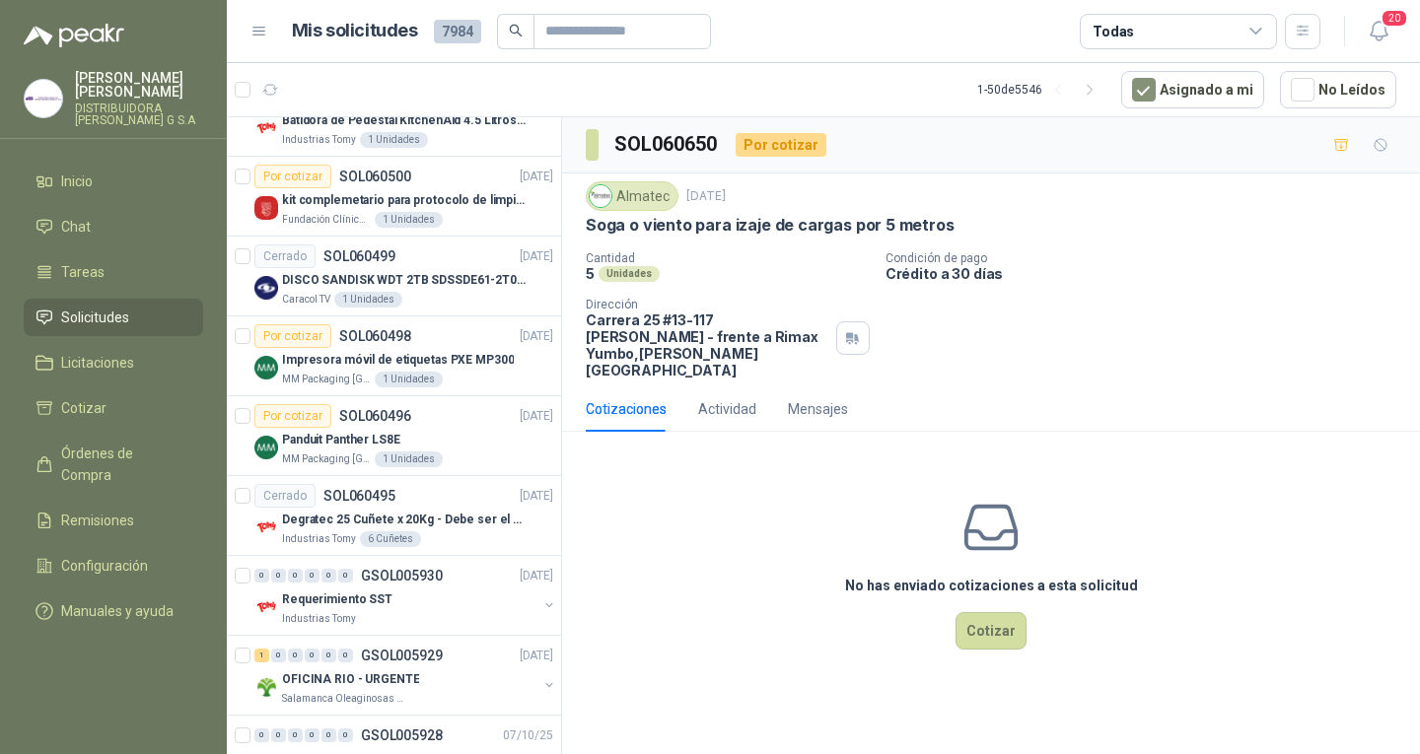
scroll to position [3254, 0]
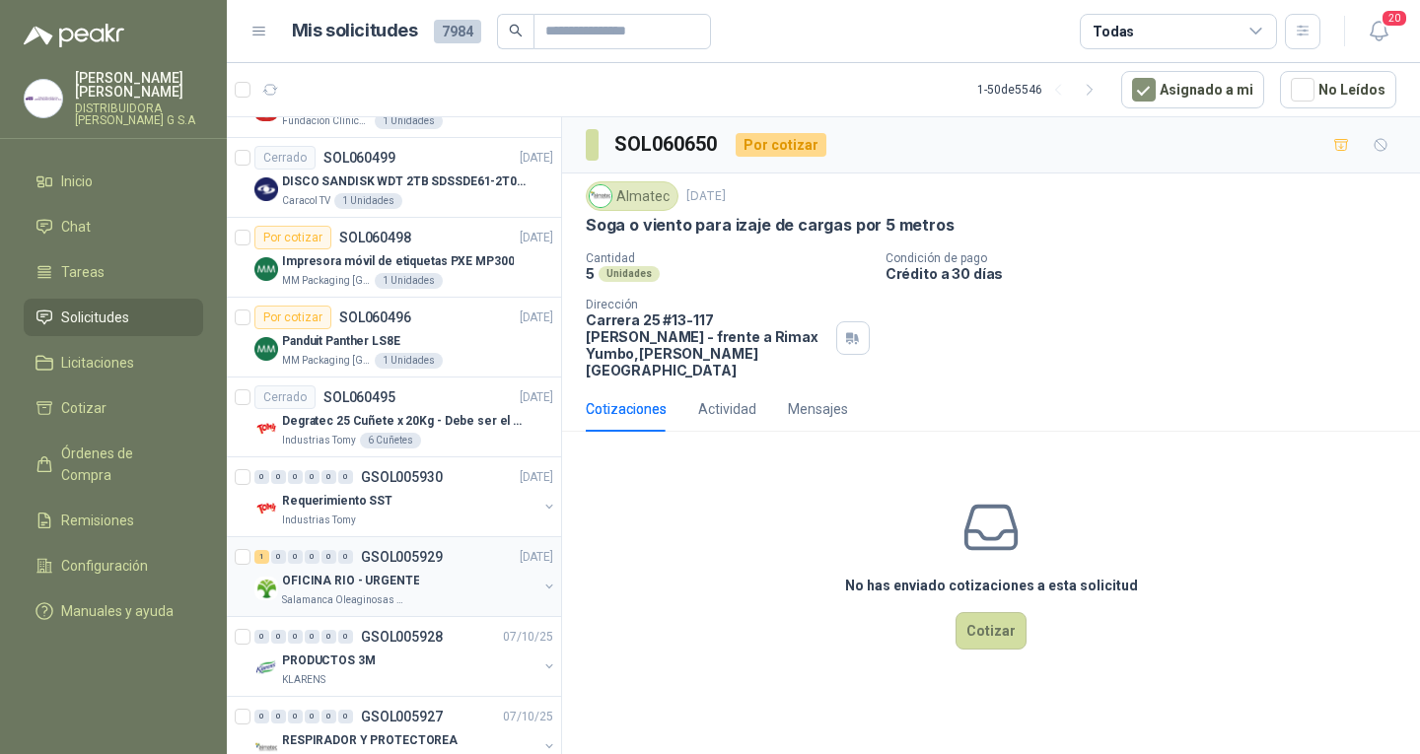
click at [456, 550] on div "1 0 0 0 0 0 GSOL005929 [DATE]" at bounding box center [405, 557] width 303 height 24
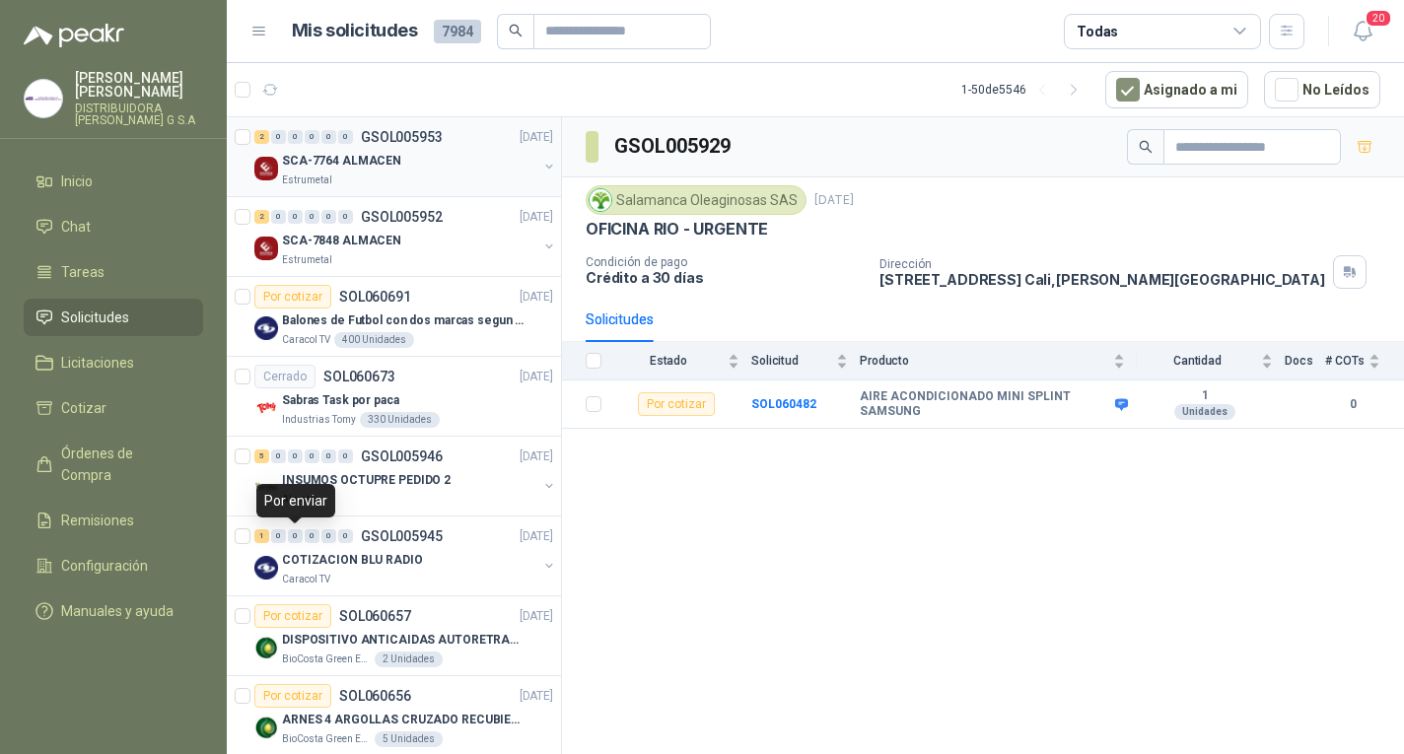
click at [283, 152] on p "SCA-7764 ALMACEN" at bounding box center [341, 161] width 119 height 19
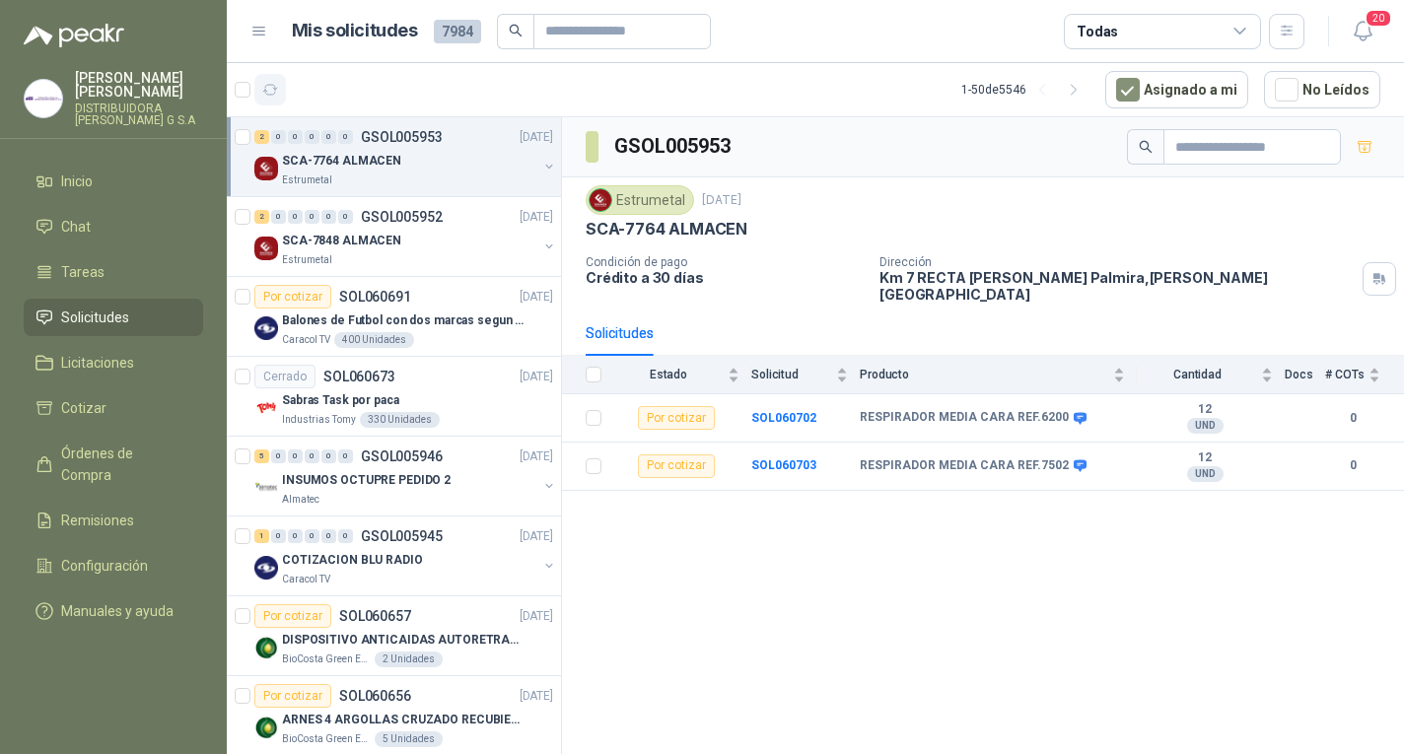
click at [277, 86] on icon "button" at bounding box center [270, 90] width 17 height 17
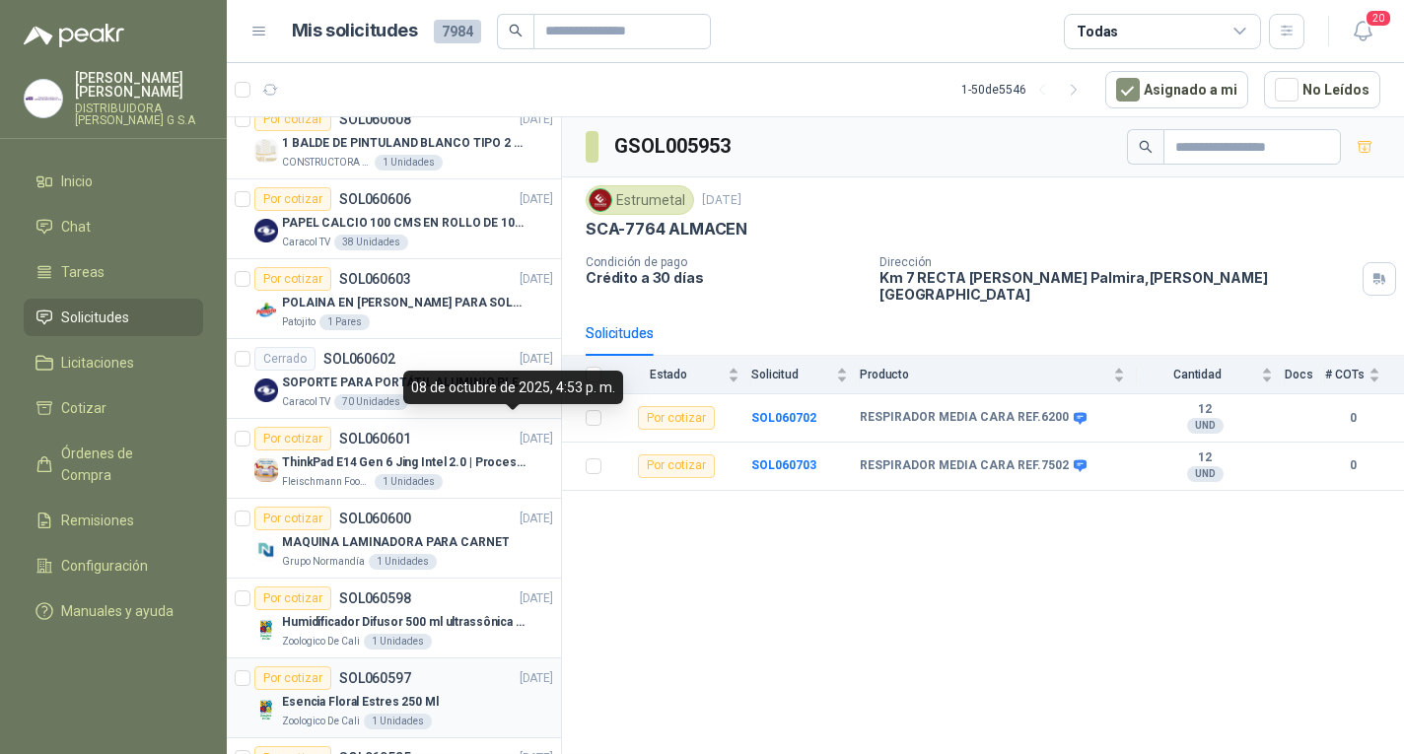
scroll to position [1874, 0]
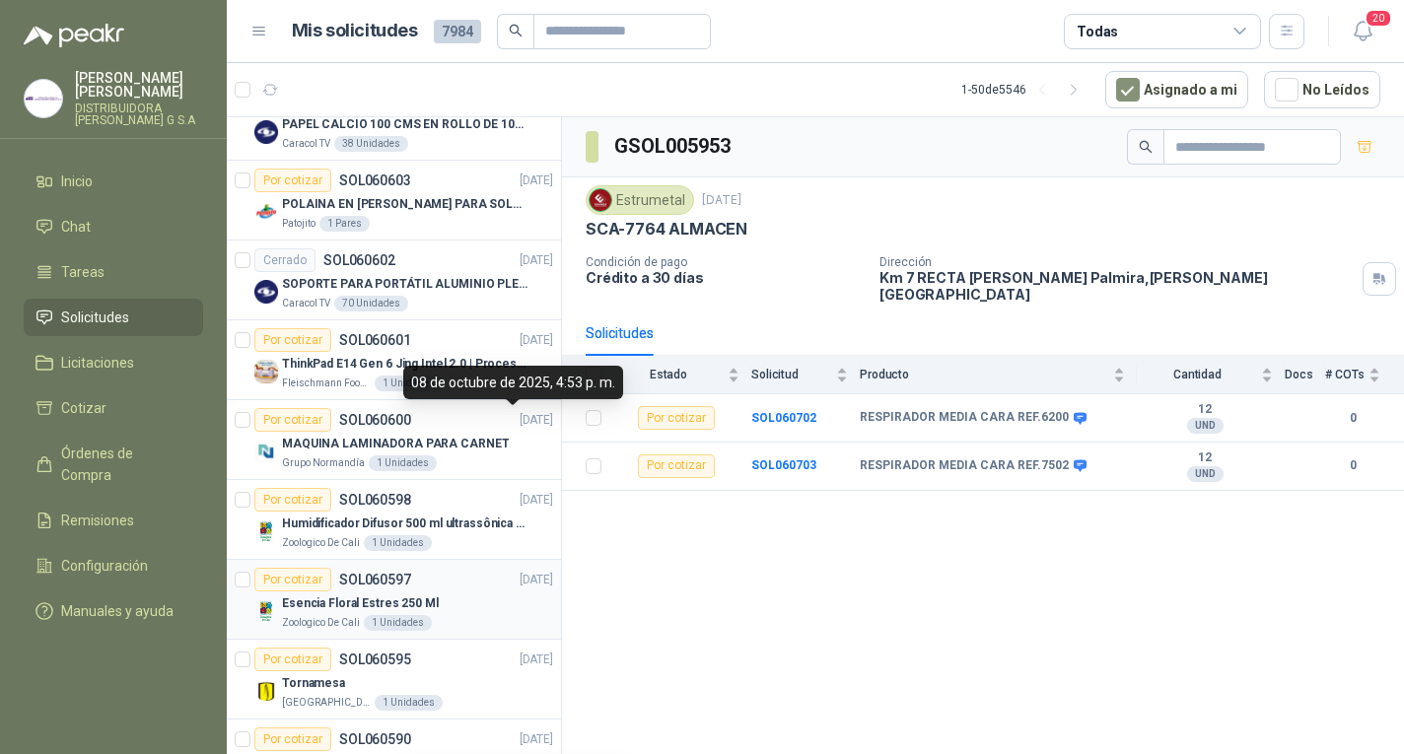
click at [345, 576] on p "SOL060597" at bounding box center [375, 580] width 72 height 14
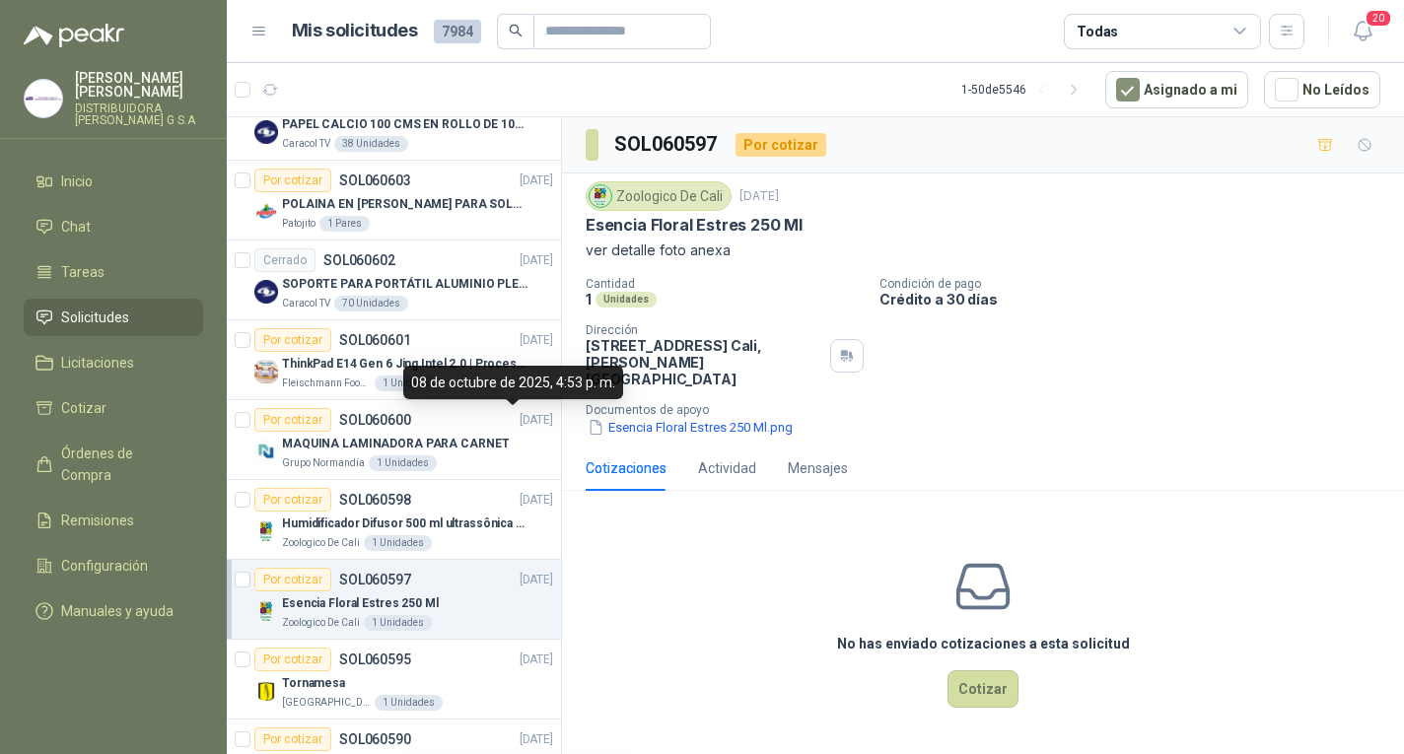
click at [727, 403] on p "Documentos de apoyo" at bounding box center [991, 410] width 811 height 14
click at [736, 417] on button "Esencia Floral Estres 250 Ml.png" at bounding box center [690, 427] width 209 height 21
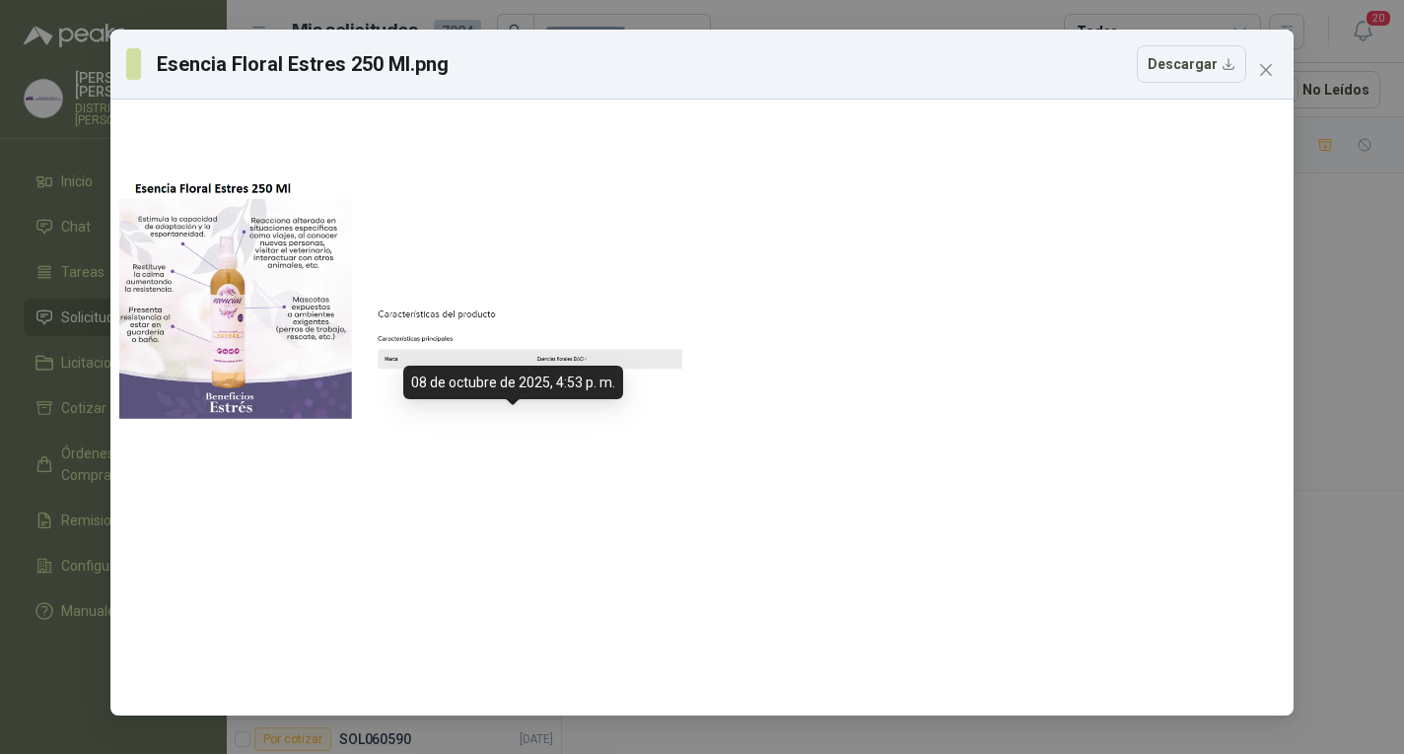
click at [1264, 68] on icon "close" at bounding box center [1266, 70] width 16 height 16
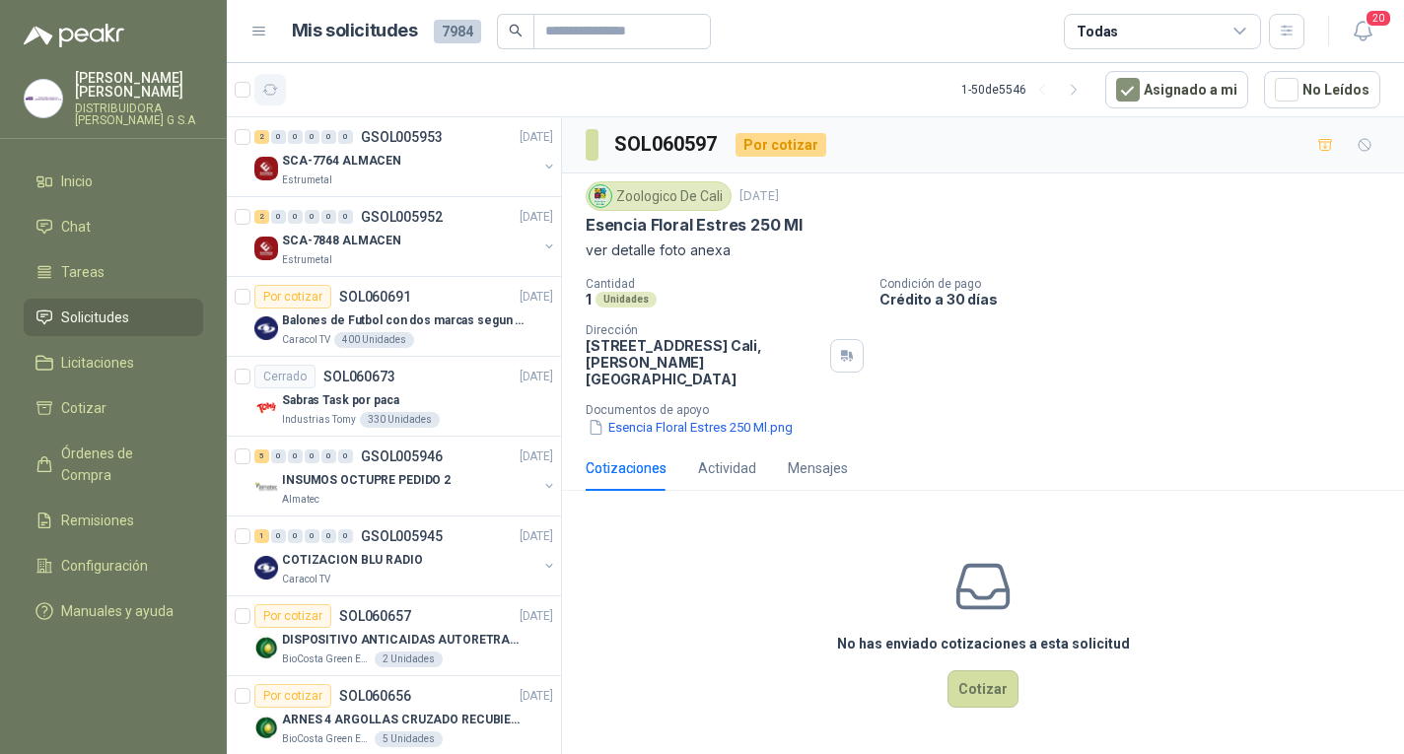
click at [267, 97] on icon "button" at bounding box center [270, 90] width 17 height 17
click at [341, 146] on div "2 0 0 0 0 0 GSOL005953 [DATE]" at bounding box center [405, 137] width 303 height 24
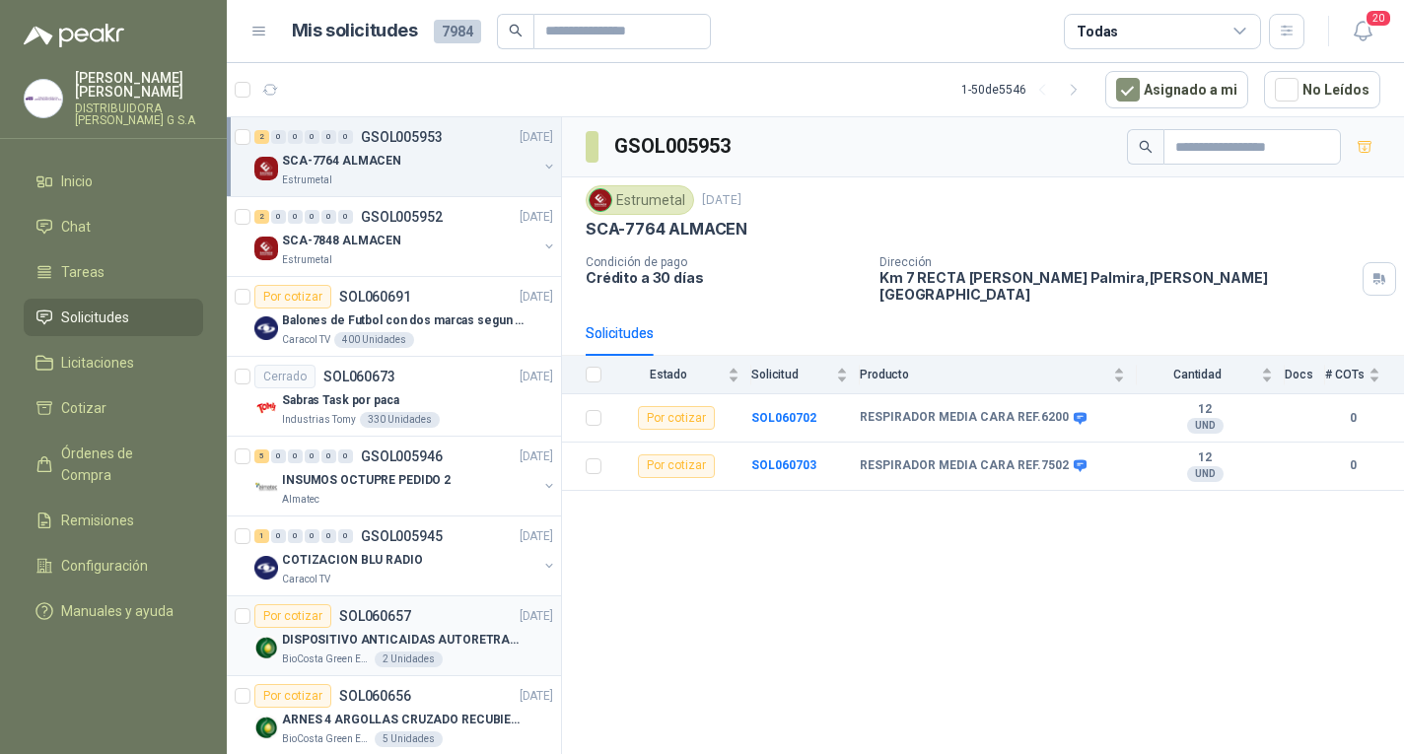
scroll to position [197, 0]
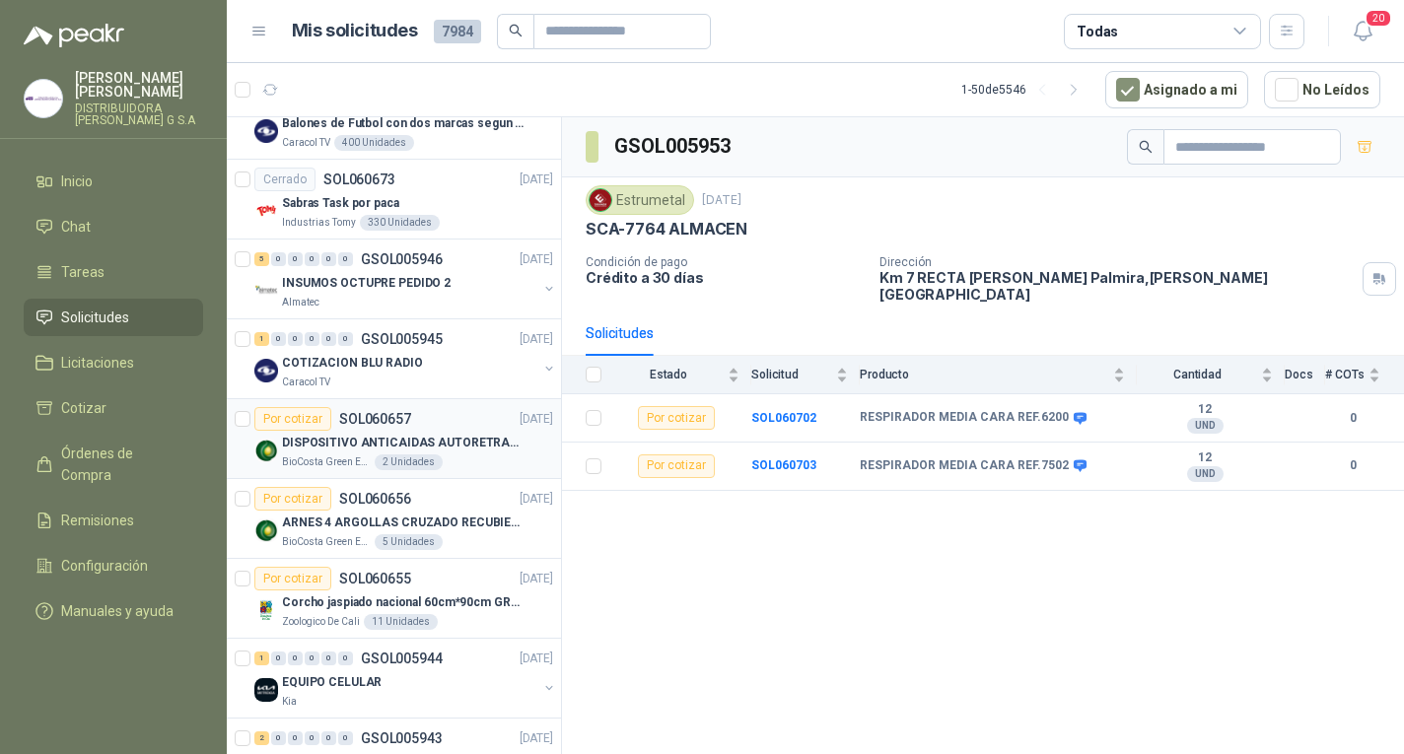
click at [475, 465] on div "BioCosta Green Energy S.A.S 2 Unidades" at bounding box center [417, 463] width 271 height 16
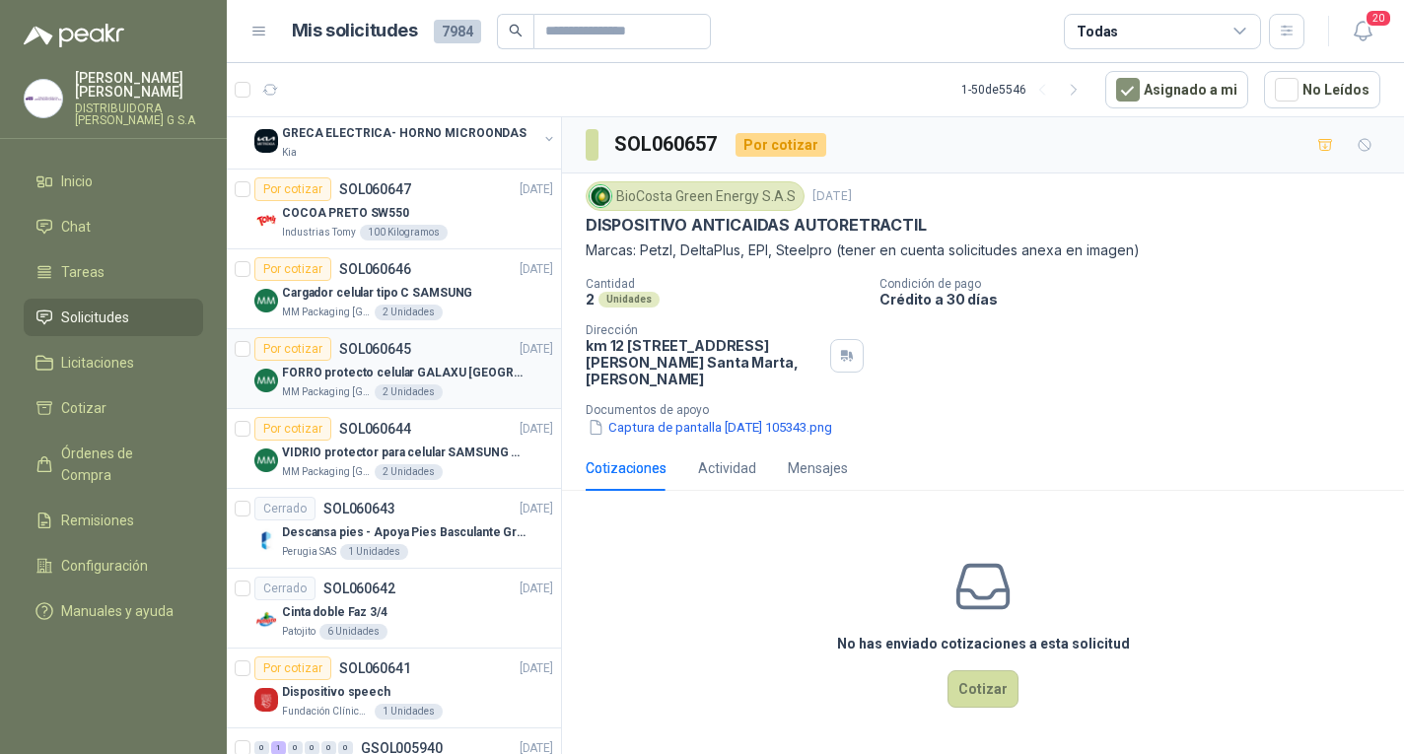
scroll to position [1183, 0]
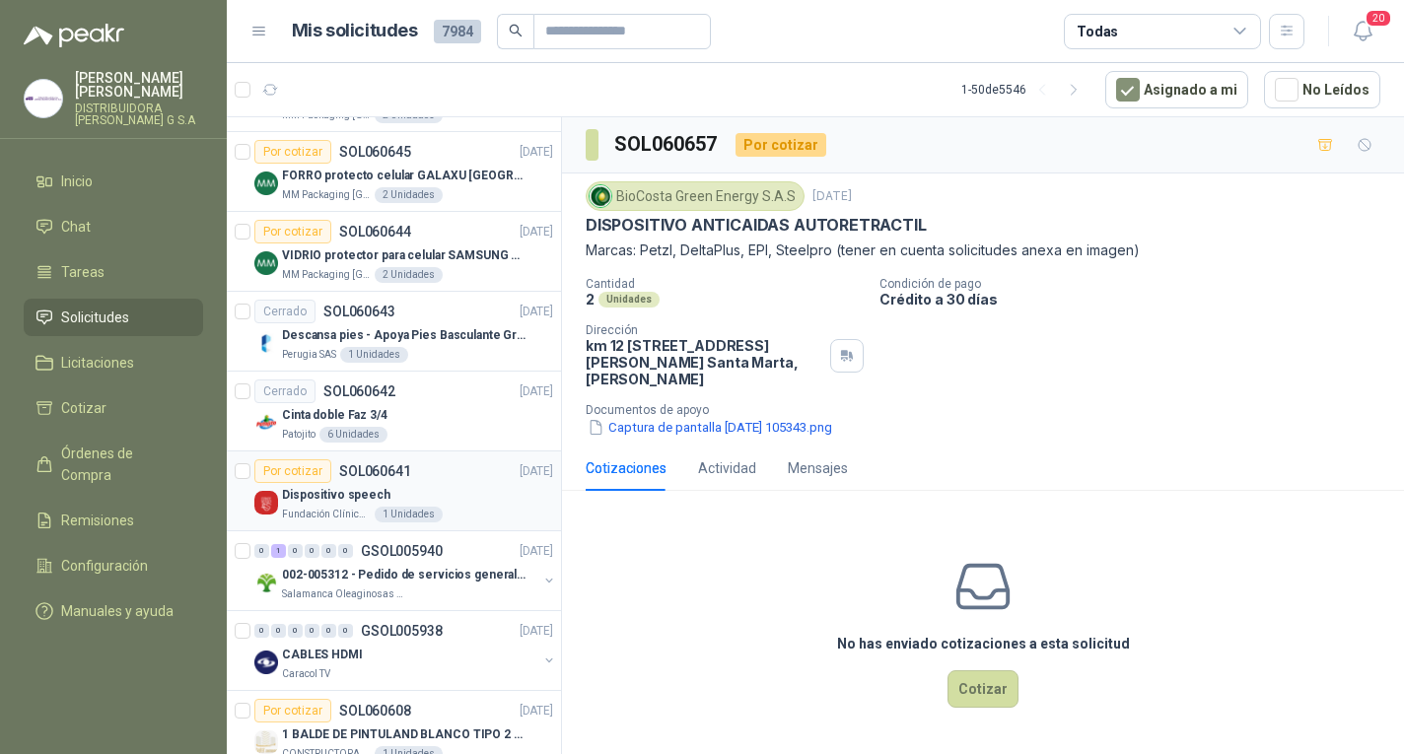
click at [457, 508] on div "Fundación Clínica Shaio 1 Unidades" at bounding box center [417, 515] width 271 height 16
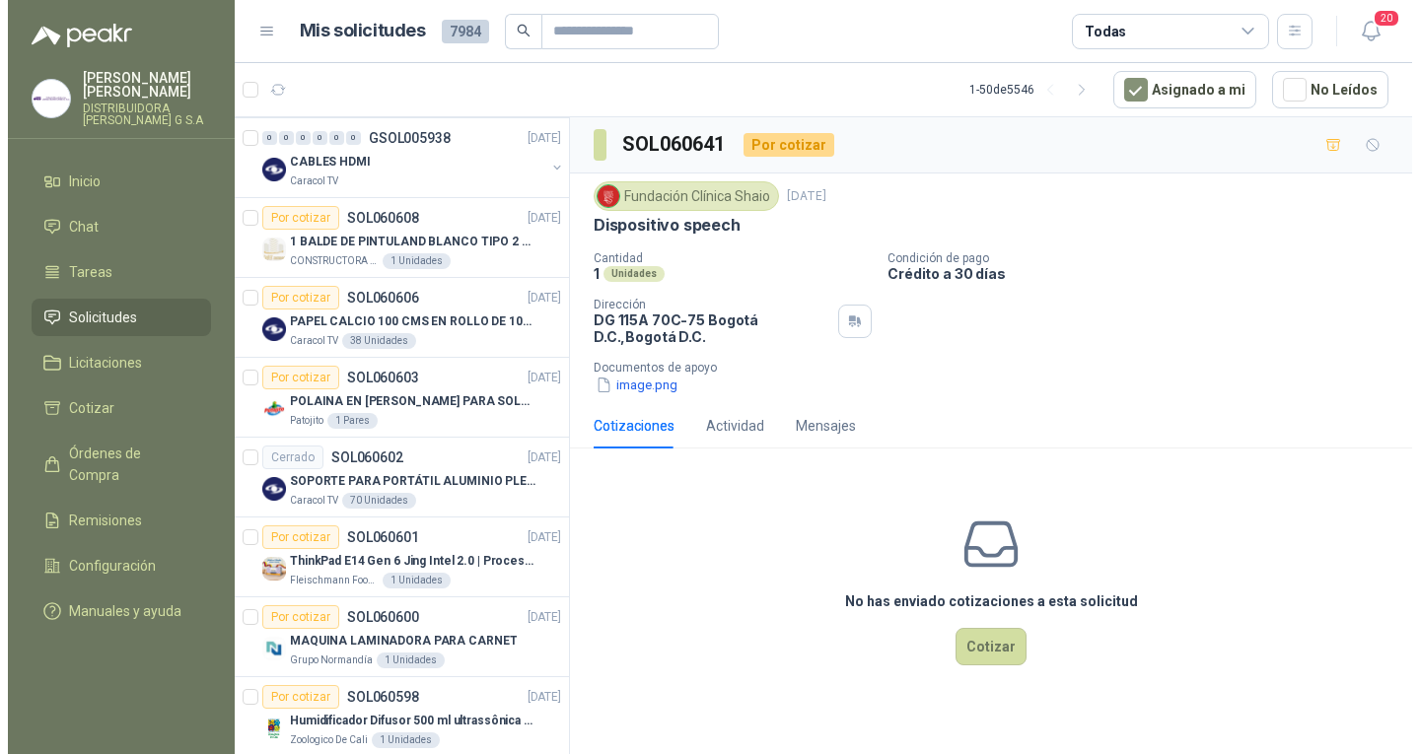
scroll to position [1874, 0]
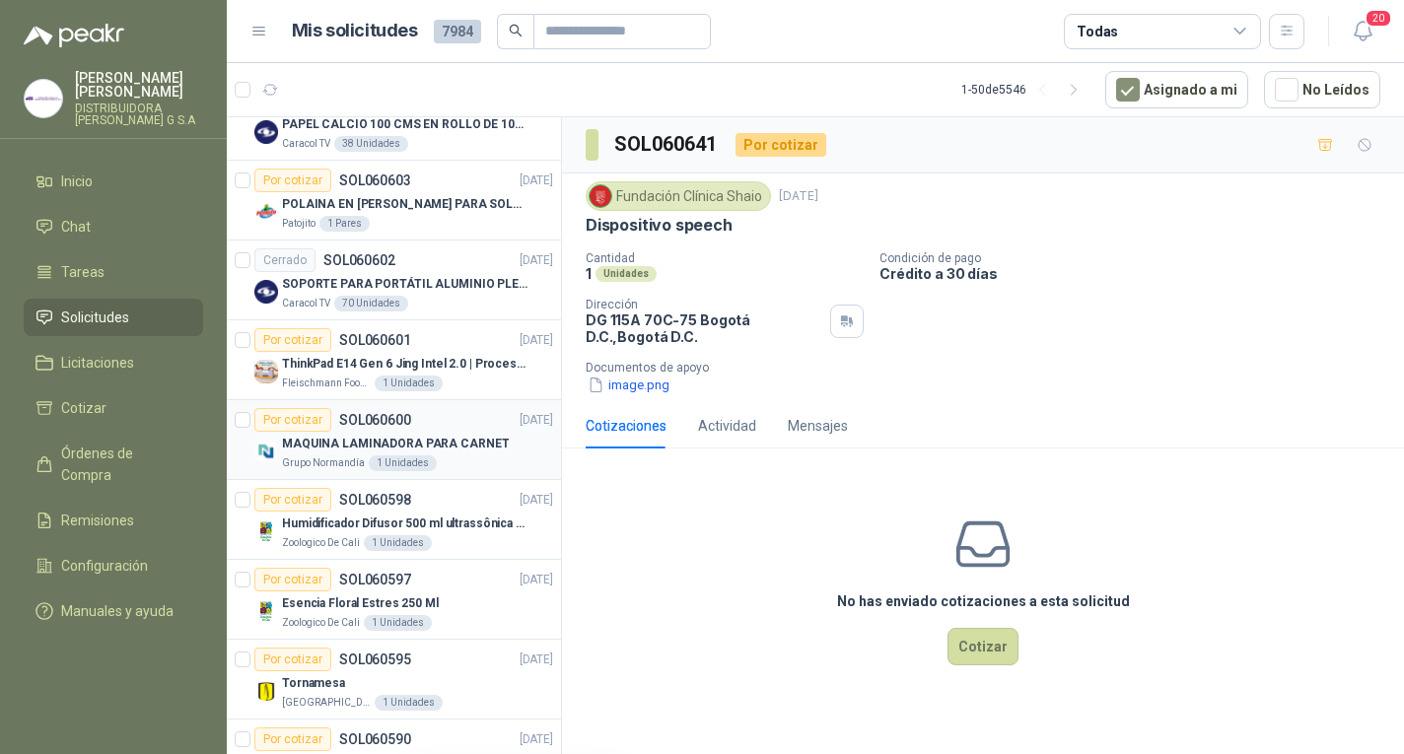
click at [452, 459] on div "Grupo Normandía 1 Unidades" at bounding box center [417, 464] width 271 height 16
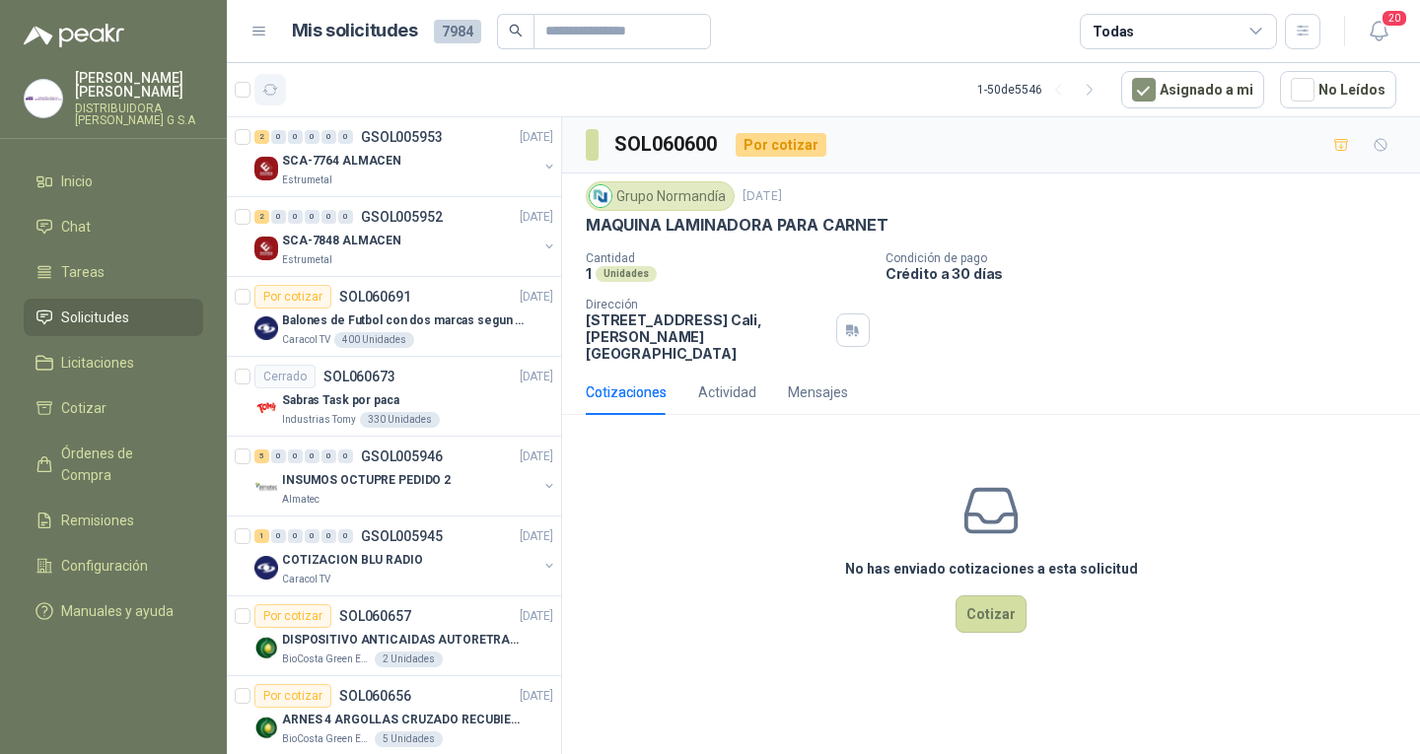
click at [279, 84] on button "button" at bounding box center [270, 90] width 32 height 32
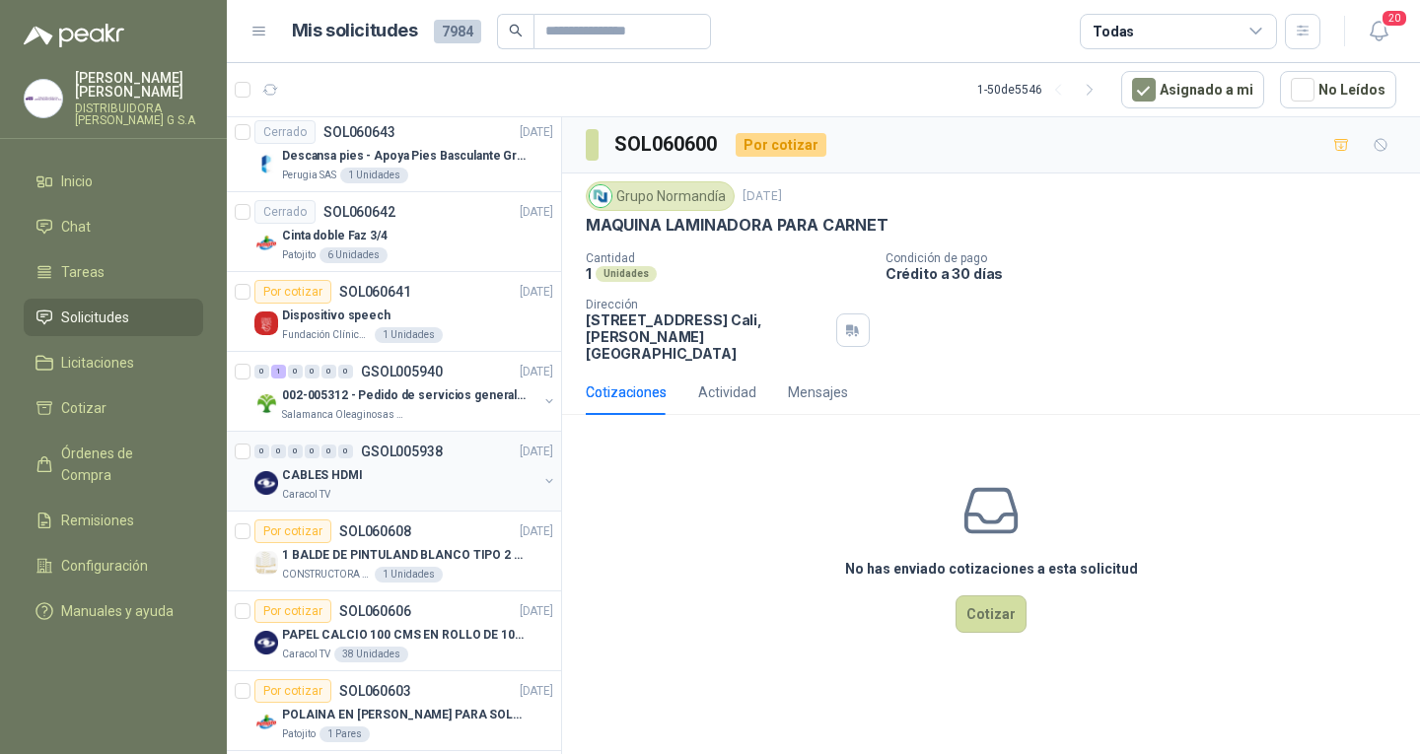
scroll to position [1381, 0]
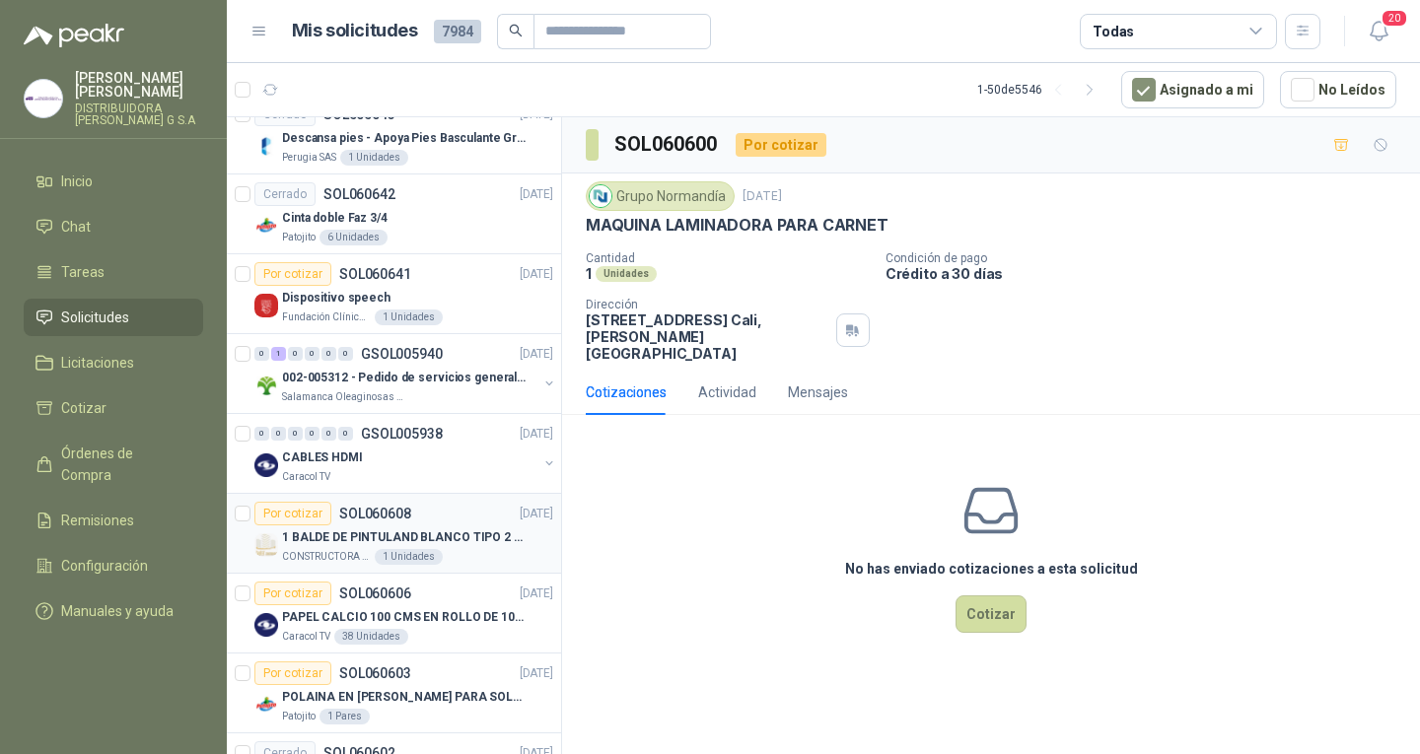
click at [344, 544] on p "1 BALDE DE PINTULAND BLANCO TIPO 2 DE 2.5 GLS" at bounding box center [405, 538] width 246 height 19
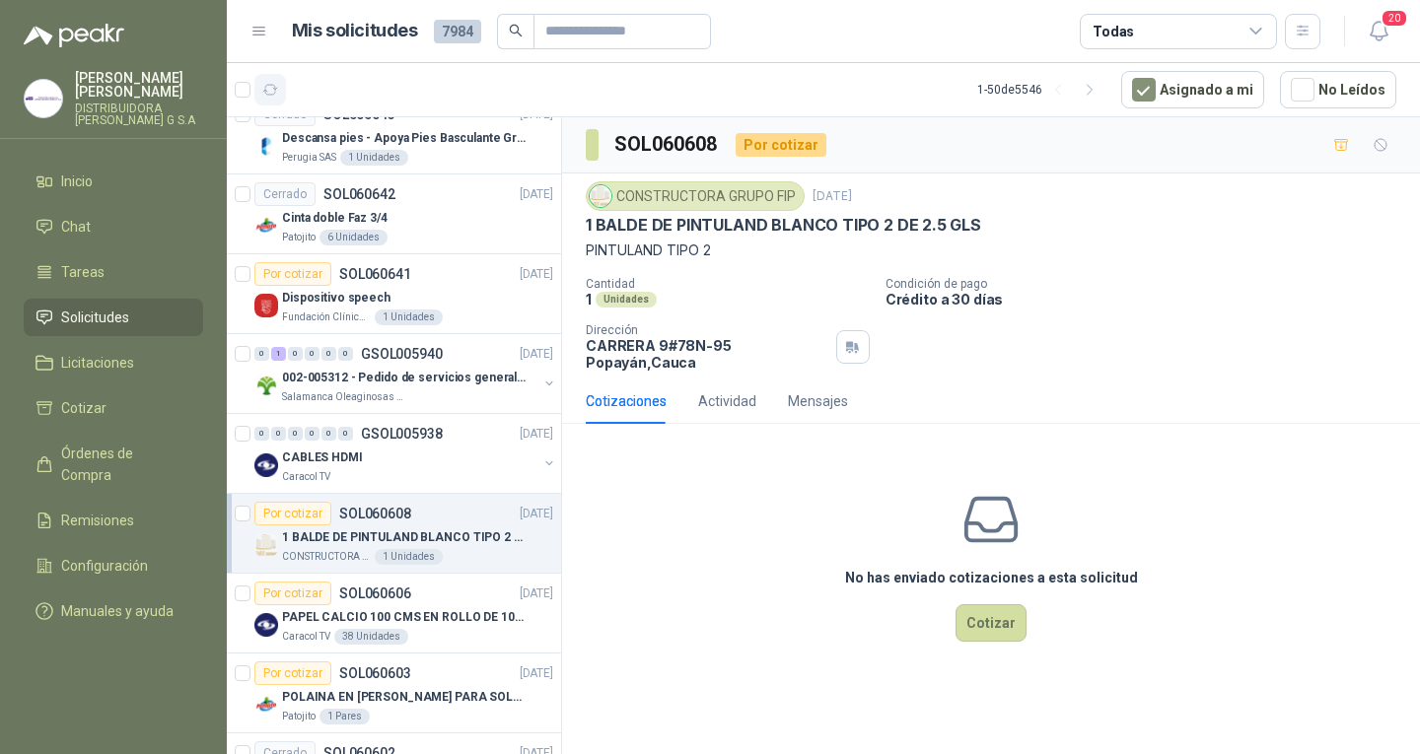
click at [267, 84] on icon "button" at bounding box center [270, 90] width 17 height 17
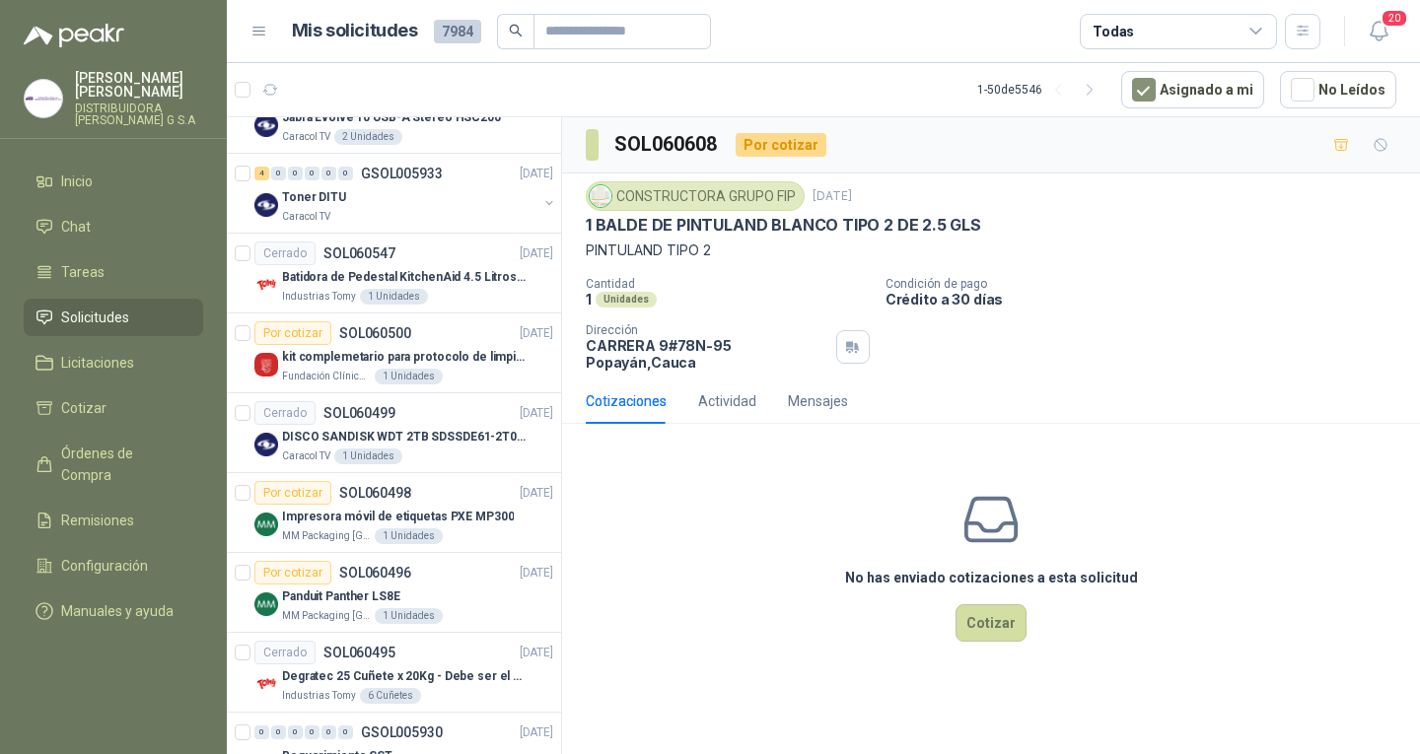
scroll to position [2407, 0]
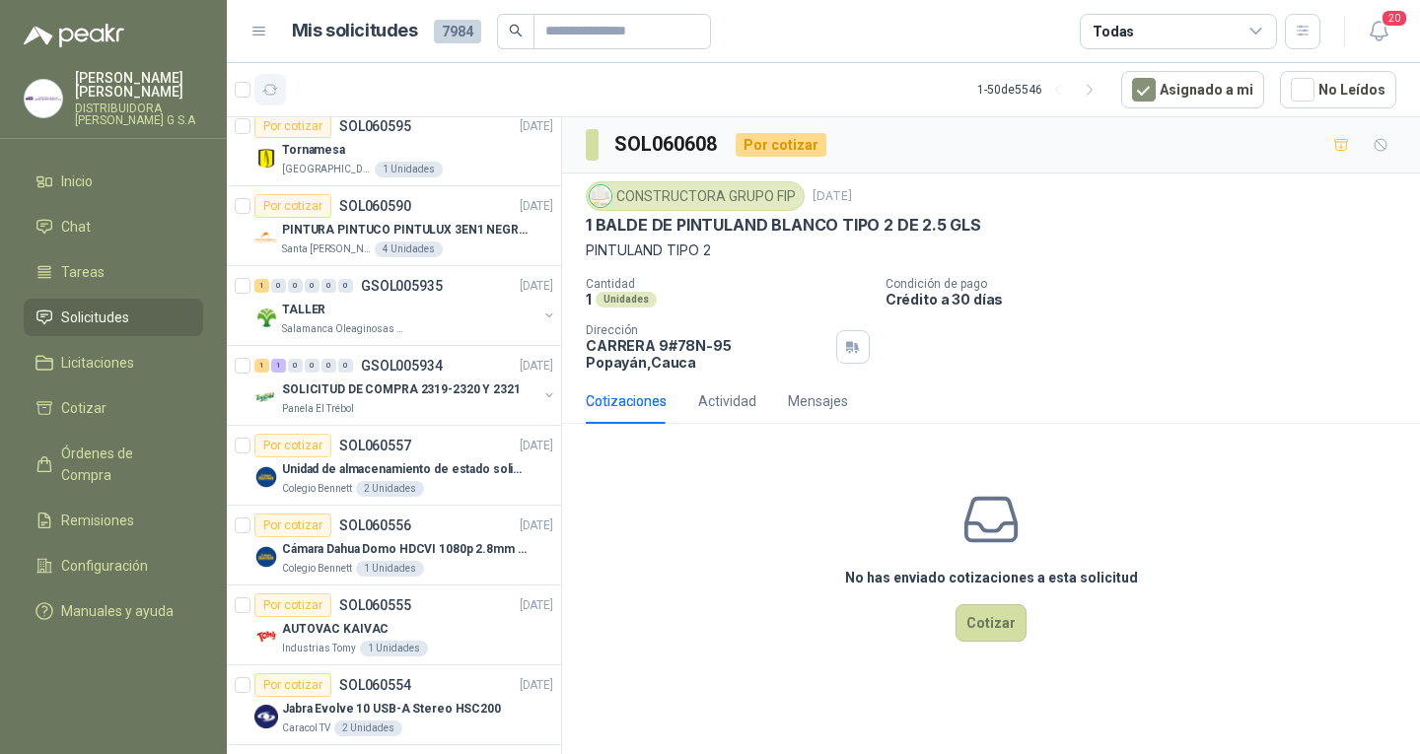
click at [267, 80] on button "button" at bounding box center [270, 90] width 32 height 32
click at [267, 86] on icon "button" at bounding box center [270, 90] width 17 height 17
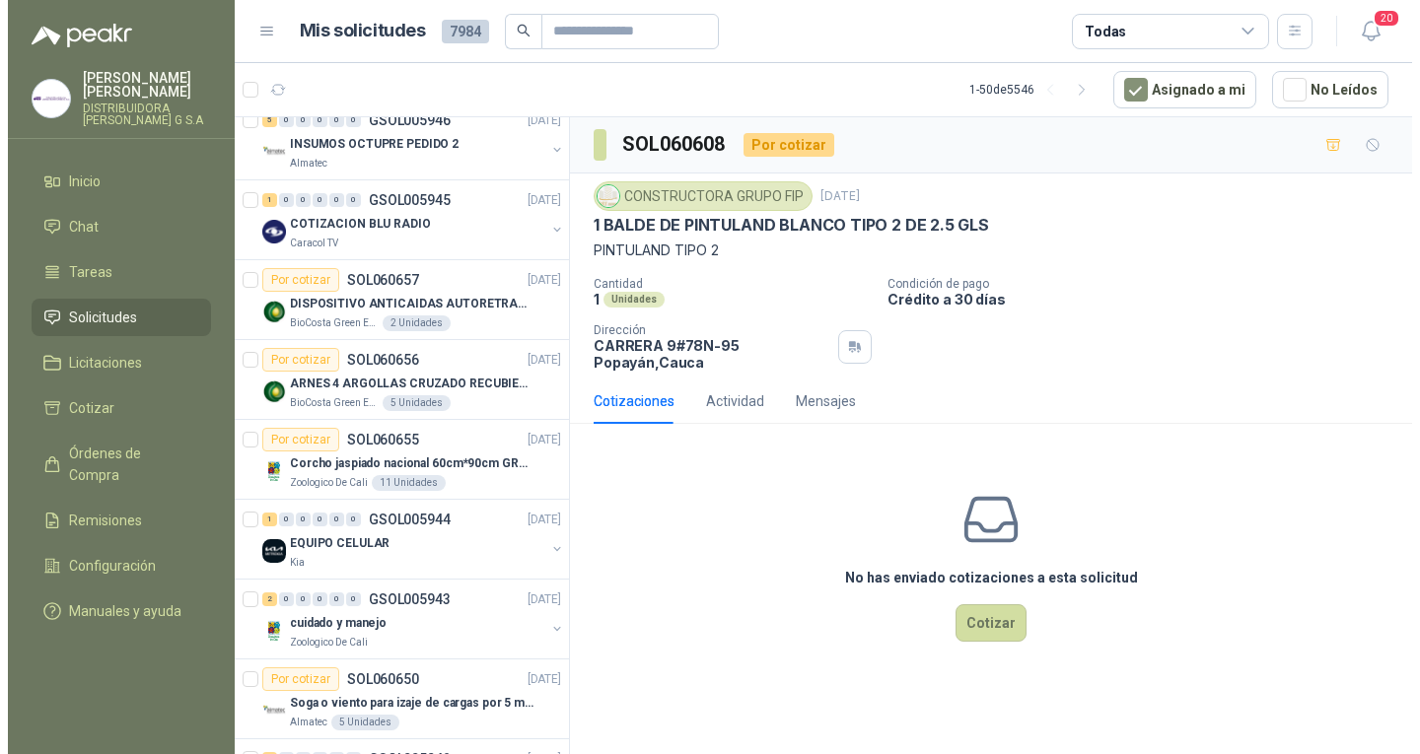
scroll to position [0, 0]
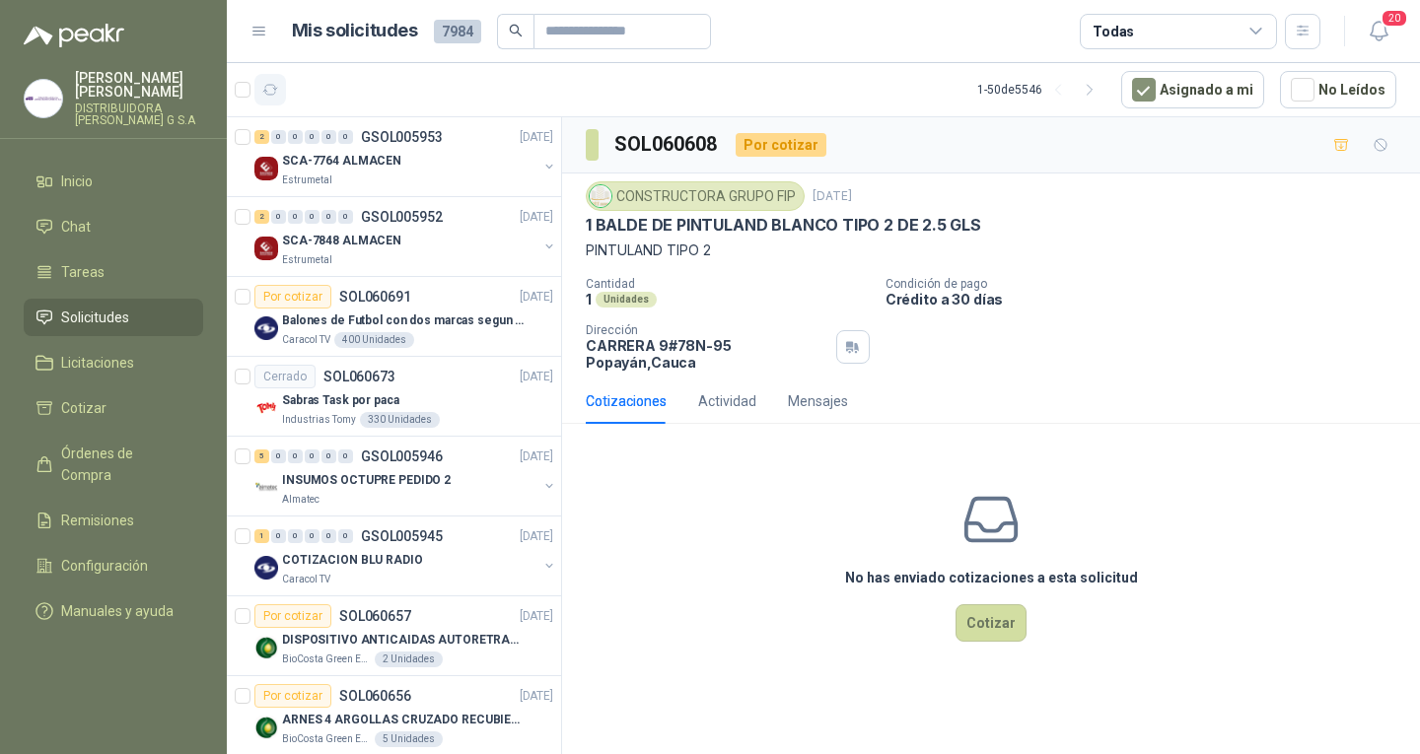
click at [272, 85] on icon "button" at bounding box center [270, 90] width 15 height 10
click at [455, 158] on div "SCA-7764 ALMACEN" at bounding box center [409, 161] width 255 height 24
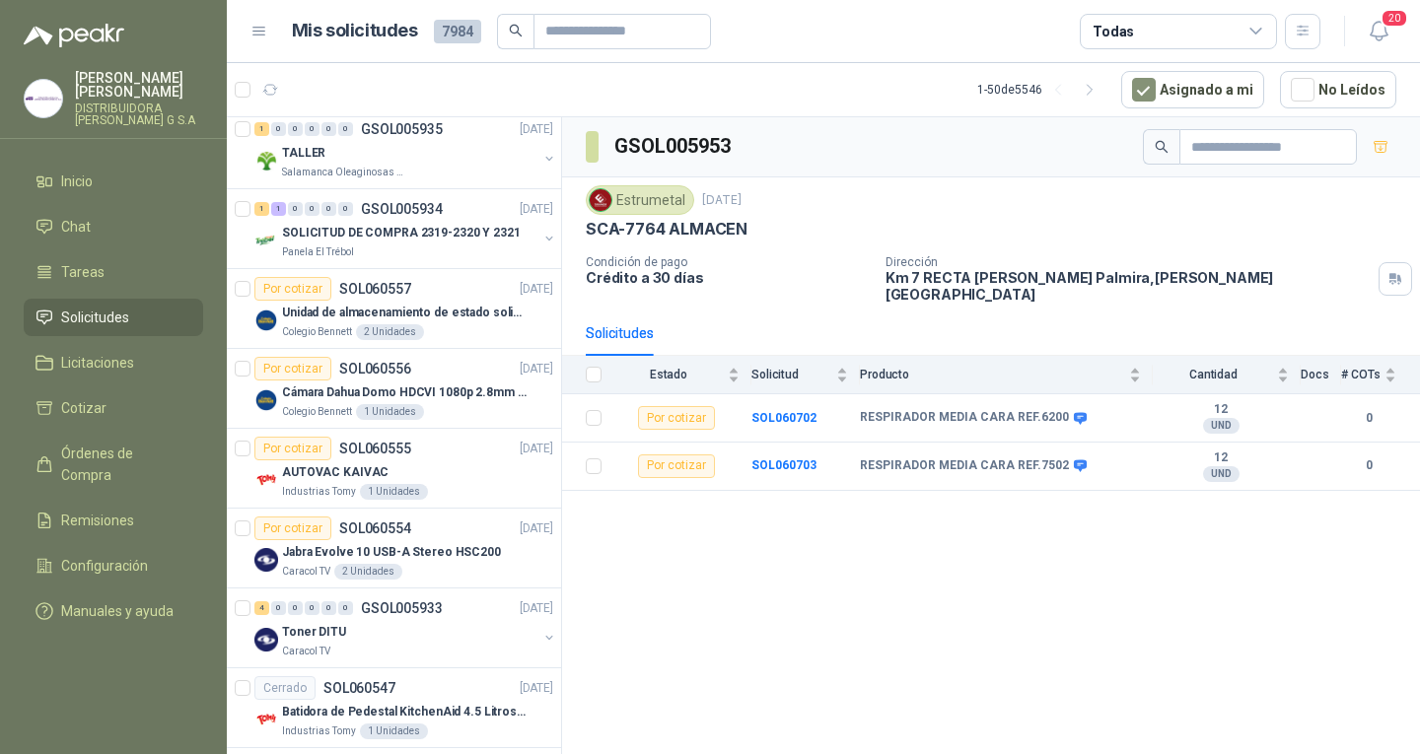
scroll to position [2663, 0]
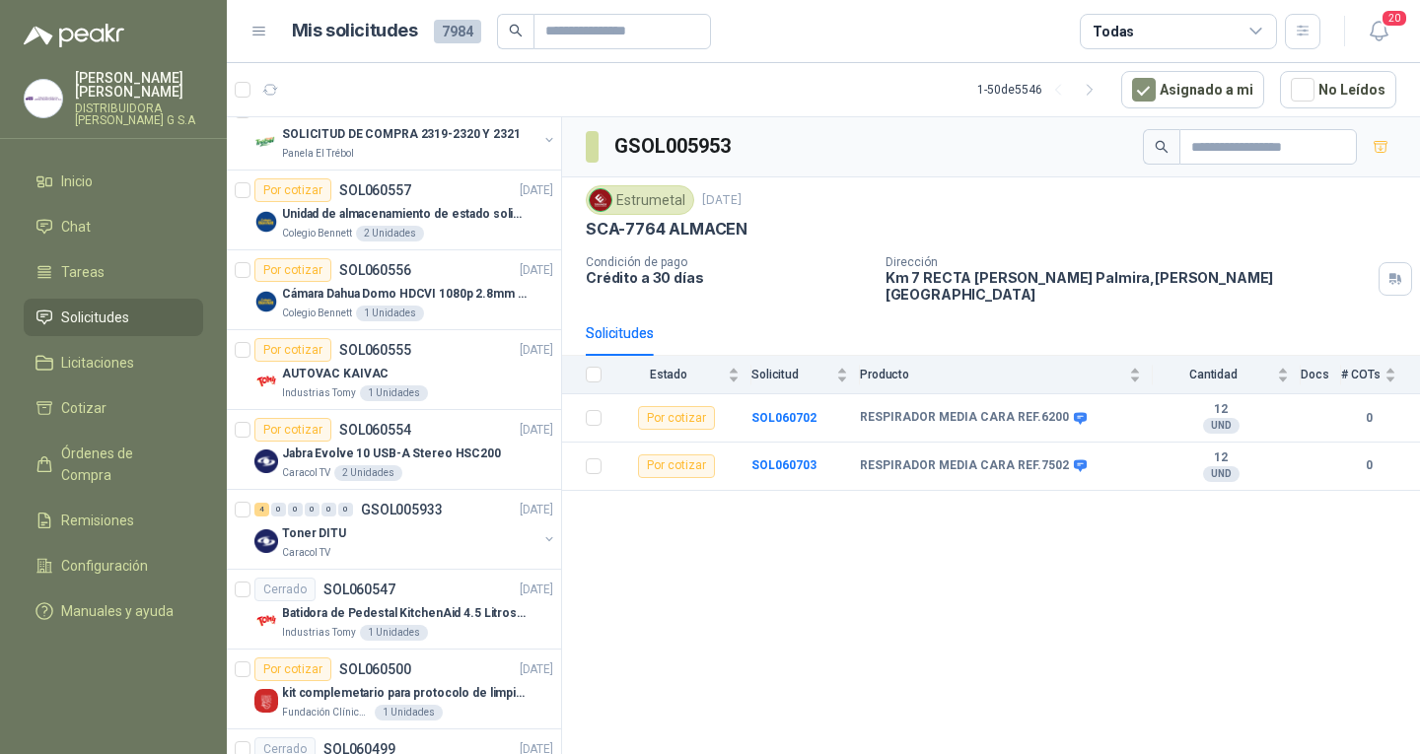
click at [386, 447] on p "Jabra Evolve 10 USB-A Stereo HSC200" at bounding box center [391, 454] width 219 height 19
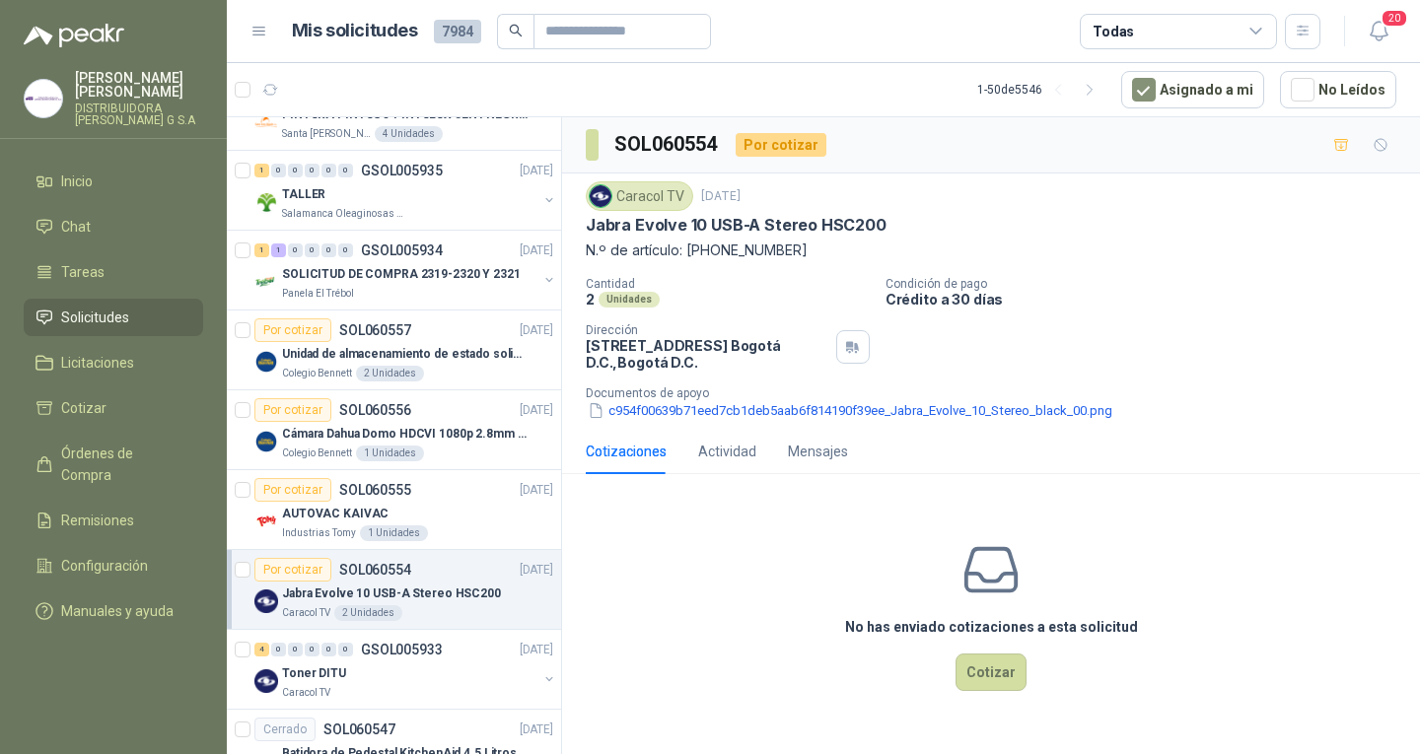
scroll to position [2564, 0]
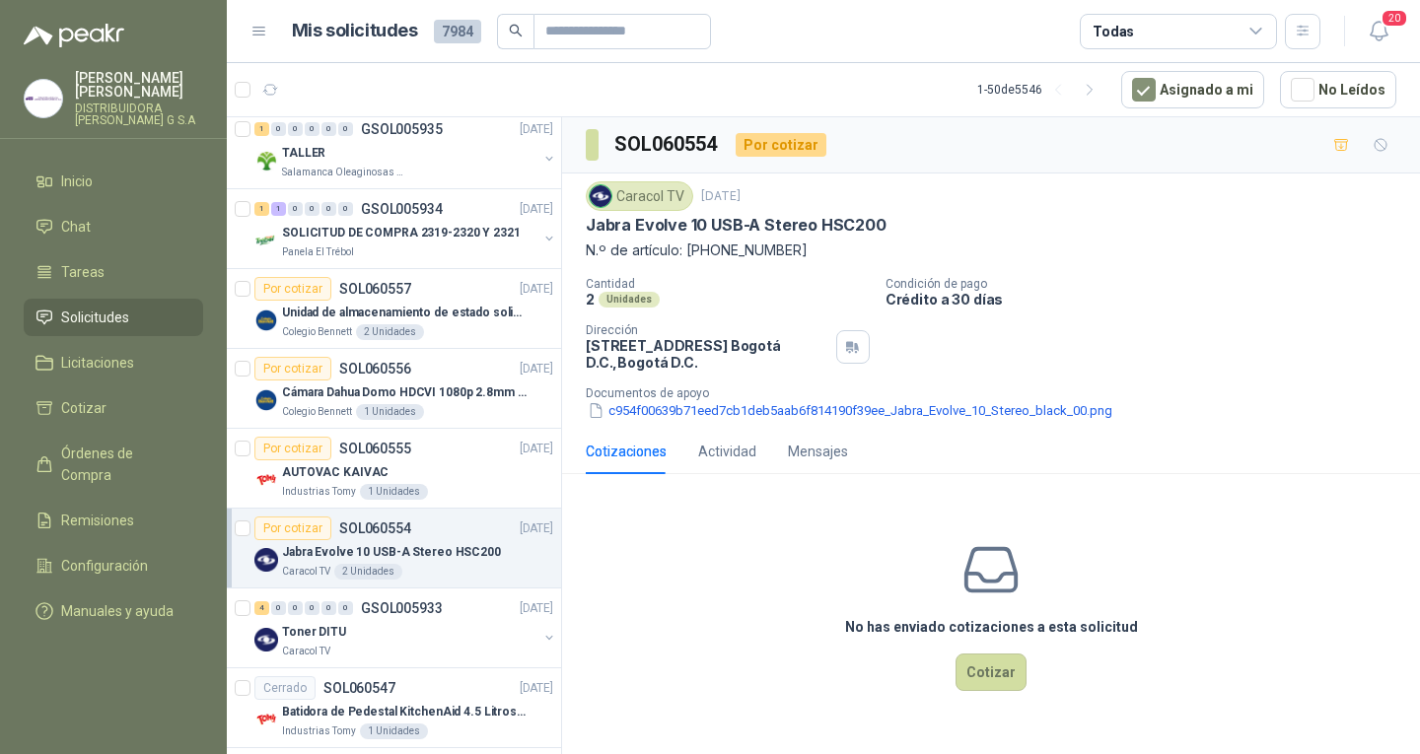
click at [393, 538] on div "Por cotizar SOL060554" at bounding box center [332, 529] width 157 height 24
click at [434, 460] on div "Por cotizar SOL060555 [DATE]" at bounding box center [403, 449] width 299 height 24
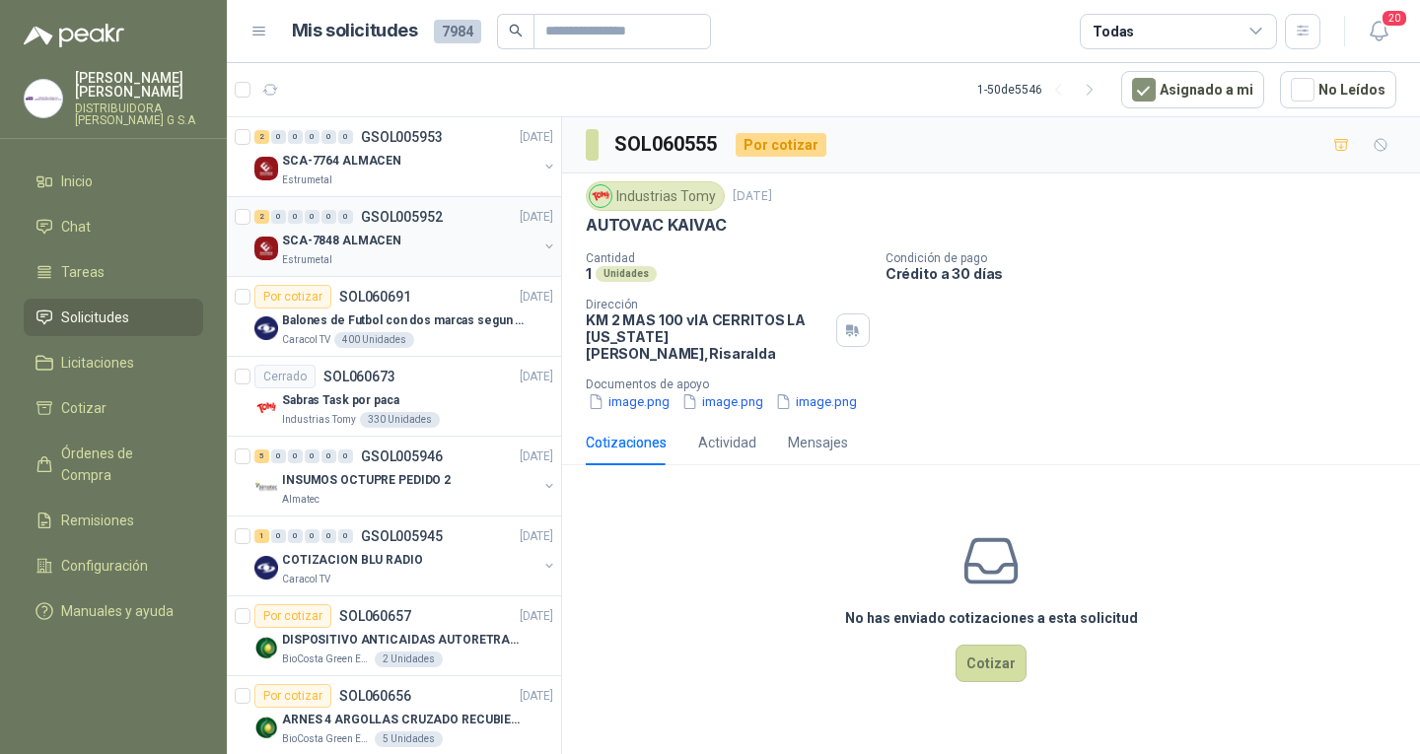
click at [403, 241] on div "SCA-7848 ALMACEN" at bounding box center [409, 241] width 255 height 24
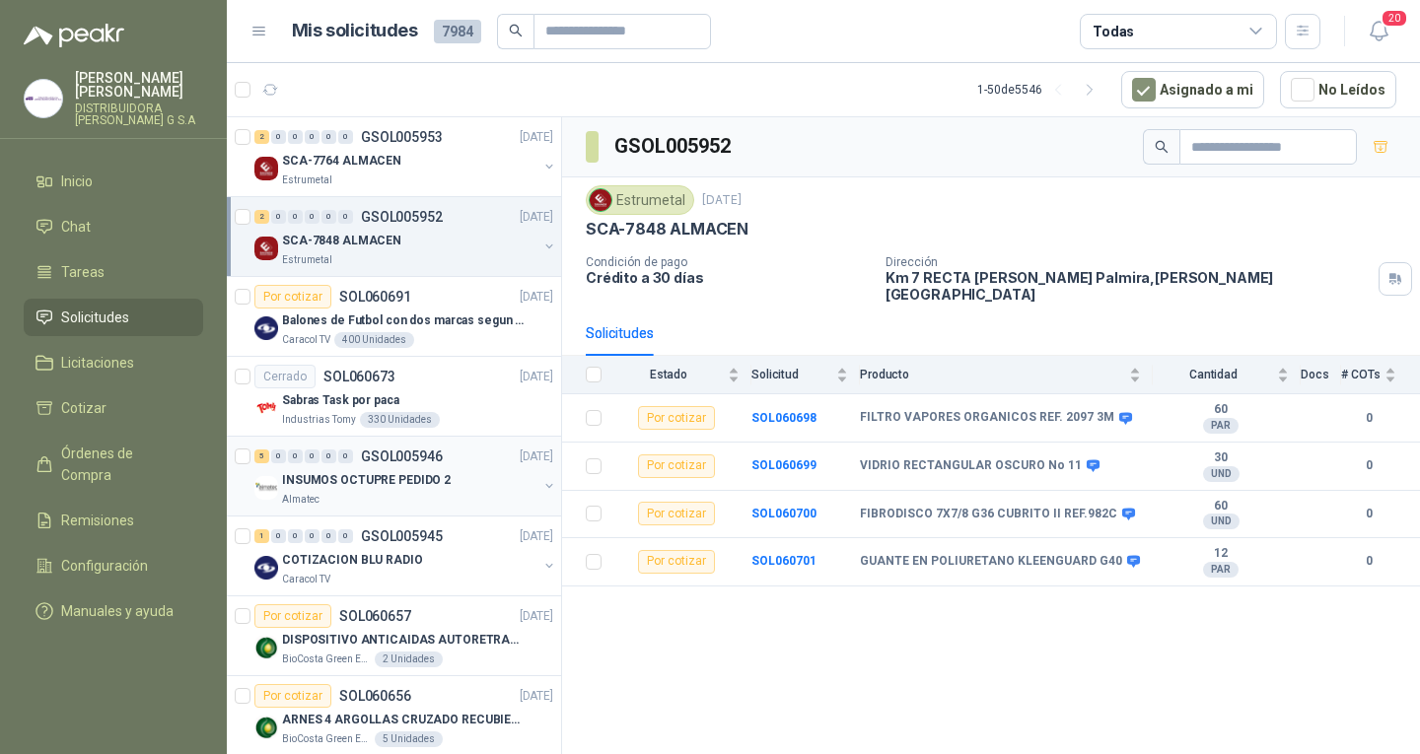
click at [453, 490] on div "INSUMOS OCTUPRE PEDIDO 2" at bounding box center [409, 480] width 255 height 24
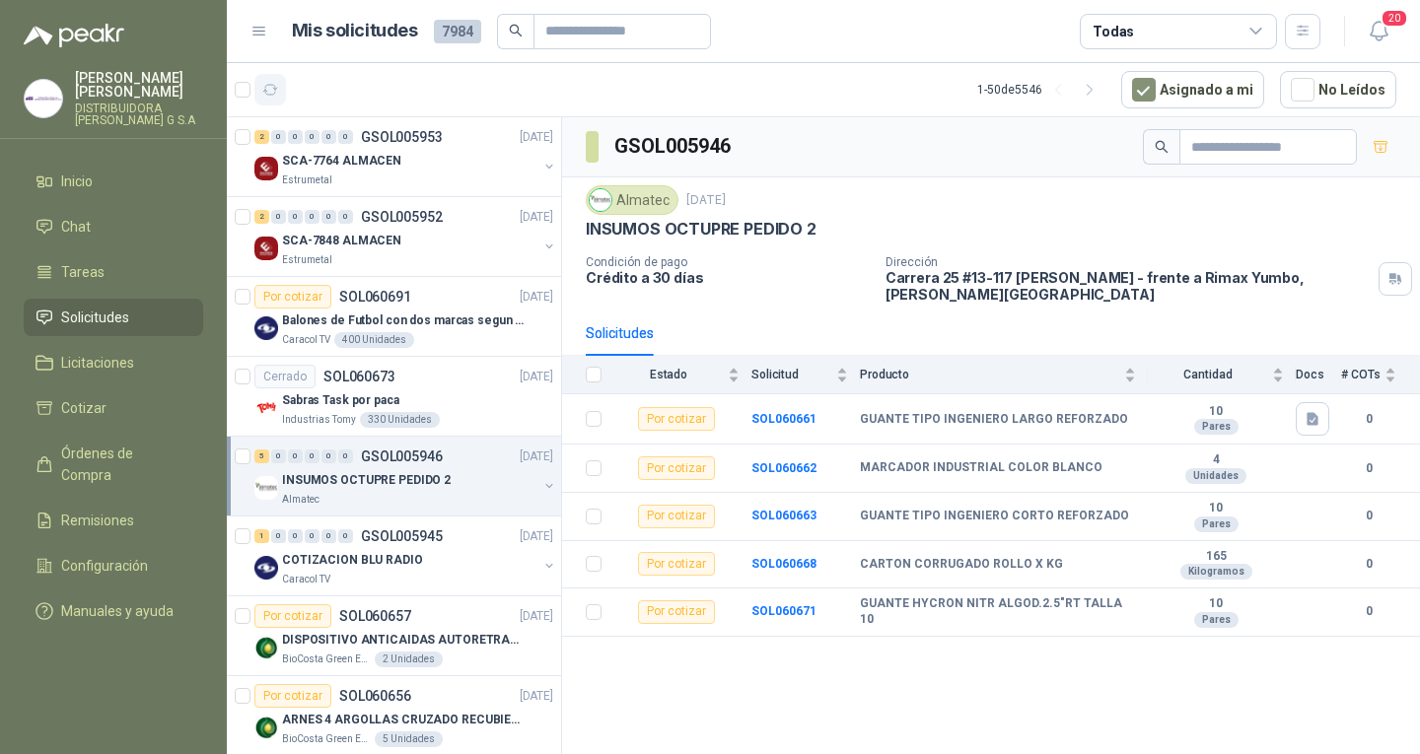
click at [275, 78] on button "button" at bounding box center [270, 90] width 32 height 32
click at [279, 88] on button "button" at bounding box center [270, 90] width 32 height 32
click at [279, 89] on button "button" at bounding box center [270, 90] width 32 height 32
click at [261, 101] on button "button" at bounding box center [270, 90] width 32 height 32
click at [269, 82] on icon "button" at bounding box center [270, 90] width 17 height 17
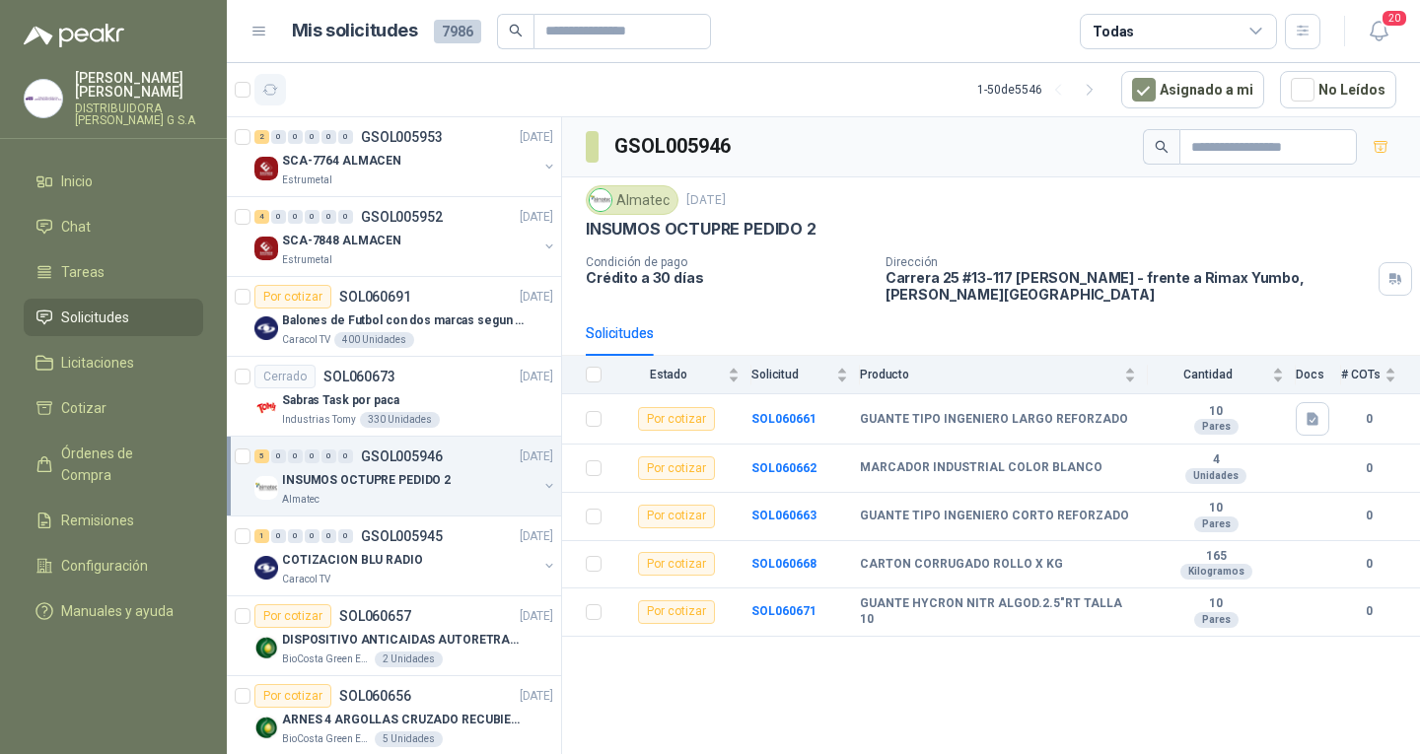
click at [266, 83] on icon "button" at bounding box center [270, 90] width 17 height 17
click at [271, 82] on icon "button" at bounding box center [270, 90] width 17 height 17
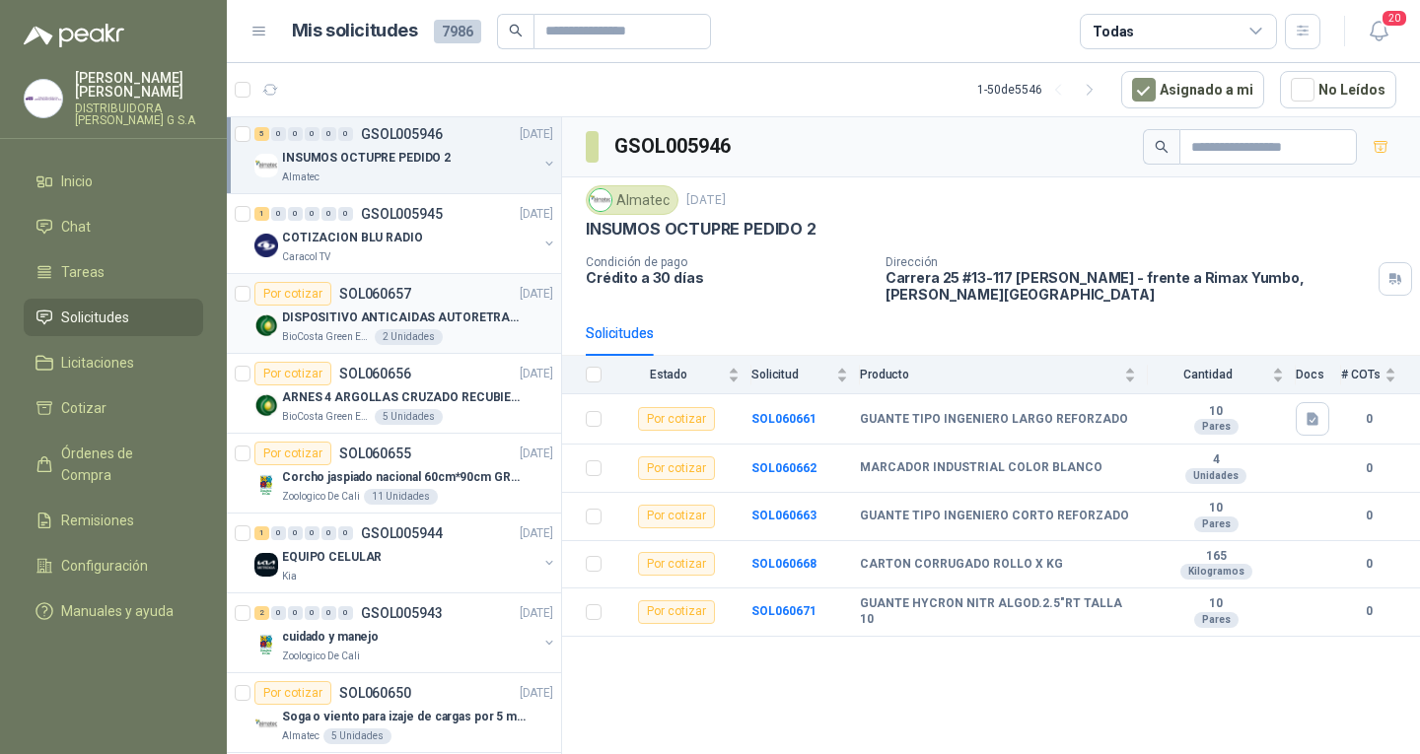
scroll to position [394, 0]
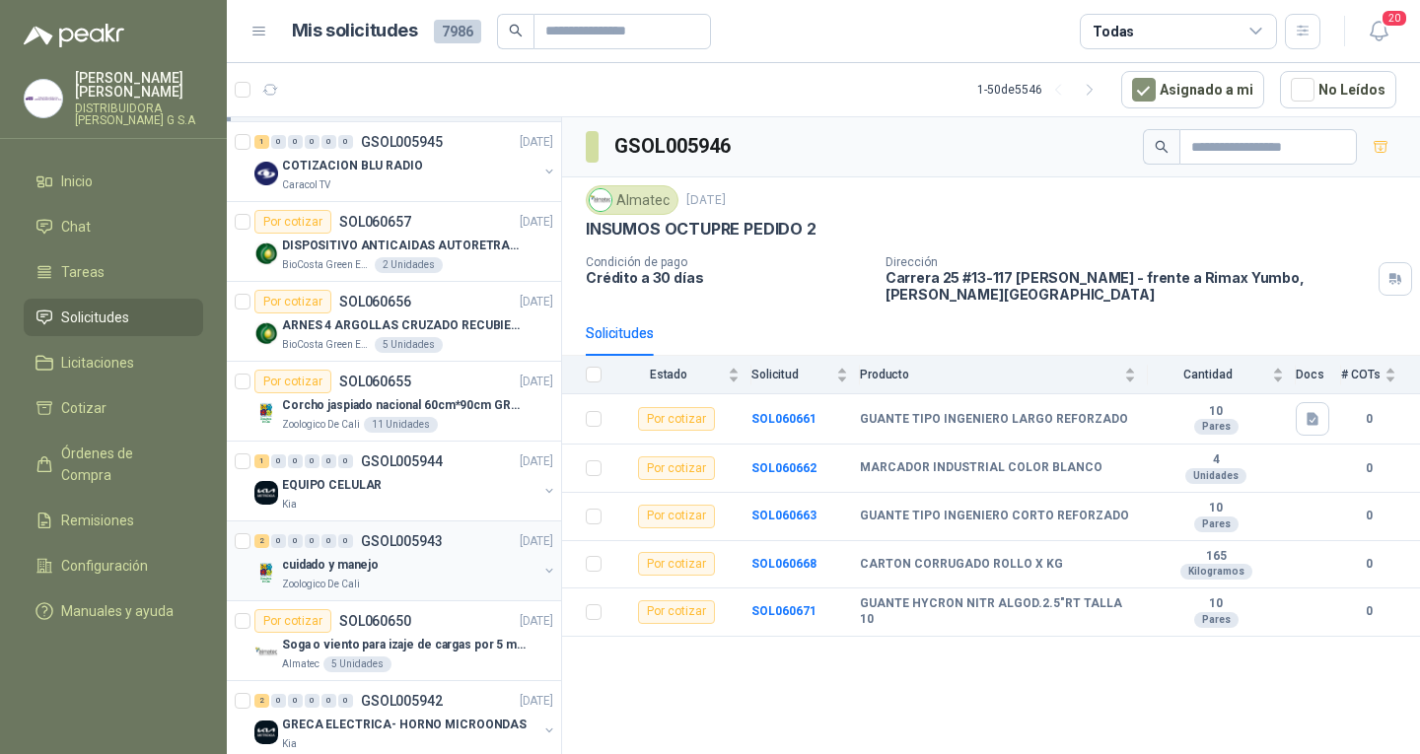
click at [424, 552] on div "2 0 0 0 0 0 GSOL005943 [DATE]" at bounding box center [405, 542] width 303 height 24
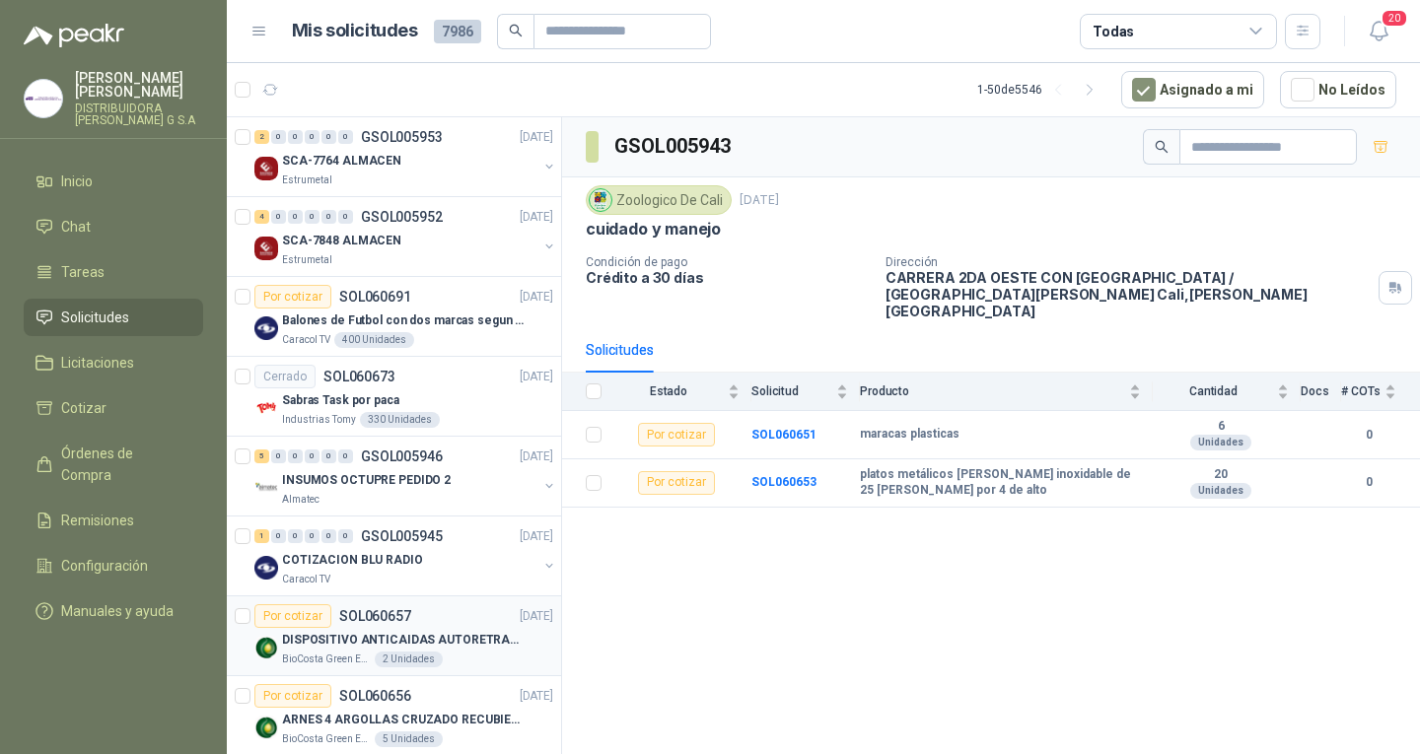
click at [389, 615] on p "SOL060657" at bounding box center [375, 616] width 72 height 14
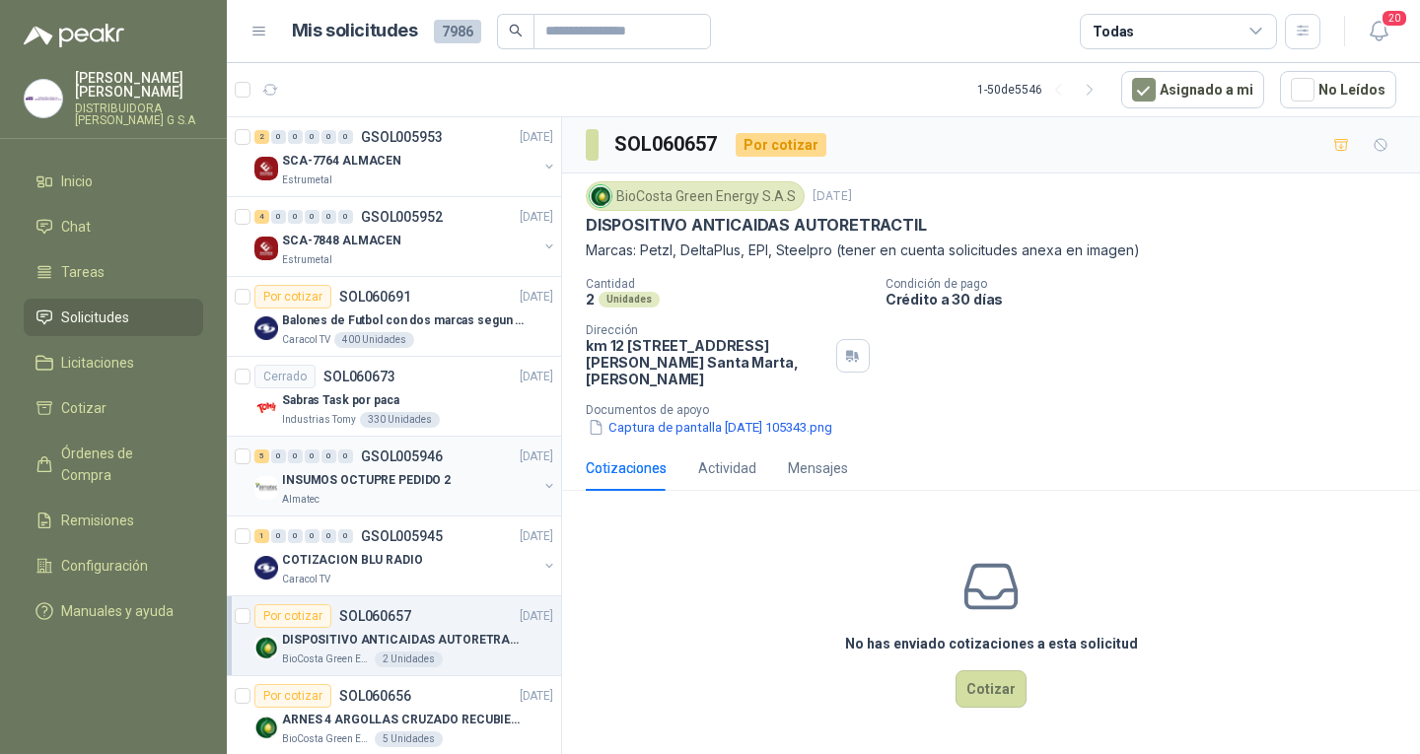
click at [361, 442] on div "5 0 0 0 0 0 GSOL005946 [DATE] INSUMOS OCTUPRE PEDIDO 2 Almatec" at bounding box center [394, 477] width 334 height 80
click at [423, 489] on p "INSUMOS OCTUPRE PEDIDO 2" at bounding box center [366, 480] width 169 height 19
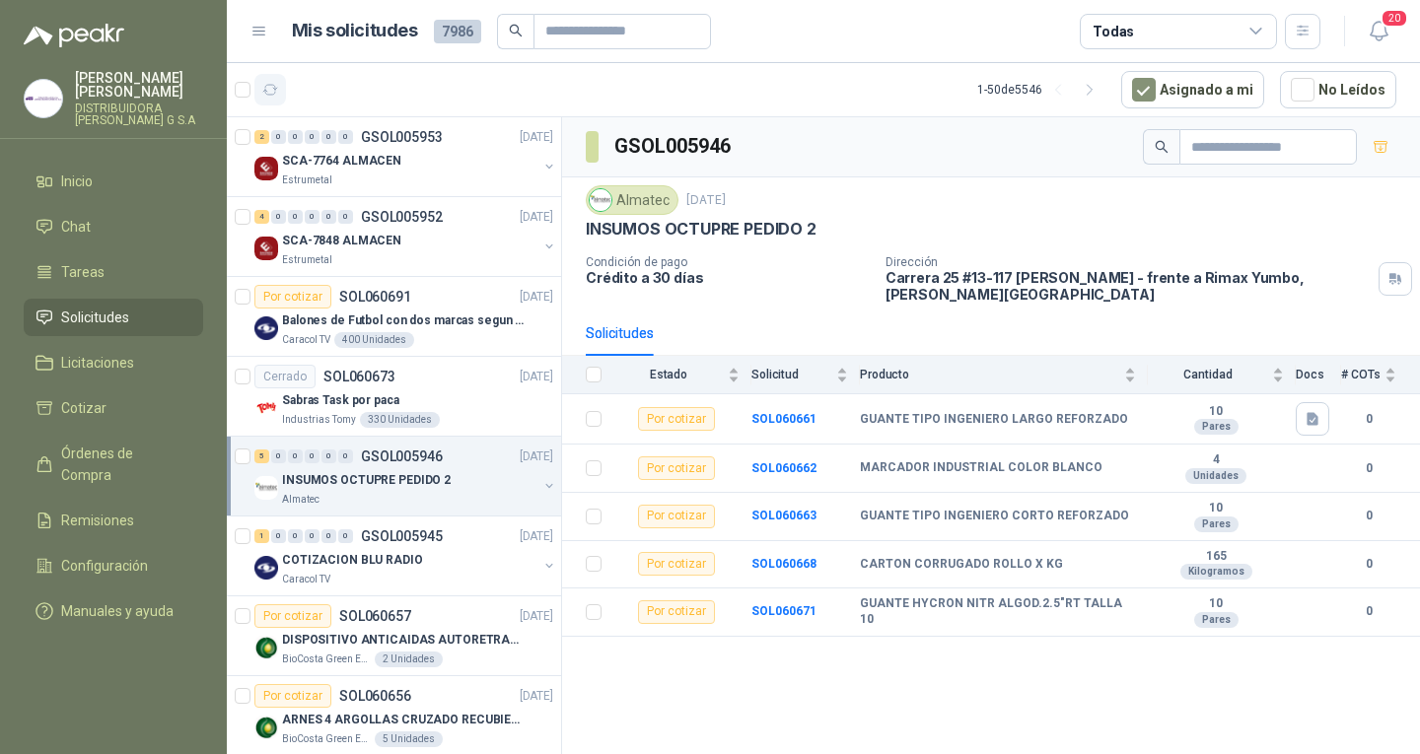
click at [262, 99] on button "button" at bounding box center [270, 90] width 32 height 32
click at [272, 76] on button "button" at bounding box center [270, 90] width 32 height 32
drag, startPoint x: 272, startPoint y: 76, endPoint x: 256, endPoint y: 54, distance: 26.8
click at [272, 76] on button "button" at bounding box center [270, 90] width 32 height 32
click at [281, 104] on button "button" at bounding box center [270, 90] width 32 height 32
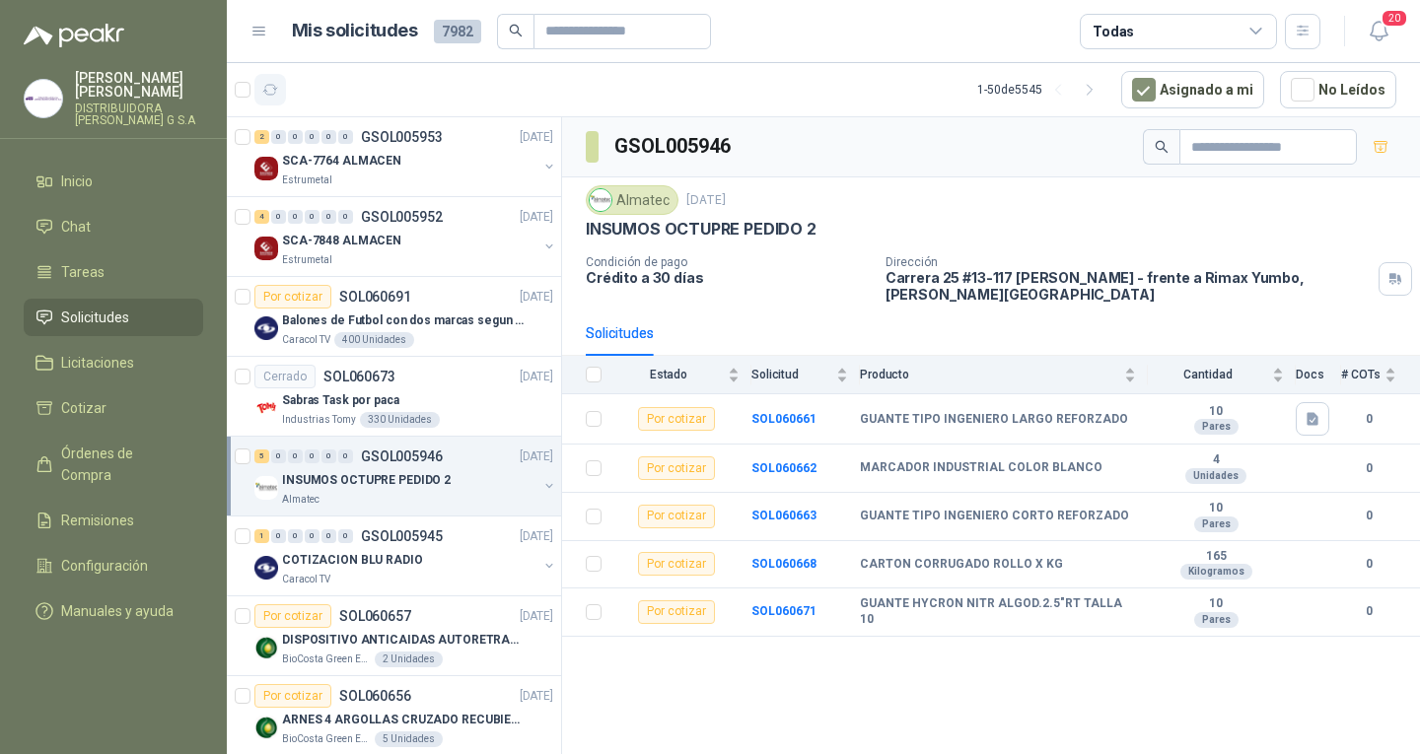
click at [268, 101] on button "button" at bounding box center [270, 90] width 32 height 32
click at [50, 309] on icon at bounding box center [45, 318] width 18 height 18
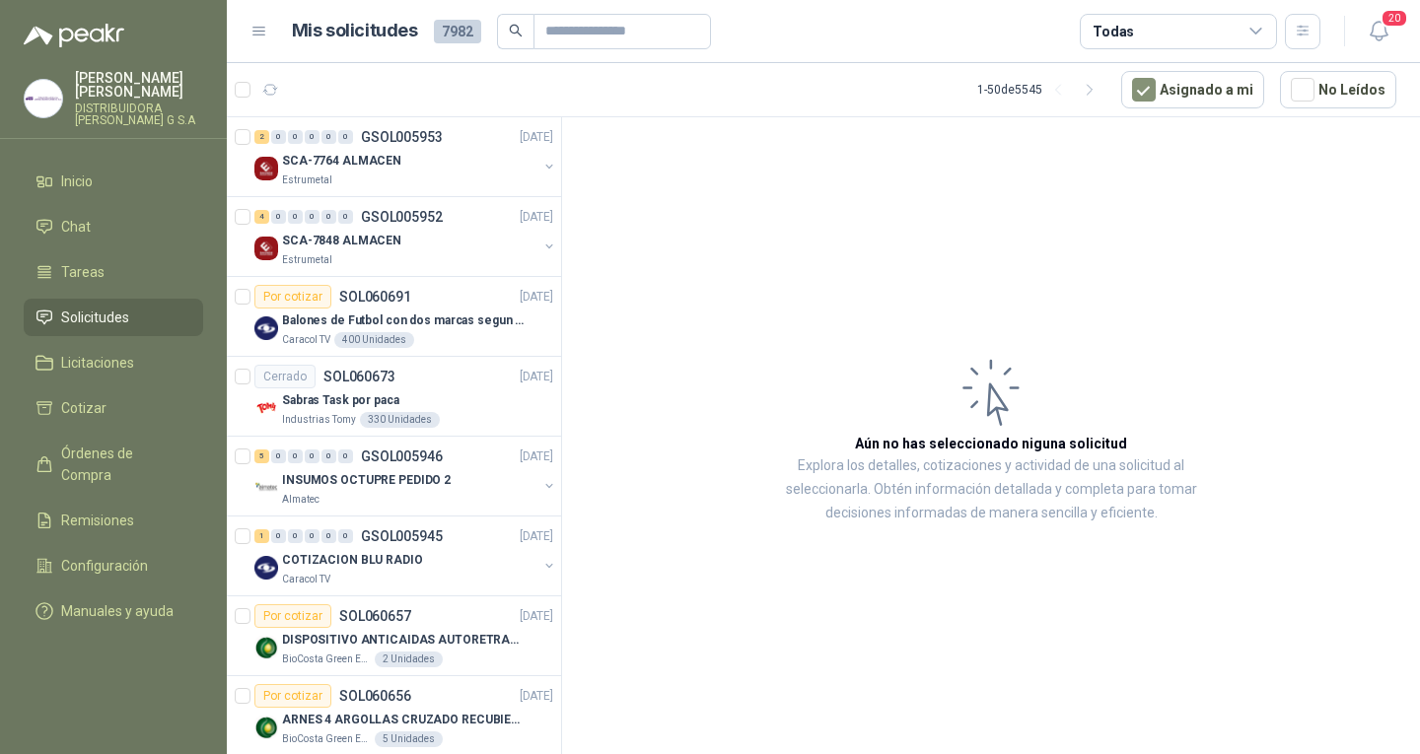
click at [286, 96] on article "1 - 50 de 5545 Asignado a mi No Leídos" at bounding box center [823, 89] width 1193 height 53
click at [277, 97] on icon "button" at bounding box center [270, 90] width 17 height 17
click at [269, 91] on icon "button" at bounding box center [270, 90] width 17 height 17
